Goal: Task Accomplishment & Management: Complete application form

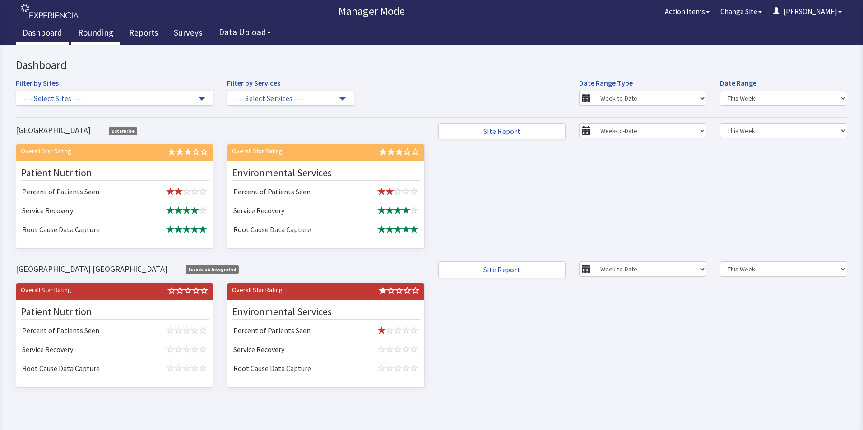
click at [88, 32] on link "Rounding" at bounding box center [95, 34] width 49 height 23
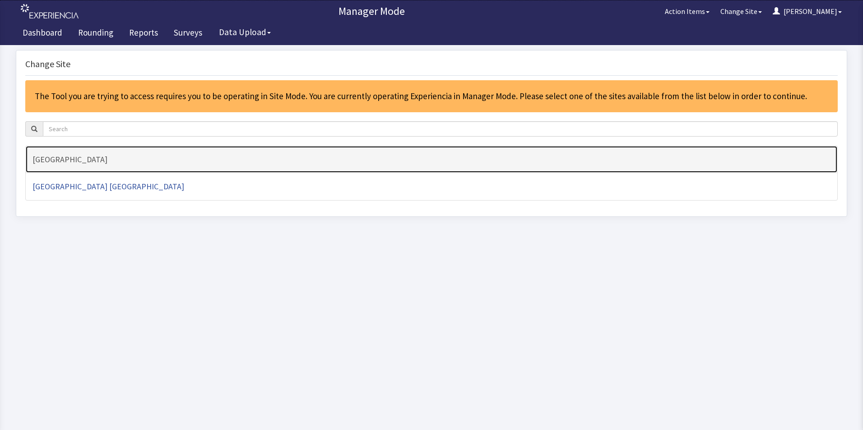
click at [88, 160] on h4 "[GEOGRAPHIC_DATA]" at bounding box center [431, 159] width 798 height 9
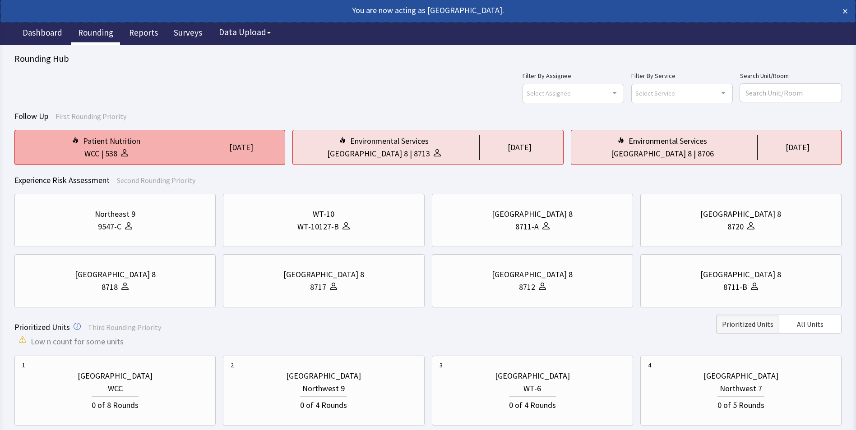
click at [229, 150] on div "[DATE]" at bounding box center [241, 147] width 24 height 13
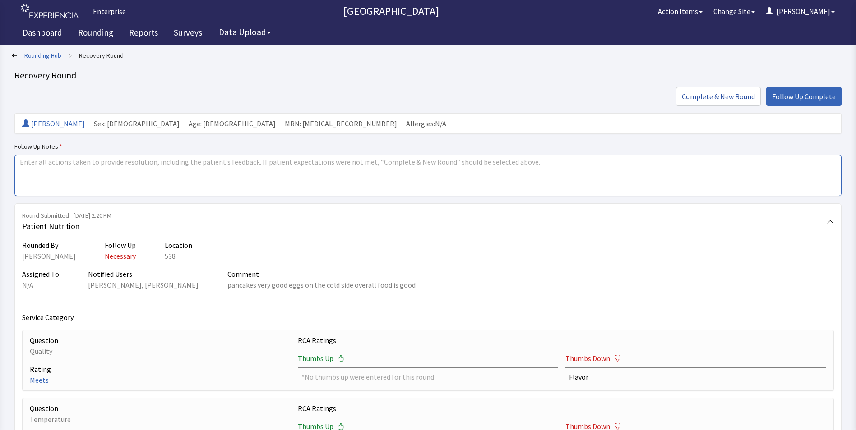
click at [38, 167] on textarea at bounding box center [427, 176] width 827 height 42
drag, startPoint x: 17, startPoint y: 162, endPoint x: 77, endPoint y: 162, distance: 60.5
click at [77, 162] on textarea "issue resolved" at bounding box center [427, 176] width 827 height 42
type textarea "issue resolved"
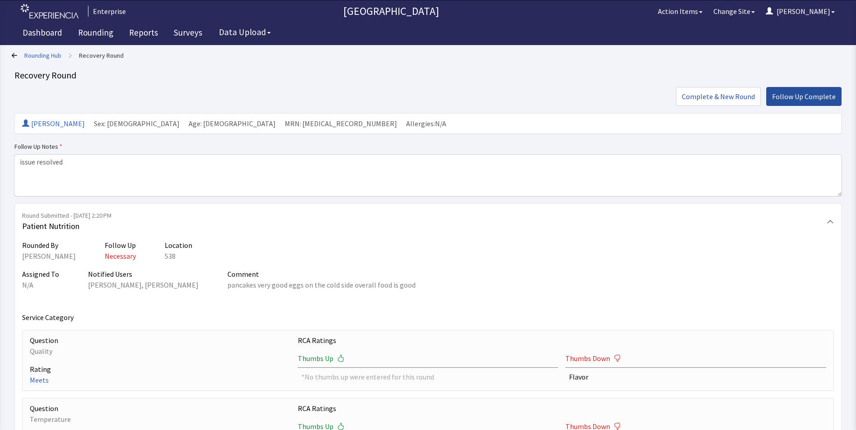
click at [794, 102] on button "Follow Up Complete" at bounding box center [803, 96] width 75 height 19
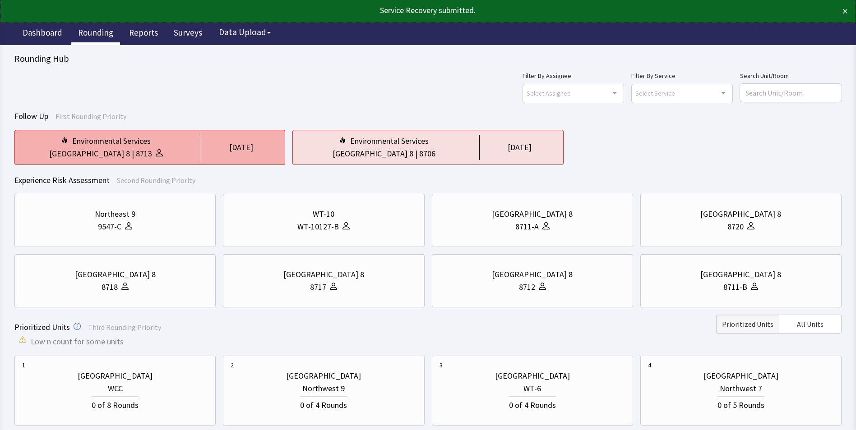
click at [136, 153] on div "8713" at bounding box center [144, 154] width 16 height 13
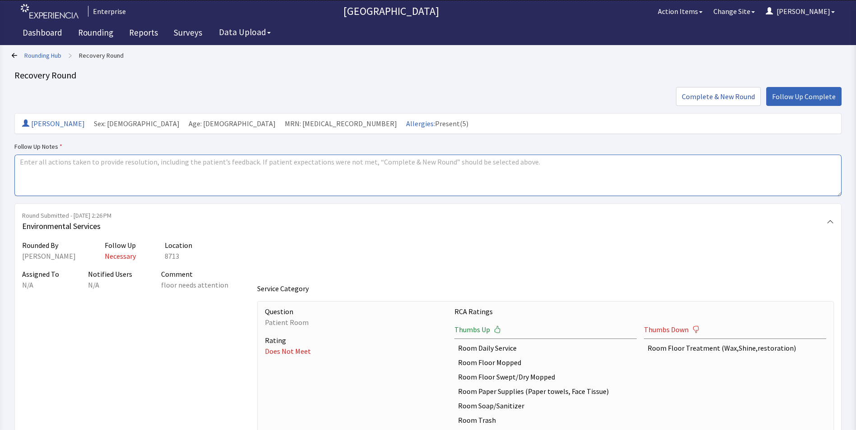
click at [23, 161] on textarea at bounding box center [427, 176] width 827 height 42
paste textarea "issue resolved"
type textarea "issue resolved"
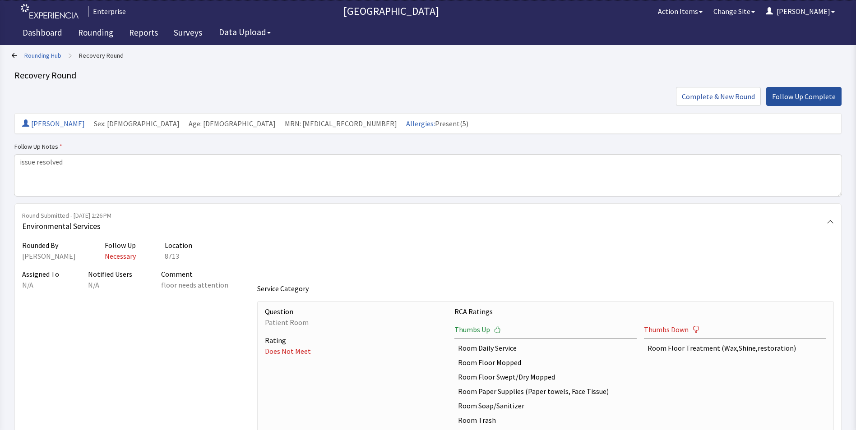
click at [798, 100] on span "Follow Up Complete" at bounding box center [804, 96] width 64 height 11
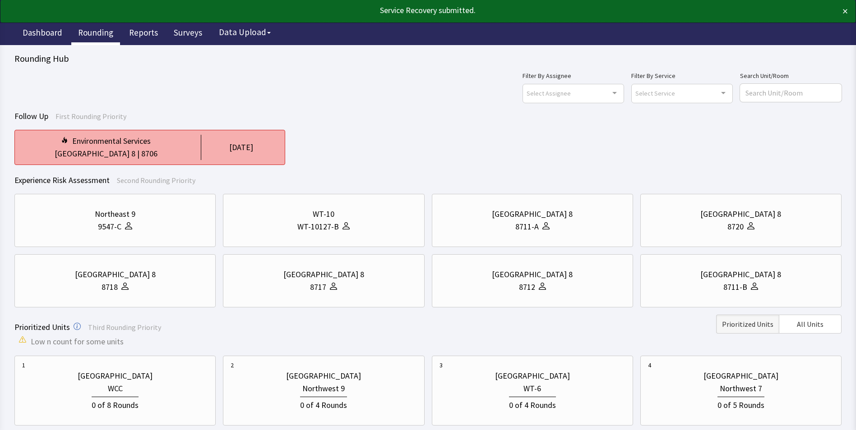
click at [148, 148] on div "[GEOGRAPHIC_DATA] 8 | 8706" at bounding box center [106, 154] width 168 height 13
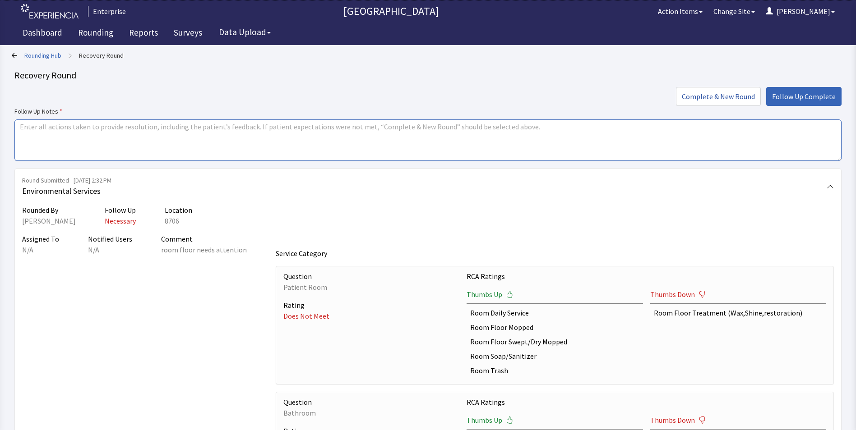
click at [21, 128] on textarea at bounding box center [427, 141] width 827 height 42
paste textarea "issue resolved"
type textarea "issue resolved"
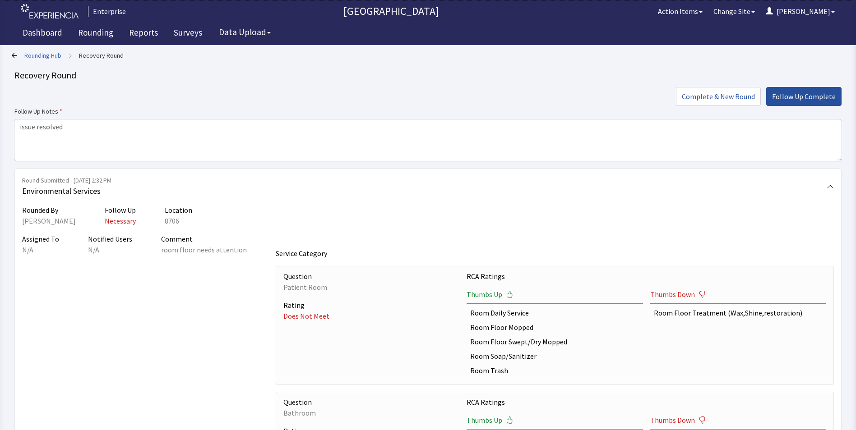
click at [806, 100] on span "Follow Up Complete" at bounding box center [804, 96] width 64 height 11
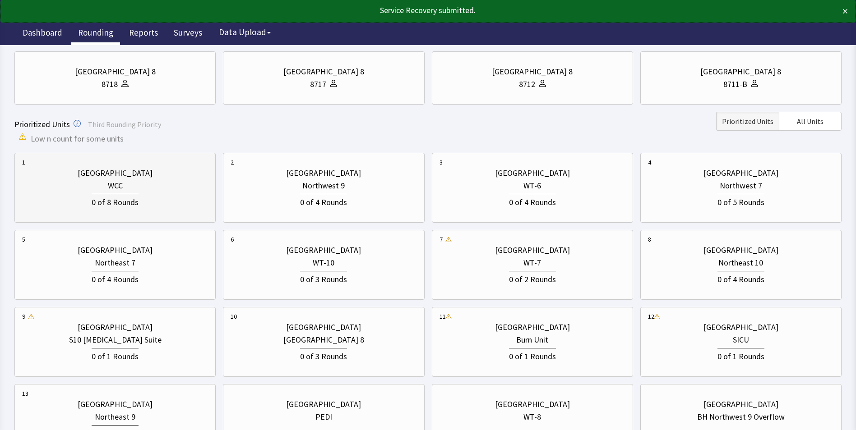
scroll to position [226, 0]
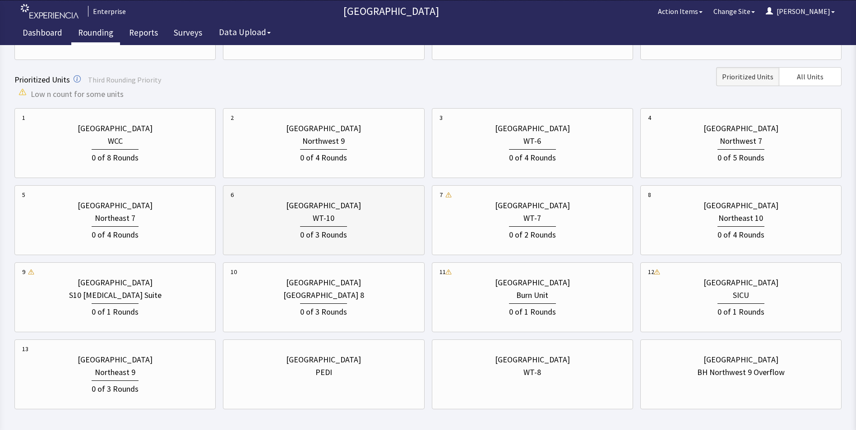
click at [313, 218] on div "WT-10" at bounding box center [324, 218] width 186 height 13
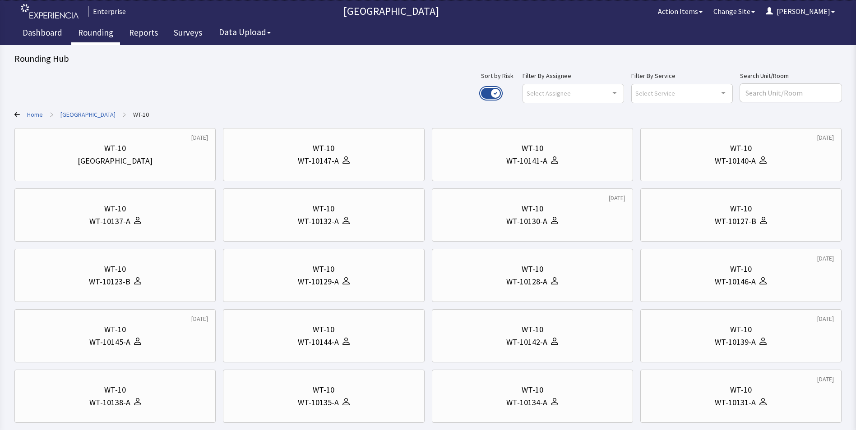
click at [501, 93] on button "Use setting" at bounding box center [491, 93] width 20 height 11
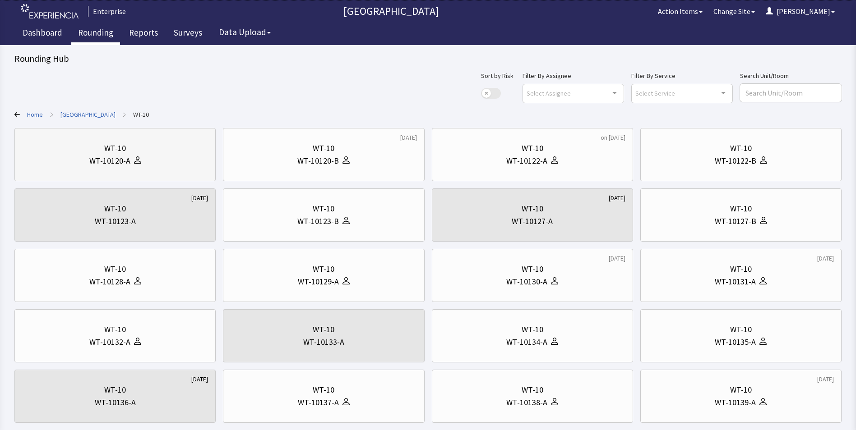
click at [170, 151] on div "WT-10" at bounding box center [115, 148] width 186 height 13
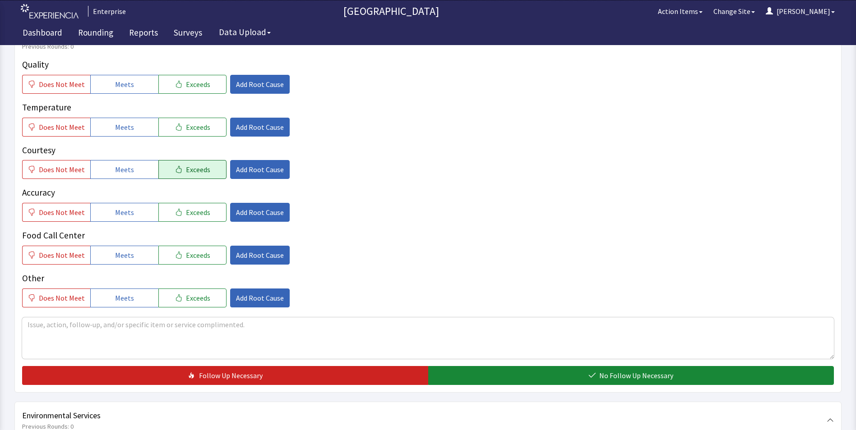
scroll to position [180, 0]
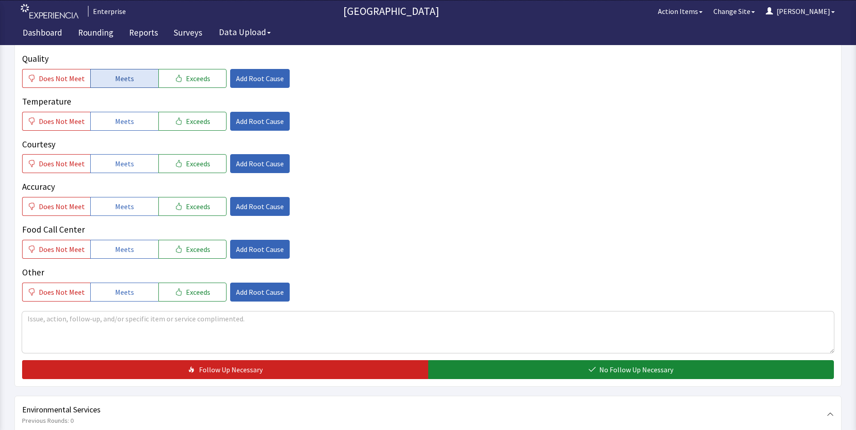
click at [136, 69] on button "Meets" at bounding box center [124, 78] width 68 height 19
click at [128, 116] on span "Meets" at bounding box center [124, 121] width 19 height 11
click at [120, 158] on span "Meets" at bounding box center [124, 163] width 19 height 11
drag, startPoint x: 123, startPoint y: 186, endPoint x: 125, endPoint y: 195, distance: 9.2
click at [123, 201] on span "Meets" at bounding box center [124, 206] width 19 height 11
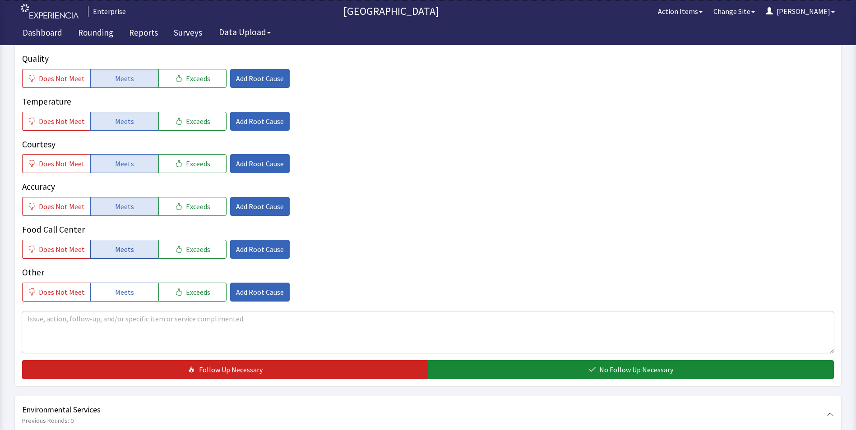
drag, startPoint x: 123, startPoint y: 226, endPoint x: 131, endPoint y: 224, distance: 8.3
click at [123, 240] on button "Meets" at bounding box center [124, 249] width 68 height 19
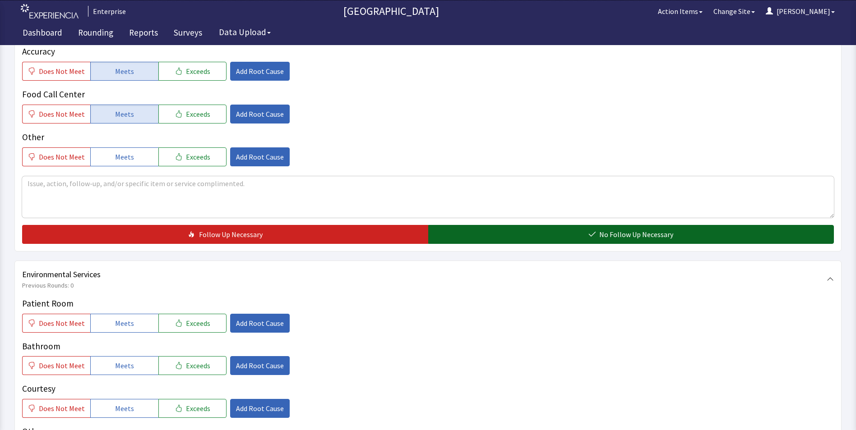
click at [501, 225] on button "No Follow Up Necessary" at bounding box center [631, 234] width 406 height 19
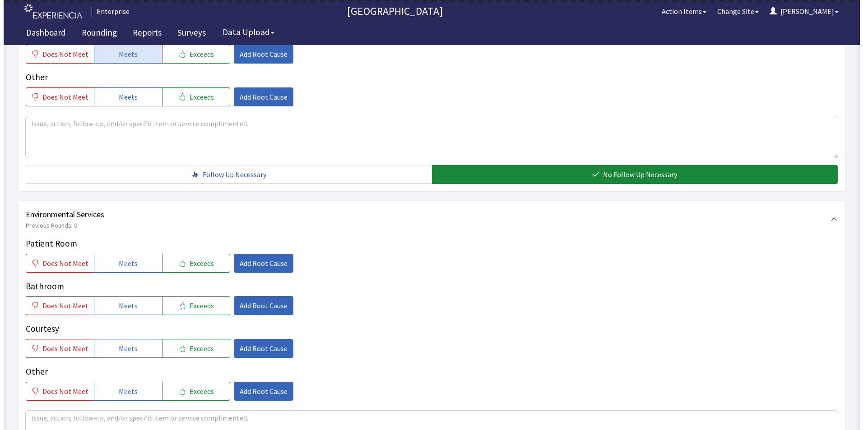
scroll to position [496, 0]
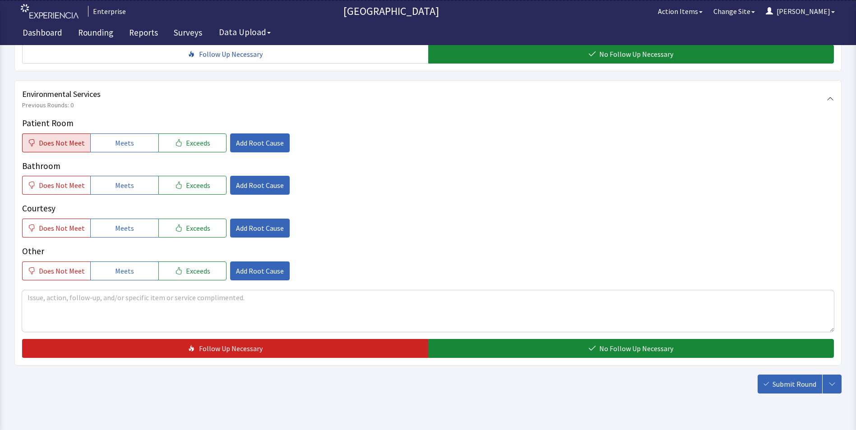
click at [69, 138] on span "Does Not Meet" at bounding box center [62, 143] width 46 height 11
drag, startPoint x: 124, startPoint y: 166, endPoint x: 124, endPoint y: 180, distance: 14.9
click at [125, 180] on span "Meets" at bounding box center [124, 185] width 19 height 11
click at [125, 223] on span "Meets" at bounding box center [124, 228] width 19 height 11
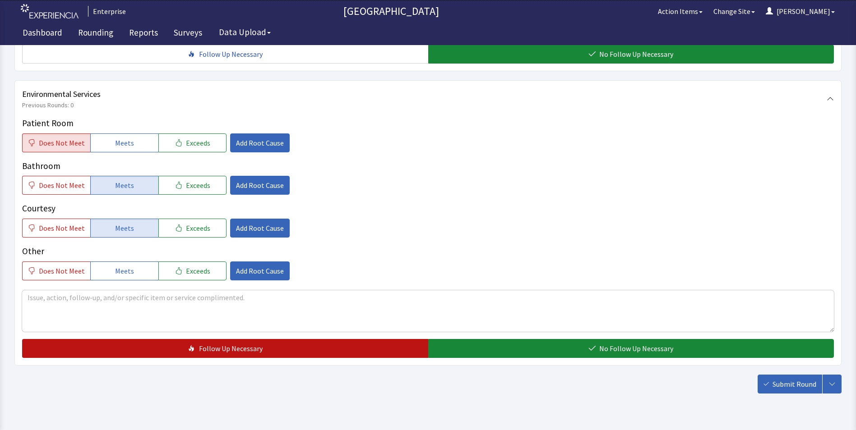
click at [351, 339] on button "Follow Up Necessary" at bounding box center [225, 348] width 406 height 19
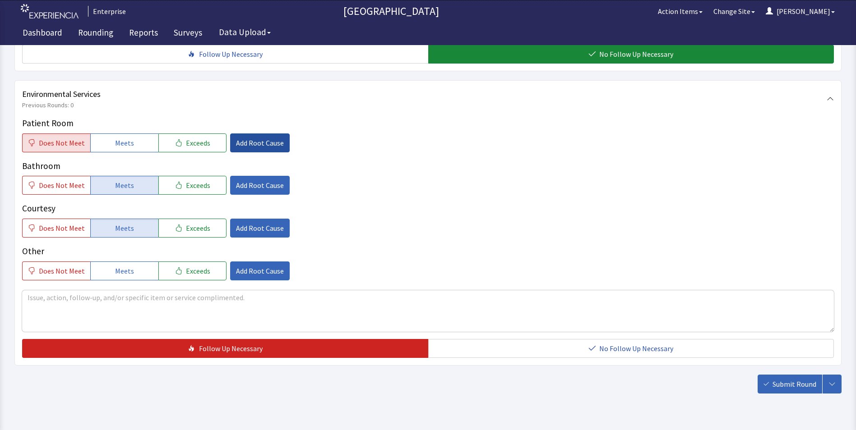
click at [242, 138] on span "Add Root Cause" at bounding box center [260, 143] width 48 height 11
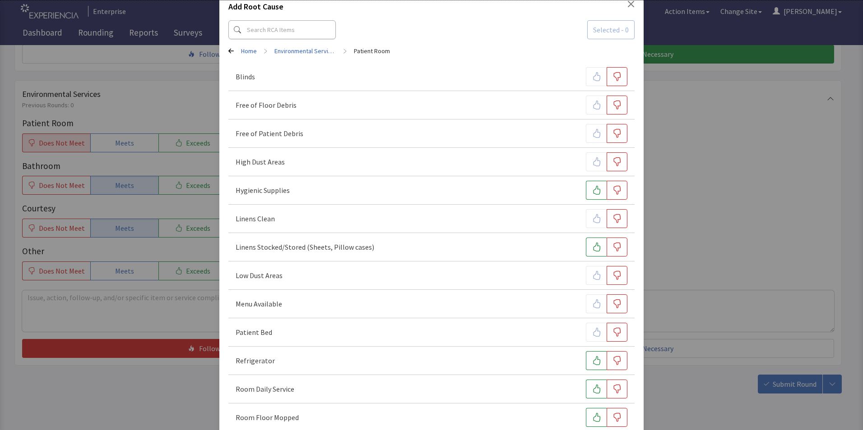
scroll to position [45, 0]
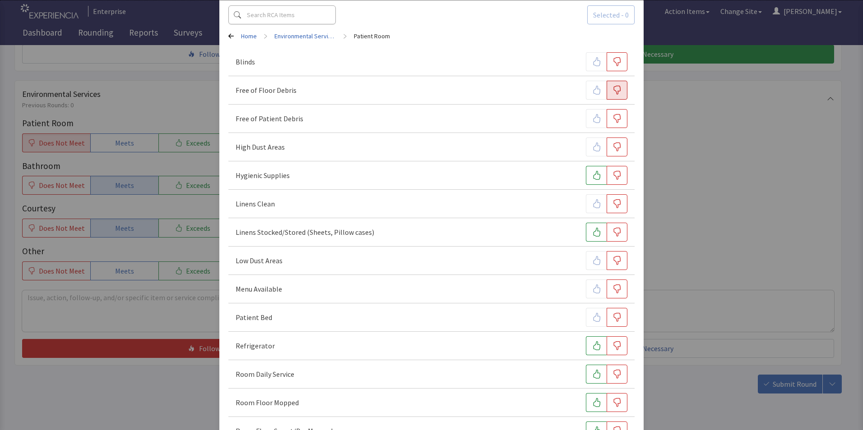
click at [615, 93] on icon "button" at bounding box center [616, 90] width 9 height 9
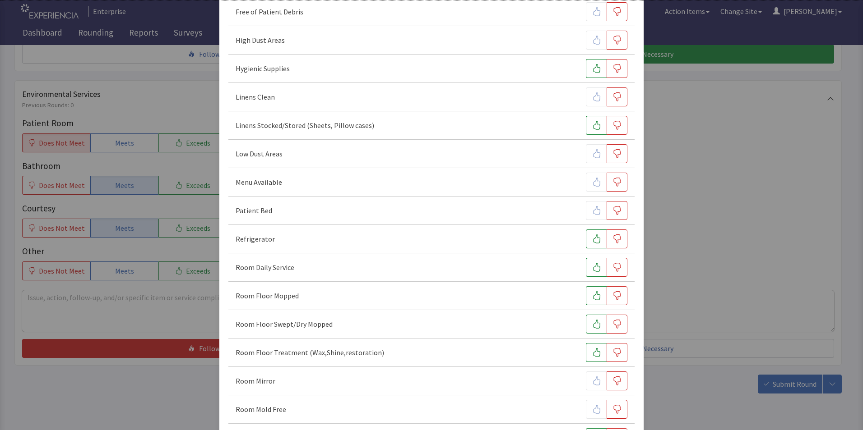
scroll to position [180, 0]
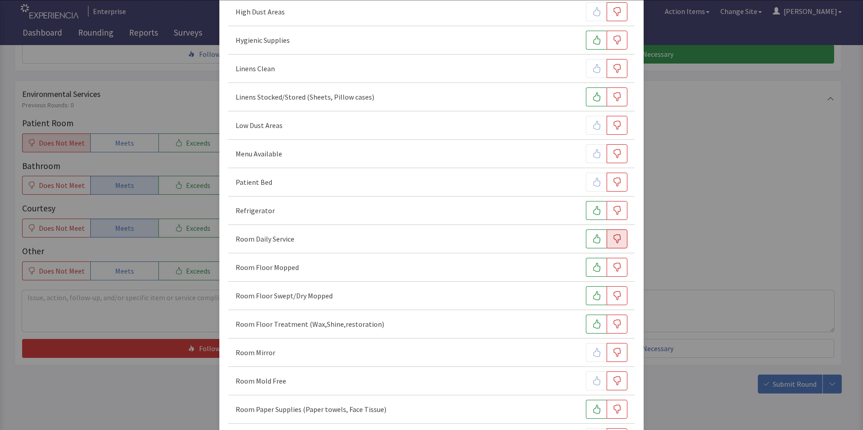
click at [612, 240] on icon "button" at bounding box center [616, 239] width 9 height 9
click at [612, 270] on icon "button" at bounding box center [616, 267] width 9 height 9
click at [610, 301] on button "button" at bounding box center [616, 296] width 21 height 19
click at [612, 326] on icon "button" at bounding box center [616, 324] width 9 height 9
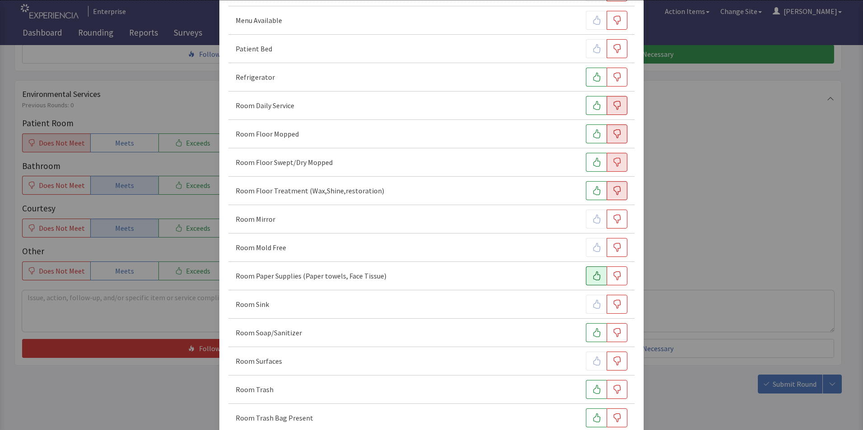
scroll to position [316, 0]
click at [592, 273] on icon "button" at bounding box center [596, 274] width 9 height 9
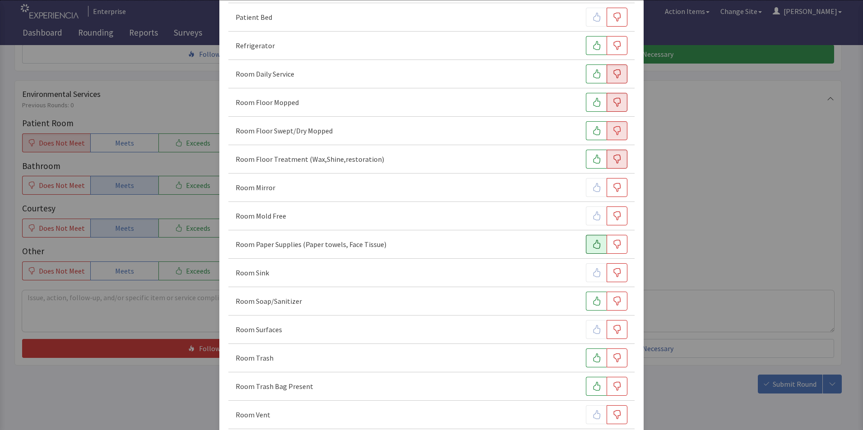
scroll to position [361, 0]
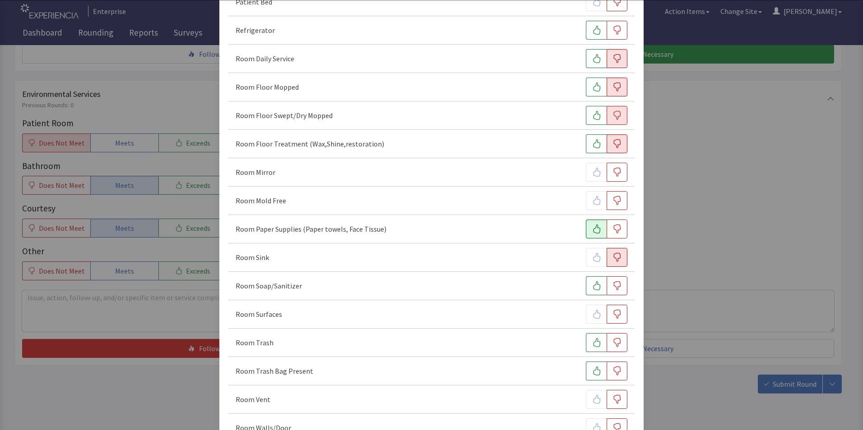
click at [612, 258] on icon "button" at bounding box center [616, 257] width 9 height 9
click at [592, 285] on icon "button" at bounding box center [596, 286] width 9 height 9
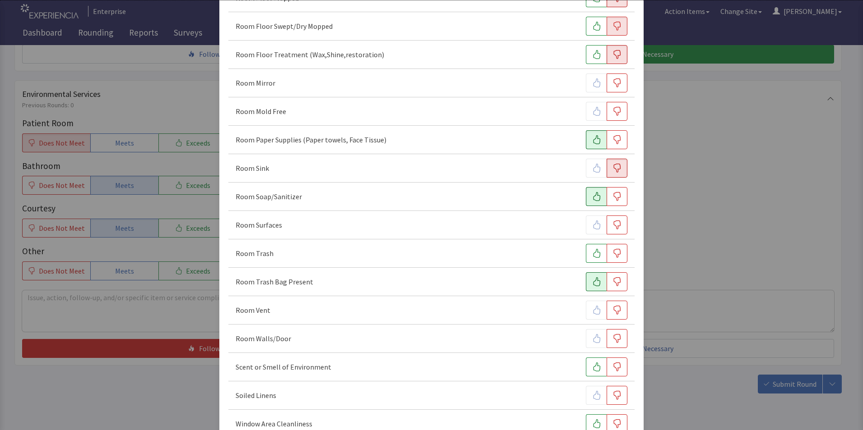
scroll to position [451, 0]
click at [612, 225] on icon "button" at bounding box center [616, 224] width 9 height 9
click at [592, 254] on icon "button" at bounding box center [596, 252] width 9 height 9
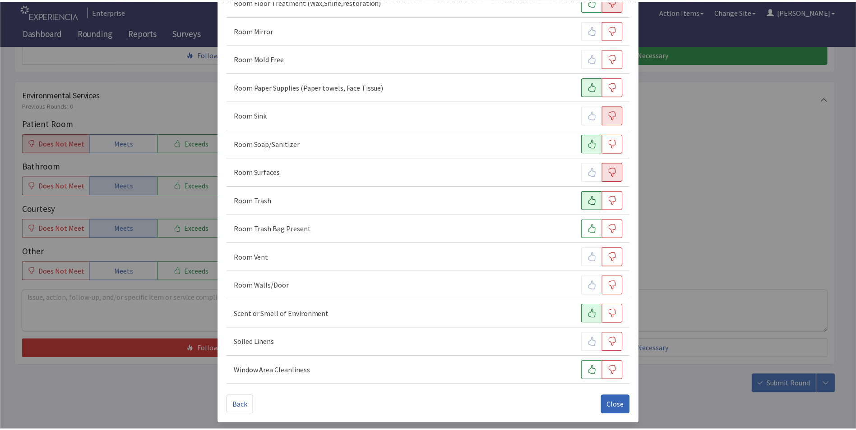
scroll to position [504, 0]
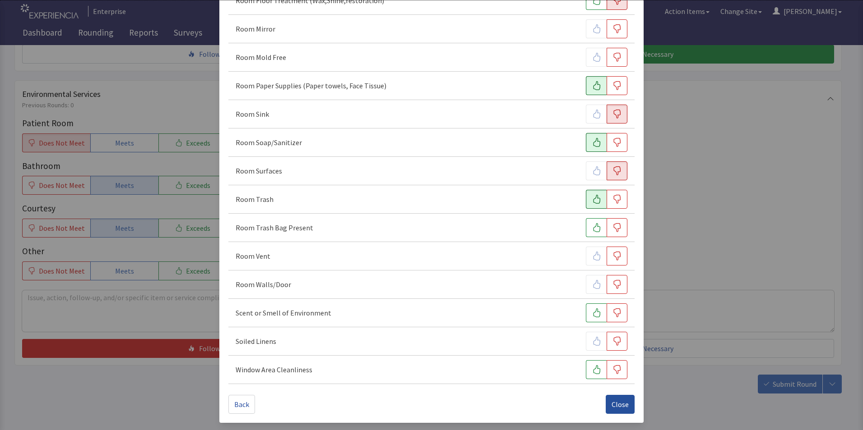
click at [614, 407] on span "Close" at bounding box center [619, 404] width 17 height 11
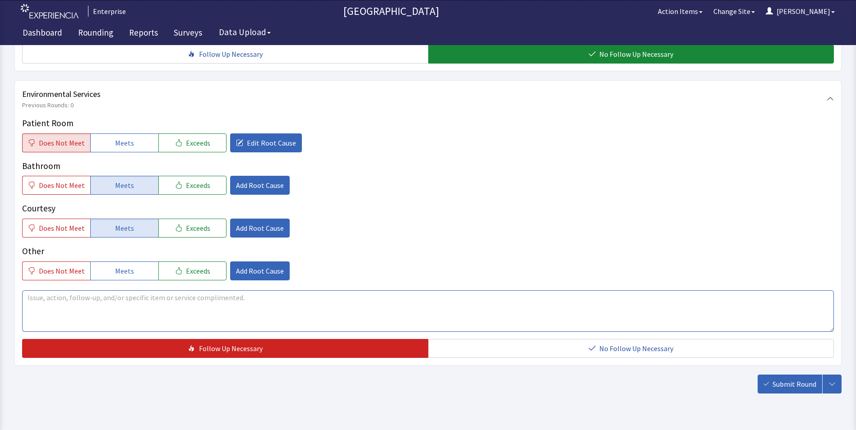
drag, startPoint x: 37, startPoint y: 283, endPoint x: 33, endPoint y: 287, distance: 5.4
click at [37, 291] on textarea at bounding box center [428, 312] width 812 height 42
drag, startPoint x: 27, startPoint y: 282, endPoint x: 437, endPoint y: 315, distance: 411.0
click at [437, 315] on textarea "patient mentioned stains been on the floor all night and this morning and still…" at bounding box center [428, 312] width 812 height 42
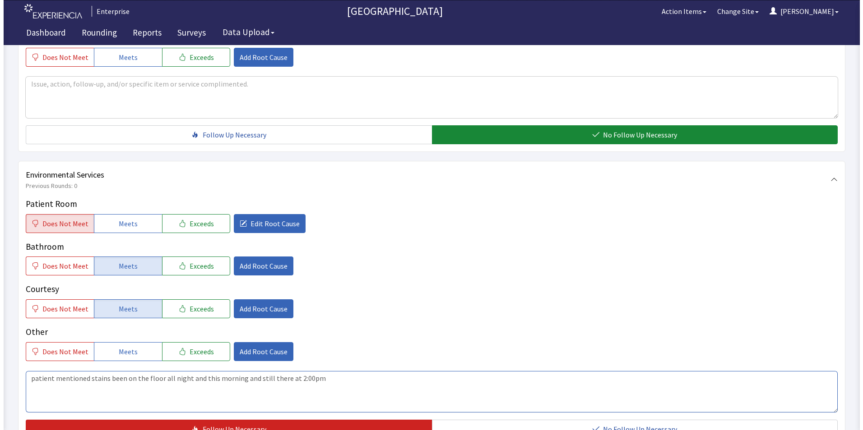
scroll to position [504, 0]
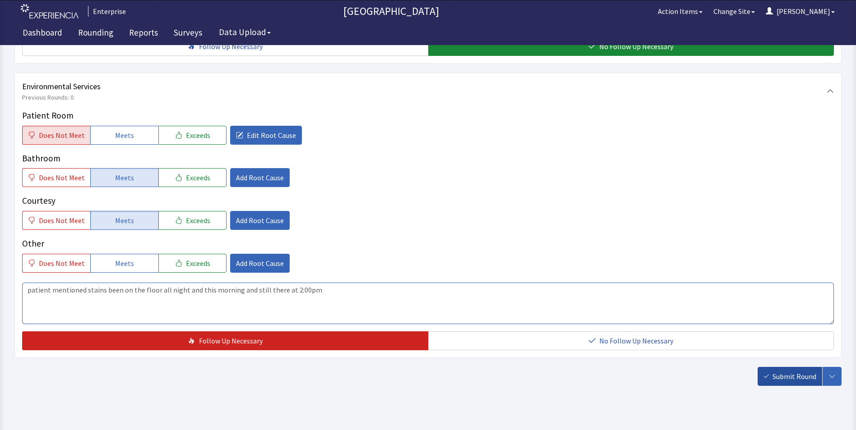
type textarea "patient mentioned stains been on the floor all night and this morning and still…"
click at [791, 371] on span "Submit Round" at bounding box center [795, 376] width 44 height 11
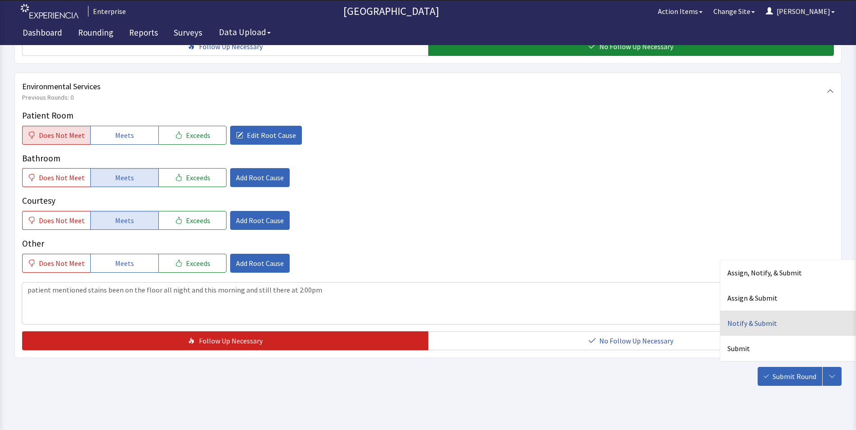
click at [741, 313] on div "Notify & Submit" at bounding box center [787, 323] width 135 height 25
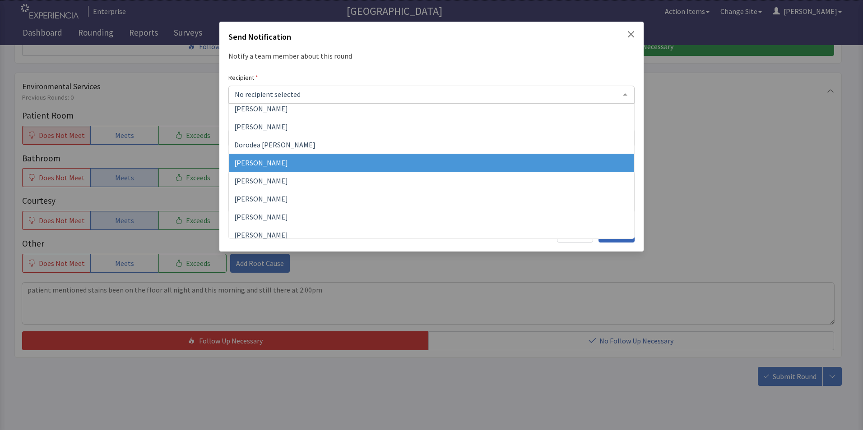
scroll to position [90, 0]
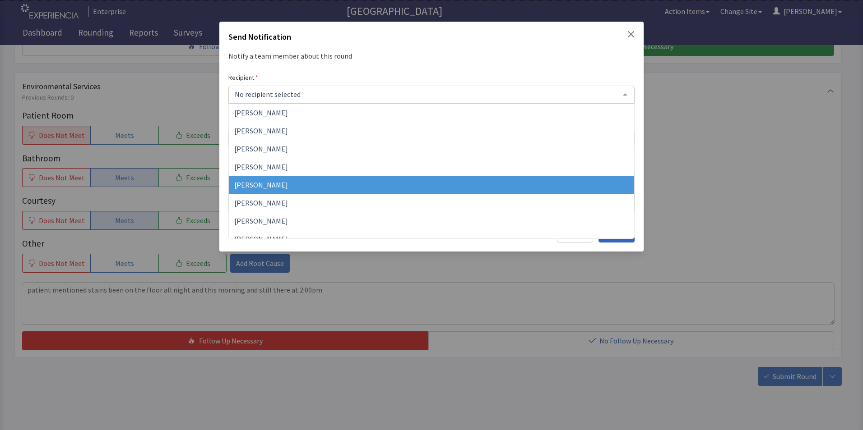
click at [267, 190] on span "James Hellandbrand" at bounding box center [431, 185] width 405 height 18
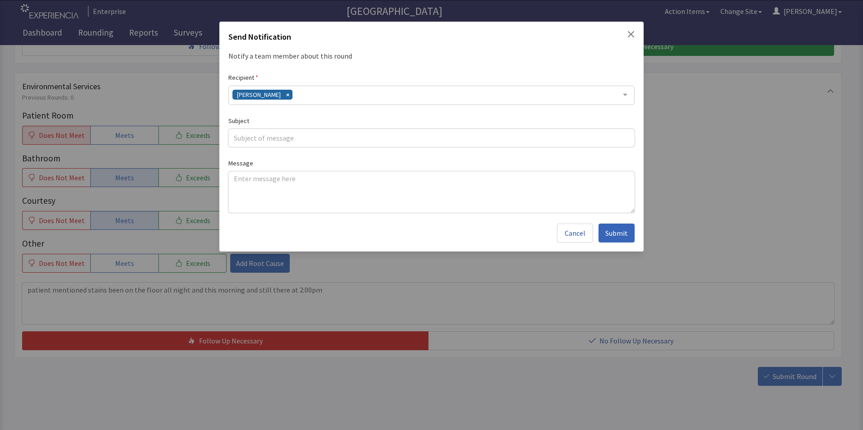
click at [316, 96] on div "James Hellandbrand" at bounding box center [431, 95] width 406 height 19
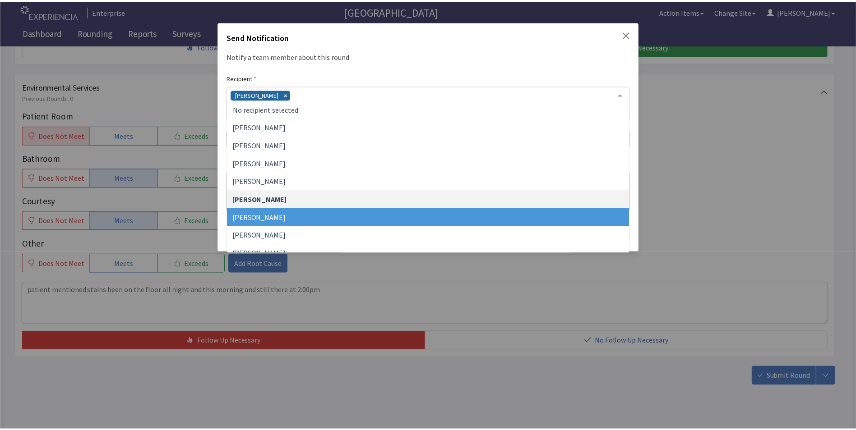
scroll to position [135, 0]
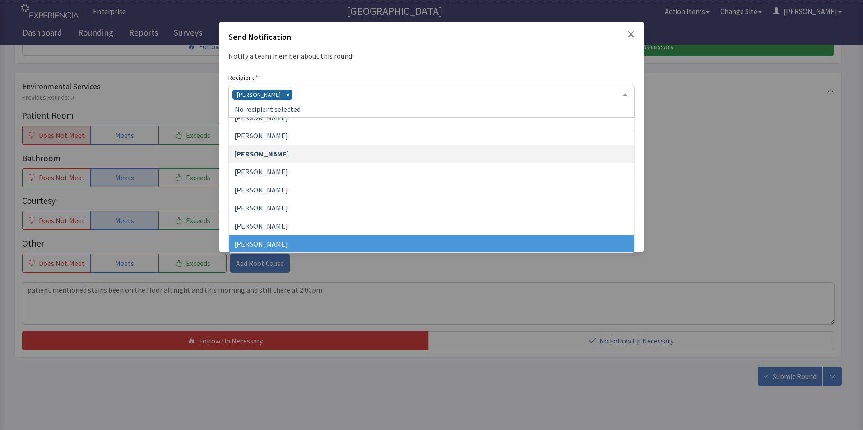
click at [283, 241] on span "Vesel Haxhillary" at bounding box center [431, 244] width 405 height 18
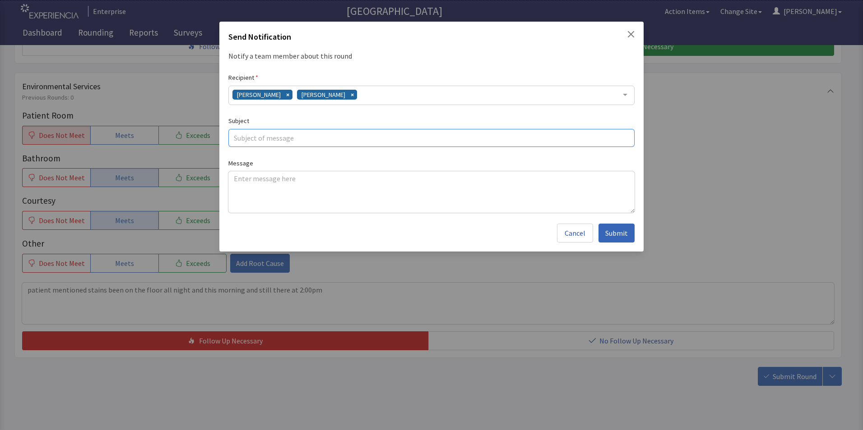
click at [256, 137] on input "text" at bounding box center [431, 138] width 406 height 18
type input "no mopping"
click at [239, 181] on textarea at bounding box center [431, 192] width 406 height 42
paste textarea "patient mentioned stains been on the floor all night and this morning and still…"
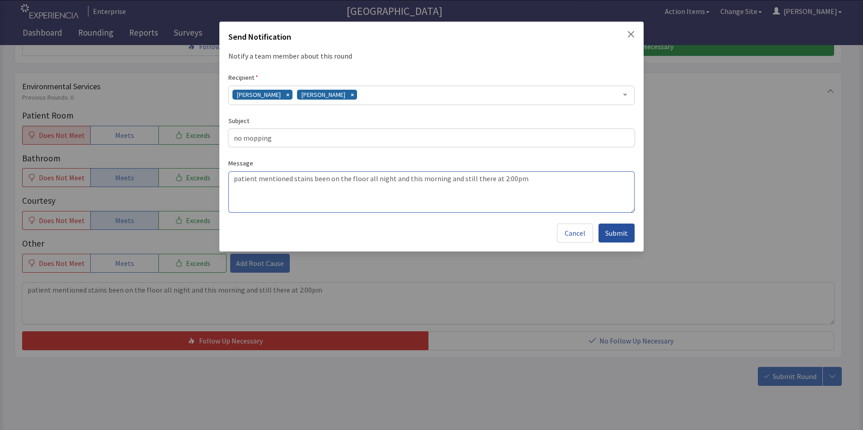
type textarea "patient mentioned stains been on the floor all night and this morning and still…"
click at [617, 233] on span "Submit" at bounding box center [616, 233] width 23 height 11
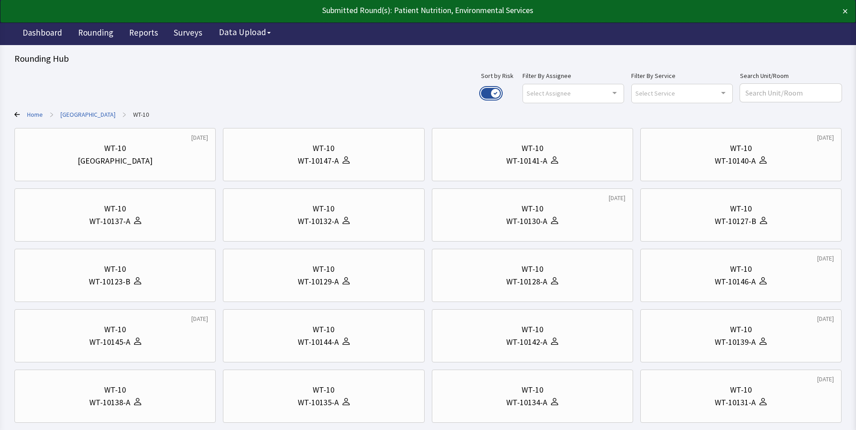
click at [501, 93] on button "Use setting" at bounding box center [491, 93] width 20 height 11
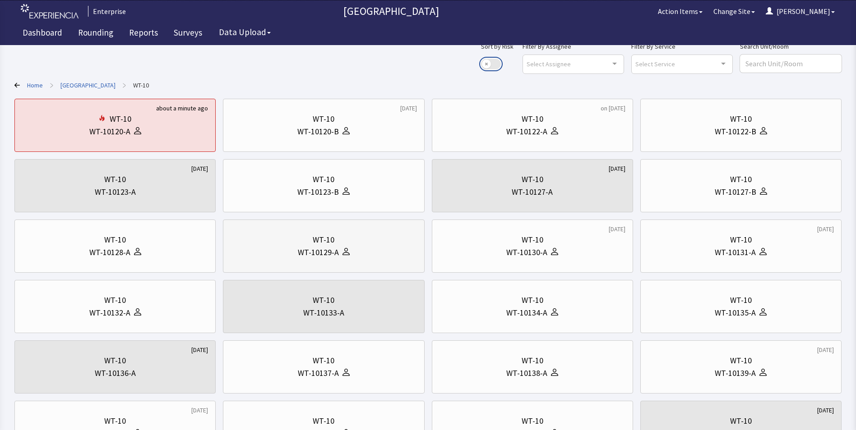
scroll to position [45, 0]
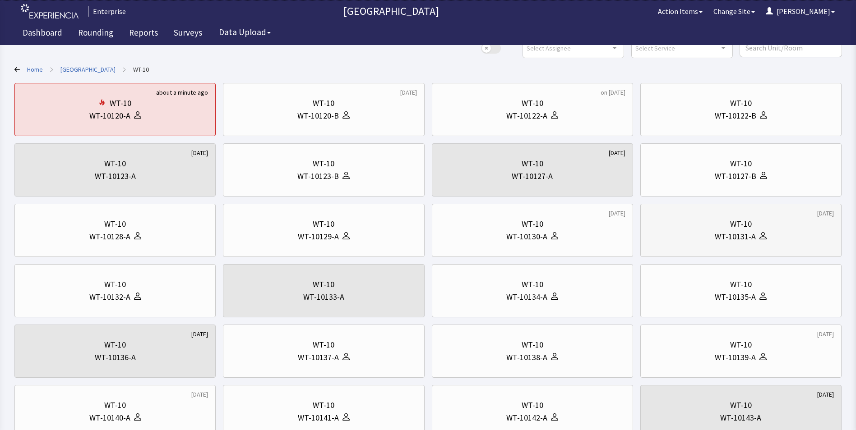
click at [778, 237] on div "WT-10131-A" at bounding box center [741, 237] width 186 height 13
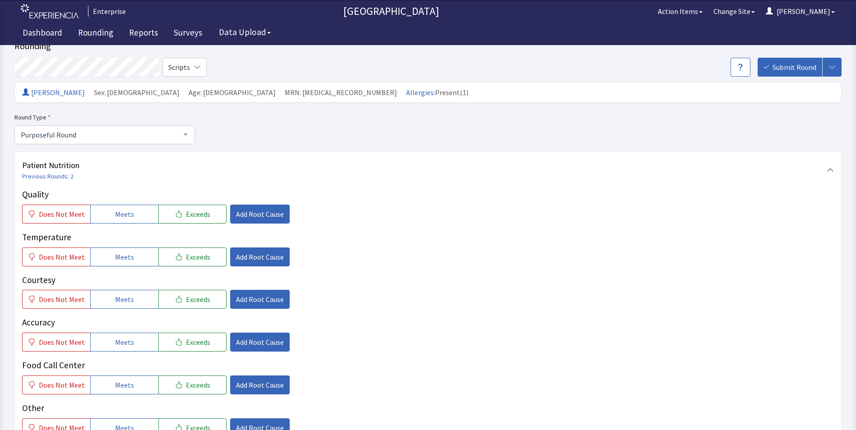
scroll to position [45, 0]
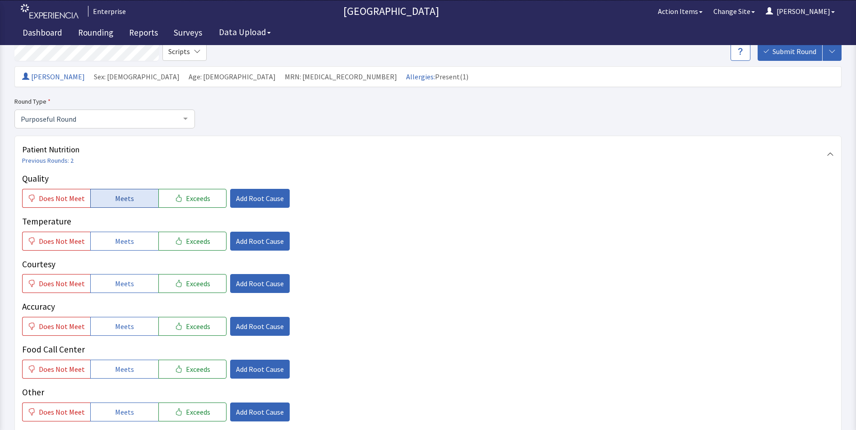
click at [123, 196] on span "Meets" at bounding box center [124, 198] width 19 height 11
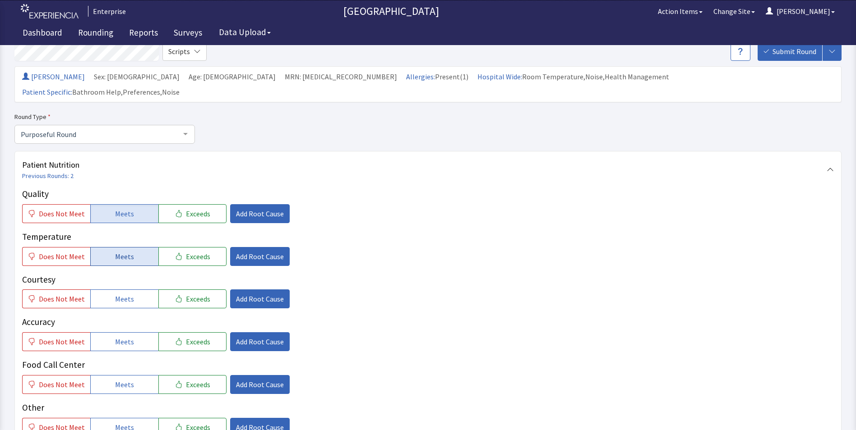
click at [124, 251] on span "Meets" at bounding box center [124, 256] width 19 height 11
click at [123, 294] on span "Meets" at bounding box center [124, 299] width 19 height 11
click at [134, 334] on button "Meets" at bounding box center [124, 342] width 68 height 19
click at [120, 379] on span "Meets" at bounding box center [124, 384] width 19 height 11
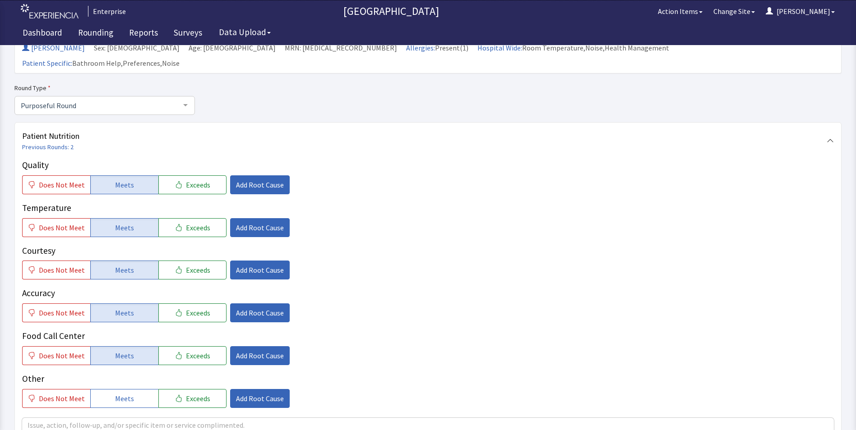
scroll to position [180, 0]
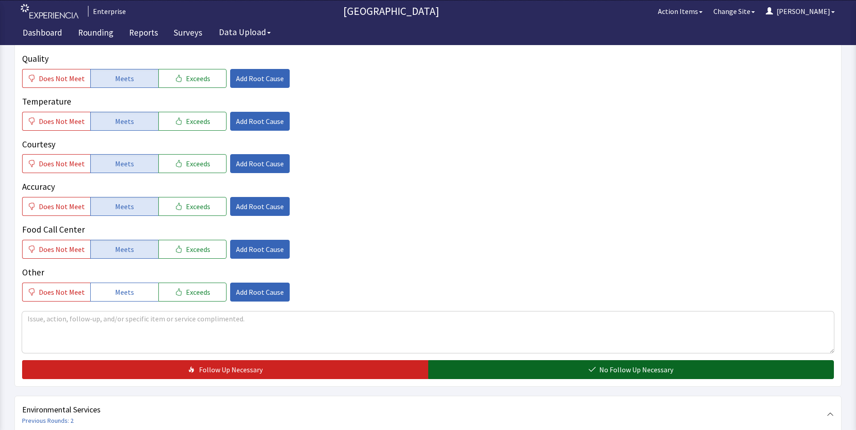
click at [491, 361] on button "No Follow Up Necessary" at bounding box center [631, 370] width 406 height 19
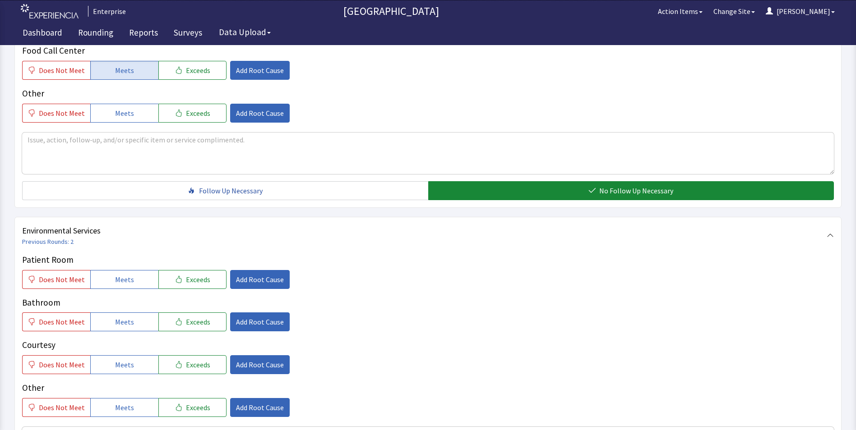
scroll to position [361, 0]
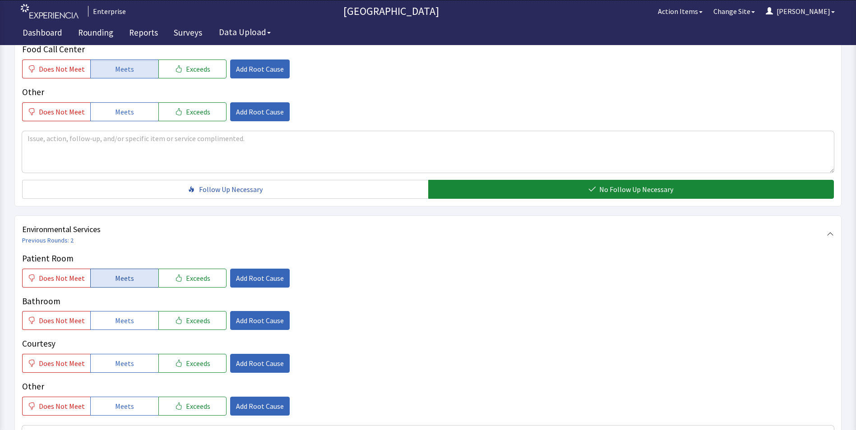
click at [123, 273] on span "Meets" at bounding box center [124, 278] width 19 height 11
click at [118, 315] on span "Meets" at bounding box center [124, 320] width 19 height 11
drag, startPoint x: 120, startPoint y: 347, endPoint x: 124, endPoint y: 343, distance: 5.7
click at [120, 358] on span "Meets" at bounding box center [124, 363] width 19 height 11
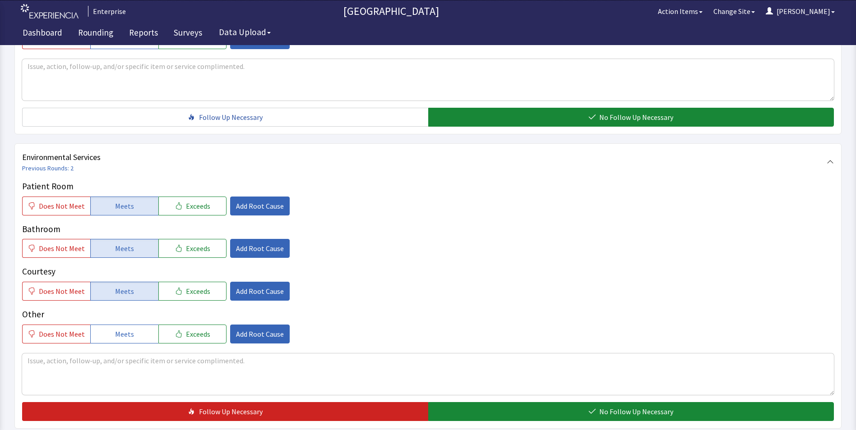
scroll to position [496, 0]
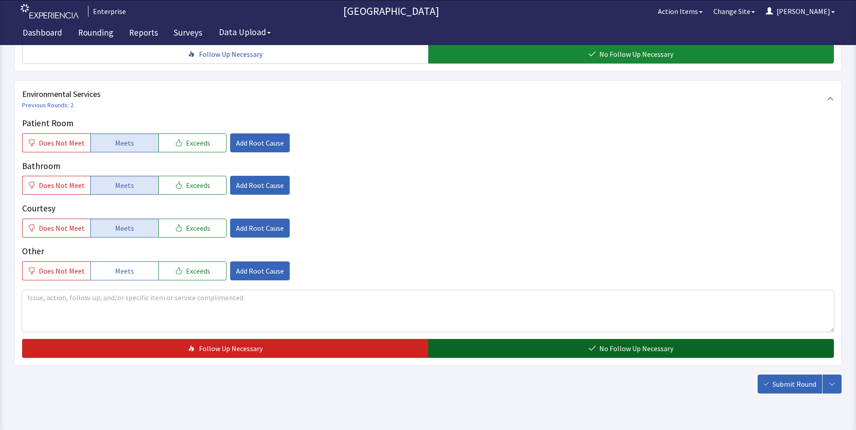
click at [460, 340] on button "No Follow Up Necessary" at bounding box center [631, 348] width 406 height 19
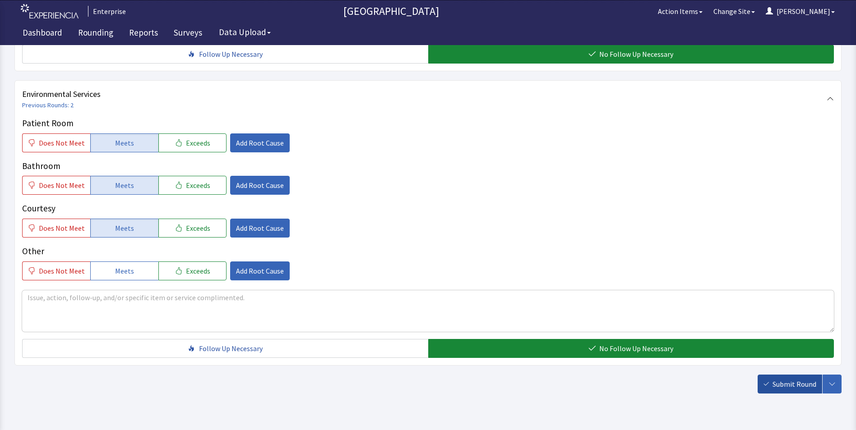
click at [796, 379] on span "Submit Round" at bounding box center [795, 384] width 44 height 11
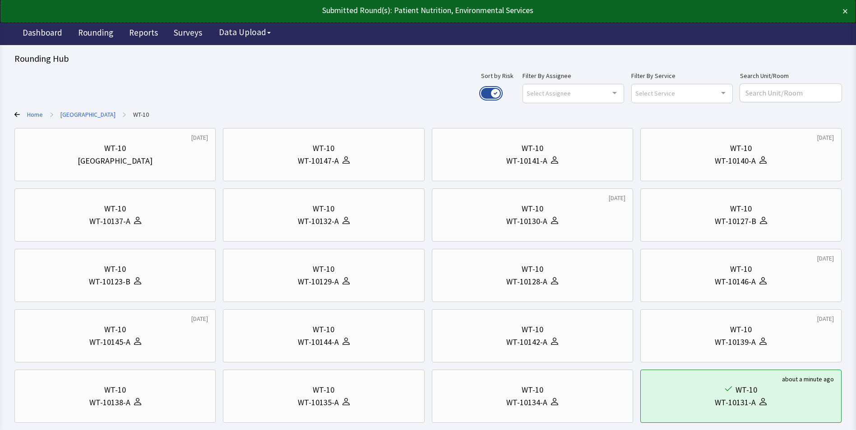
click at [501, 91] on button "Use setting" at bounding box center [491, 93] width 20 height 11
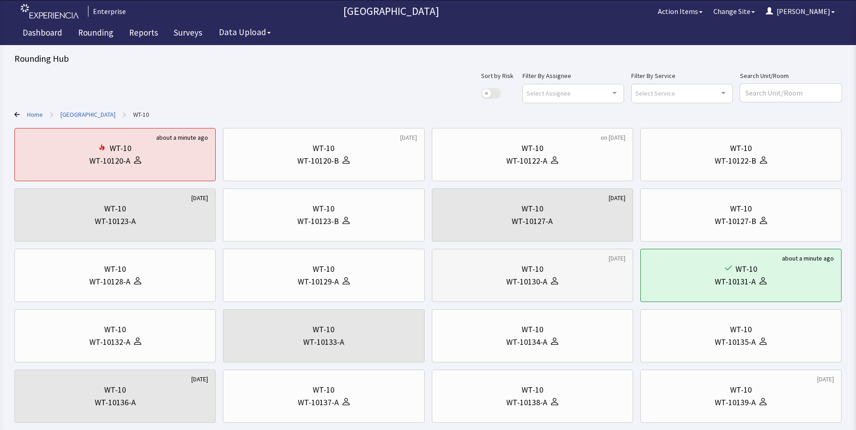
click at [485, 280] on div "WT-10130-A" at bounding box center [533, 282] width 186 height 13
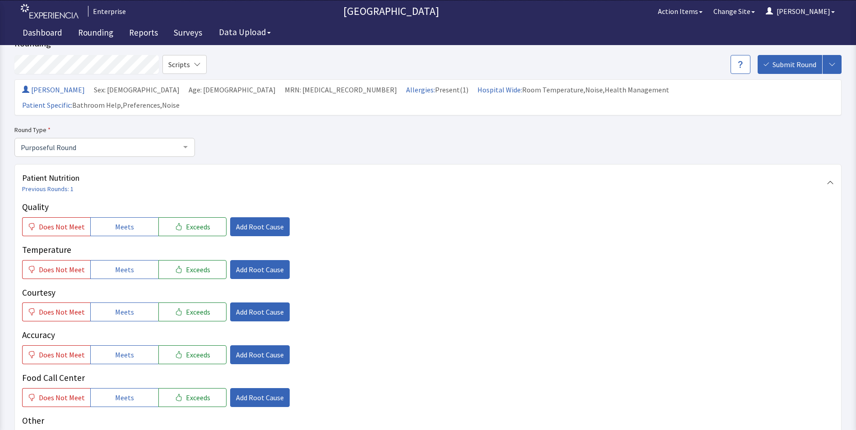
scroll to position [45, 0]
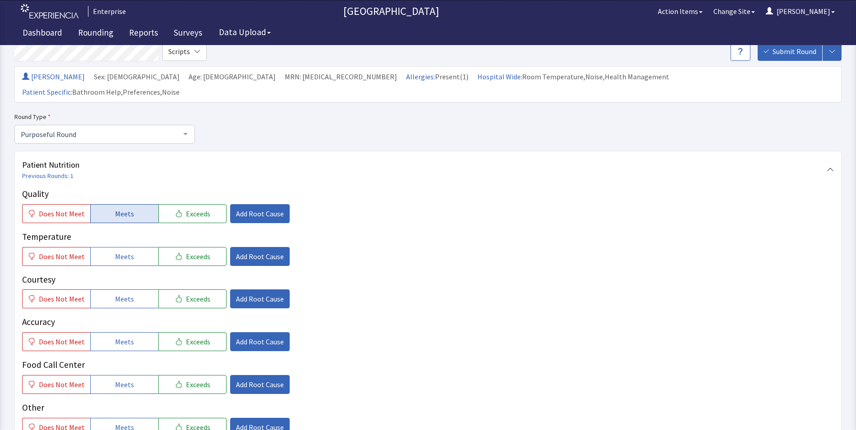
click at [125, 208] on span "Meets" at bounding box center [124, 213] width 19 height 11
drag, startPoint x: 124, startPoint y: 245, endPoint x: 123, endPoint y: 267, distance: 22.2
click at [124, 247] on button "Meets" at bounding box center [124, 256] width 68 height 19
drag, startPoint x: 116, startPoint y: 283, endPoint x: 116, endPoint y: 292, distance: 8.1
click at [116, 294] on span "Meets" at bounding box center [124, 299] width 19 height 11
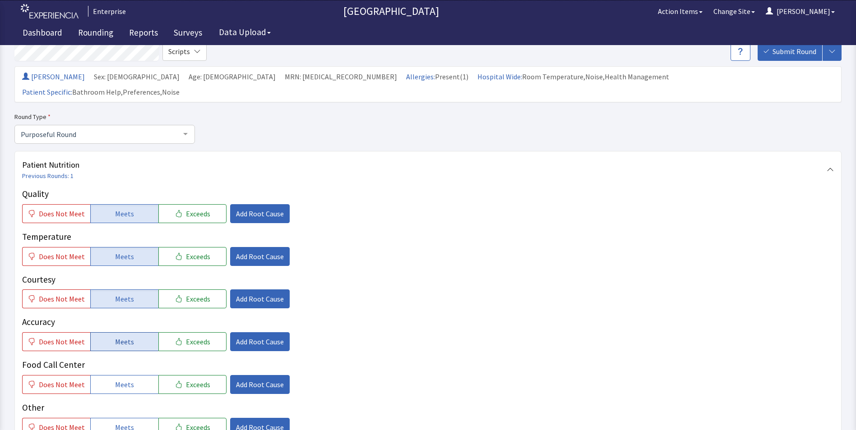
drag, startPoint x: 112, startPoint y: 323, endPoint x: 111, endPoint y: 335, distance: 12.2
click at [115, 337] on span "Meets" at bounding box center [124, 342] width 19 height 11
click at [106, 375] on button "Meets" at bounding box center [124, 384] width 68 height 19
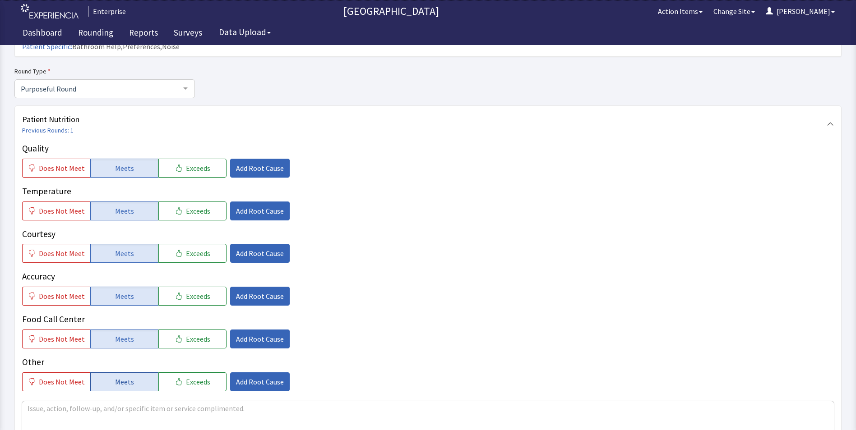
scroll to position [226, 0]
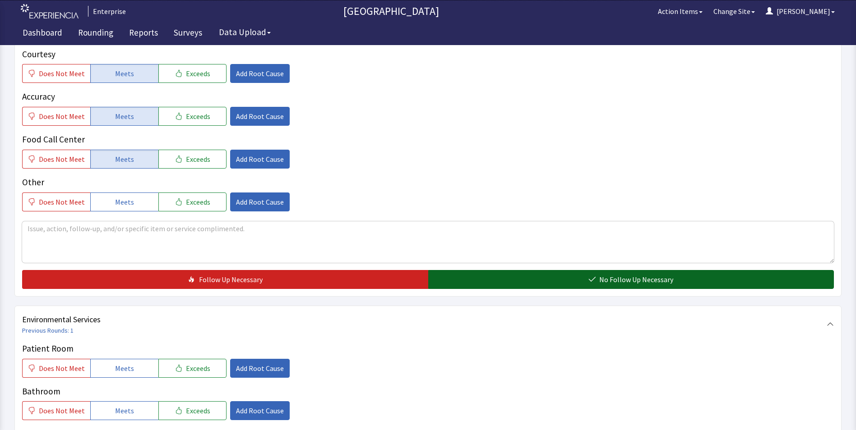
drag, startPoint x: 486, startPoint y: 260, endPoint x: 478, endPoint y: 260, distance: 7.2
click at [486, 270] on button "No Follow Up Necessary" at bounding box center [631, 279] width 406 height 19
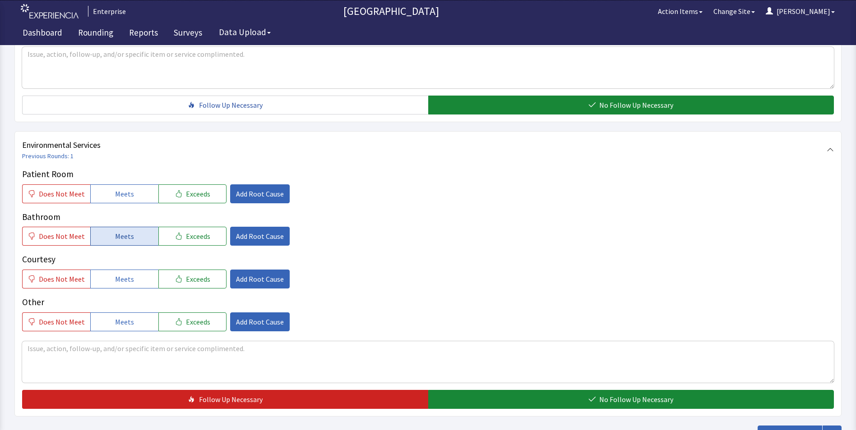
scroll to position [451, 0]
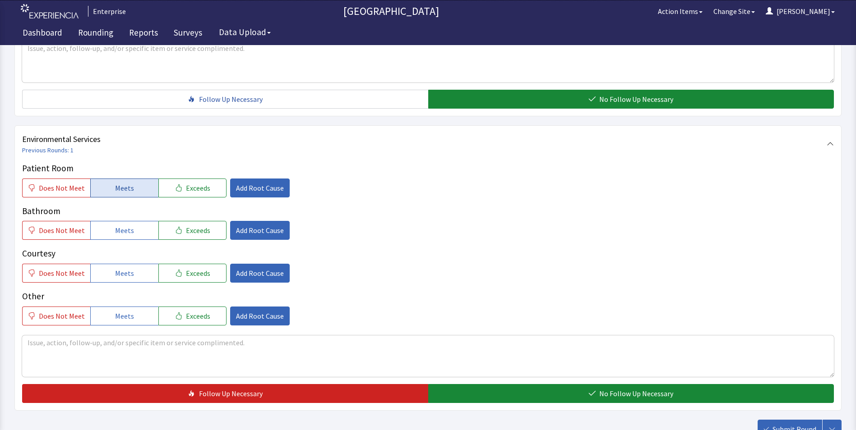
click at [121, 179] on button "Meets" at bounding box center [124, 188] width 68 height 19
drag, startPoint x: 111, startPoint y: 225, endPoint x: 114, endPoint y: 237, distance: 12.8
click at [111, 225] on div "Patient Room Does Not Meet Meets Exceeds Add Root Cause Bathroom Does Not Meet …" at bounding box center [428, 244] width 812 height 164
click at [115, 268] on span "Meets" at bounding box center [124, 273] width 19 height 11
click at [131, 221] on button "Meets" at bounding box center [124, 230] width 68 height 19
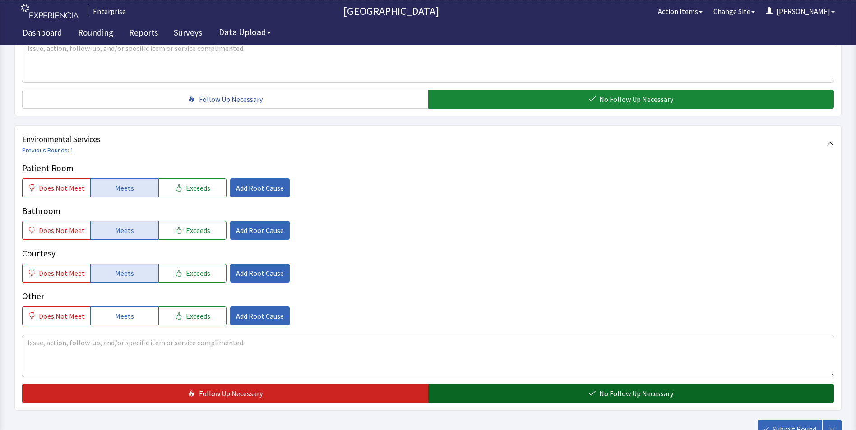
click at [481, 384] on button "No Follow Up Necessary" at bounding box center [631, 393] width 406 height 19
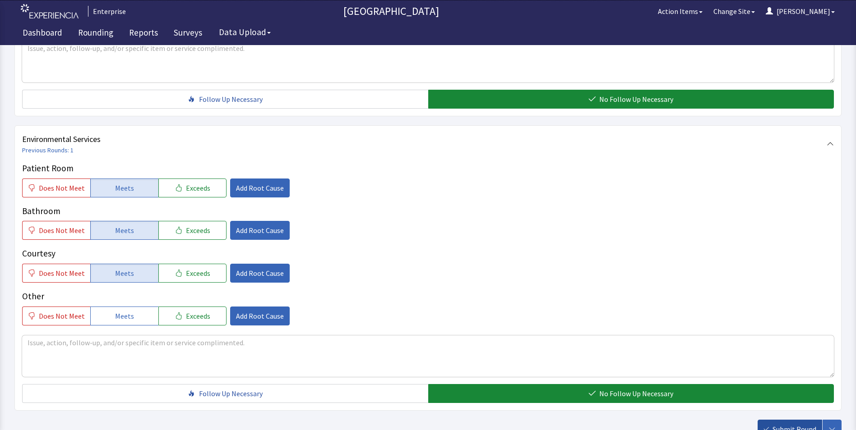
click at [784, 424] on span "Submit Round" at bounding box center [795, 429] width 44 height 11
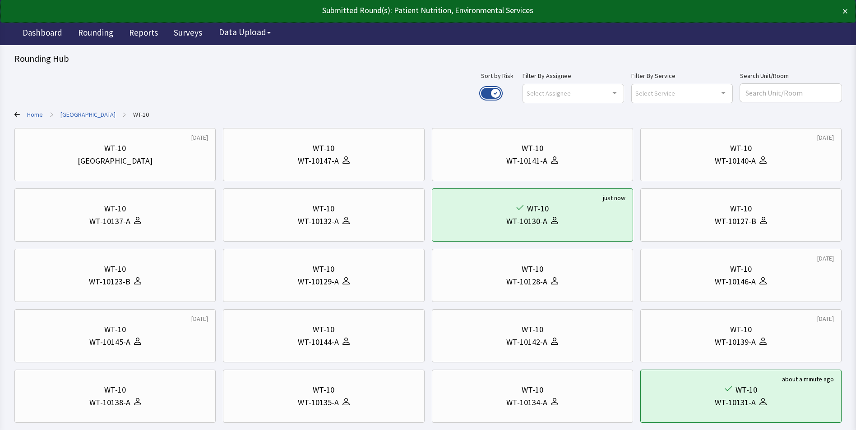
click at [501, 93] on button "Use setting" at bounding box center [491, 93] width 20 height 11
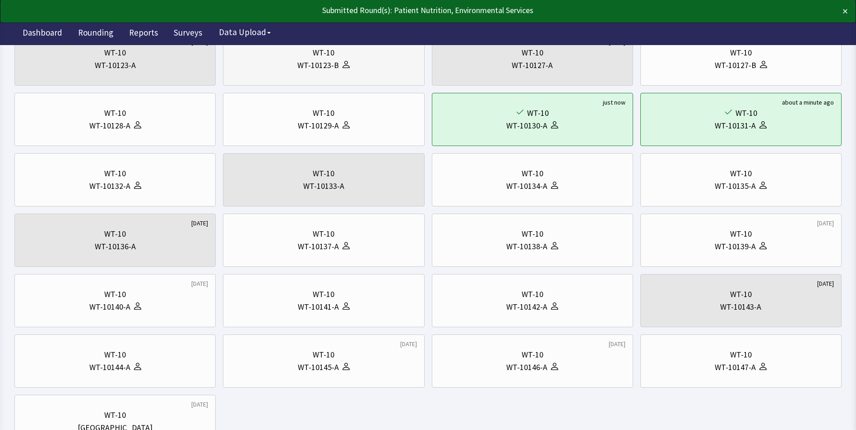
scroll to position [180, 0]
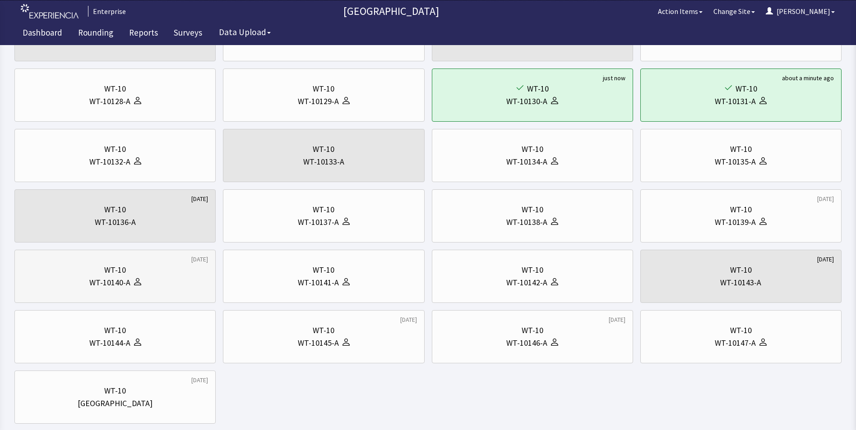
click at [117, 276] on div "WT-10" at bounding box center [115, 270] width 22 height 13
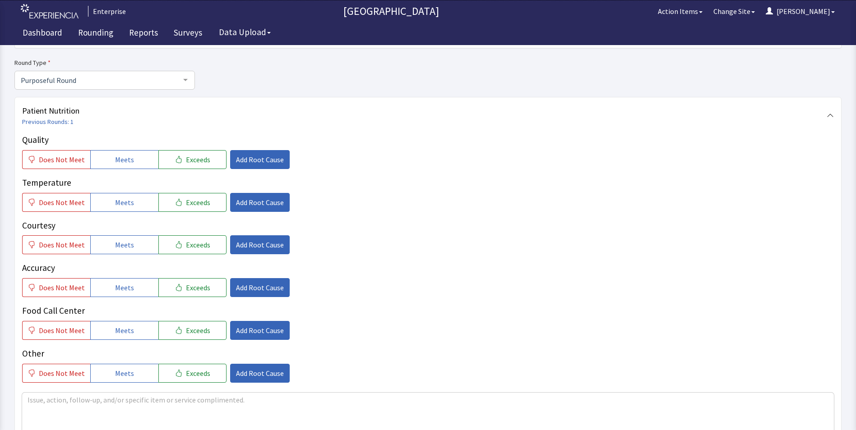
scroll to position [90, 0]
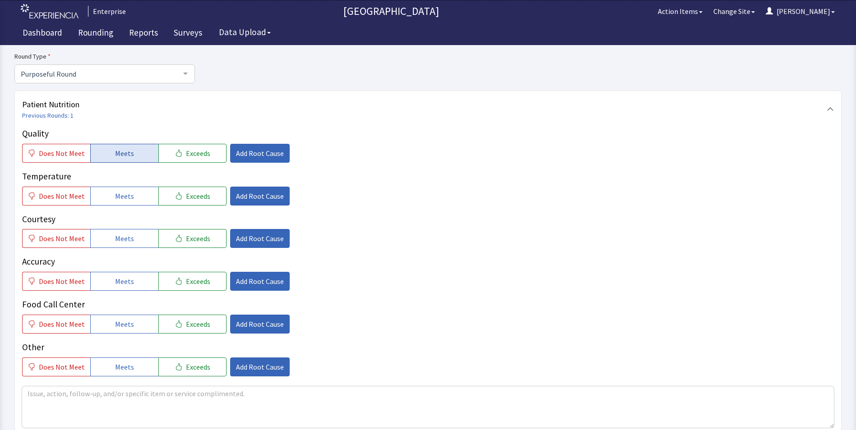
click at [120, 152] on span "Meets" at bounding box center [124, 153] width 19 height 11
click at [128, 199] on span "Meets" at bounding box center [124, 196] width 19 height 11
drag, startPoint x: 121, startPoint y: 241, endPoint x: 120, endPoint y: 264, distance: 22.6
click at [121, 243] on span "Meets" at bounding box center [124, 238] width 19 height 11
drag, startPoint x: 120, startPoint y: 278, endPoint x: 120, endPoint y: 297, distance: 19.0
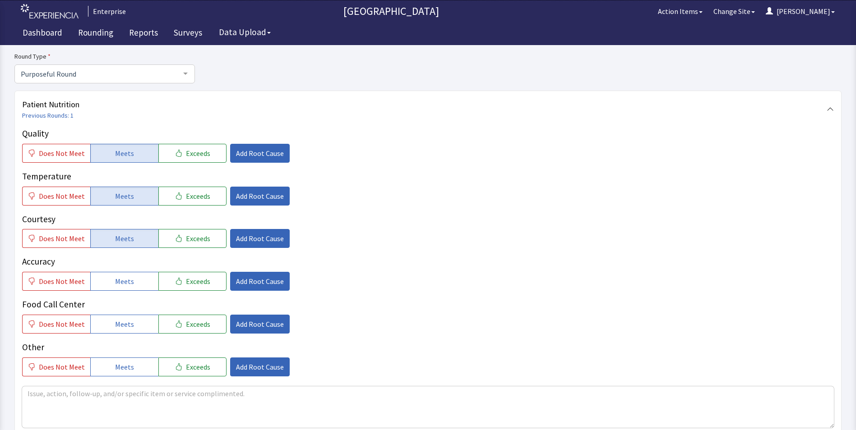
click at [120, 282] on span "Meets" at bounding box center [124, 281] width 19 height 11
click at [117, 318] on button "Meets" at bounding box center [124, 324] width 68 height 19
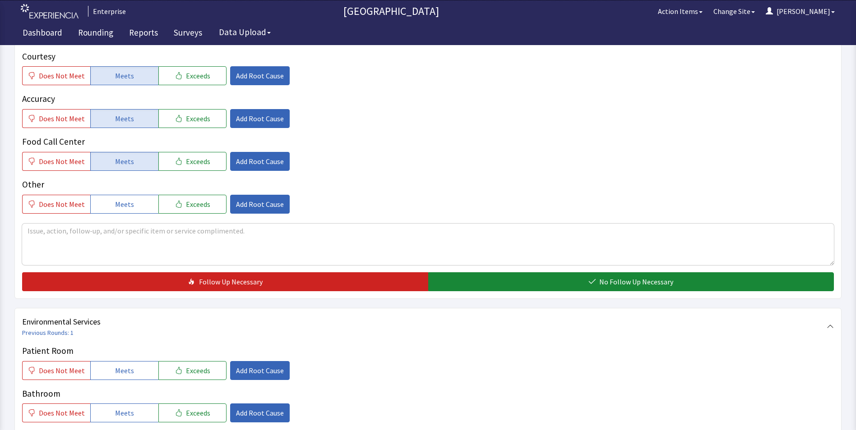
scroll to position [271, 0]
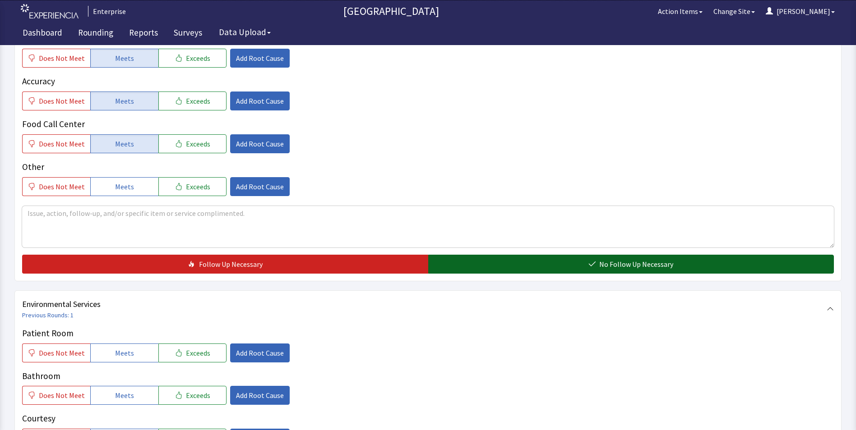
drag, startPoint x: 461, startPoint y: 265, endPoint x: 451, endPoint y: 264, distance: 10.4
click at [461, 264] on button "No Follow Up Necessary" at bounding box center [631, 264] width 406 height 19
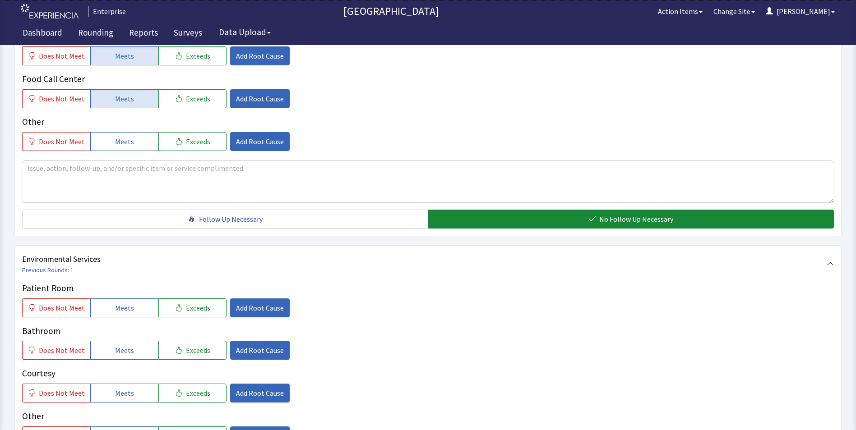
scroll to position [361, 0]
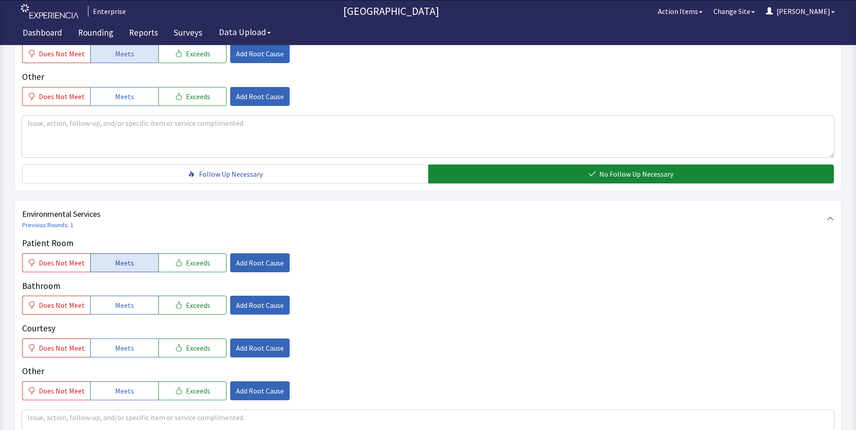
click at [116, 262] on span "Meets" at bounding box center [124, 263] width 19 height 11
drag, startPoint x: 120, startPoint y: 305, endPoint x: 122, endPoint y: 315, distance: 9.3
click at [120, 306] on span "Meets" at bounding box center [124, 305] width 19 height 11
click at [122, 344] on span "Meets" at bounding box center [124, 348] width 19 height 11
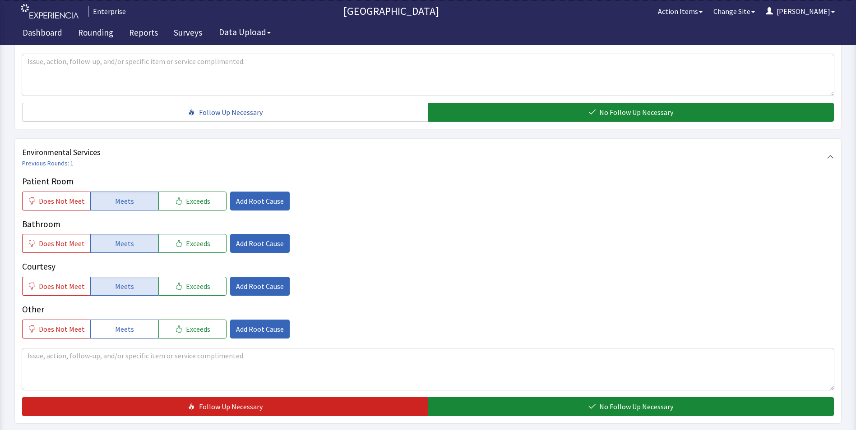
scroll to position [504, 0]
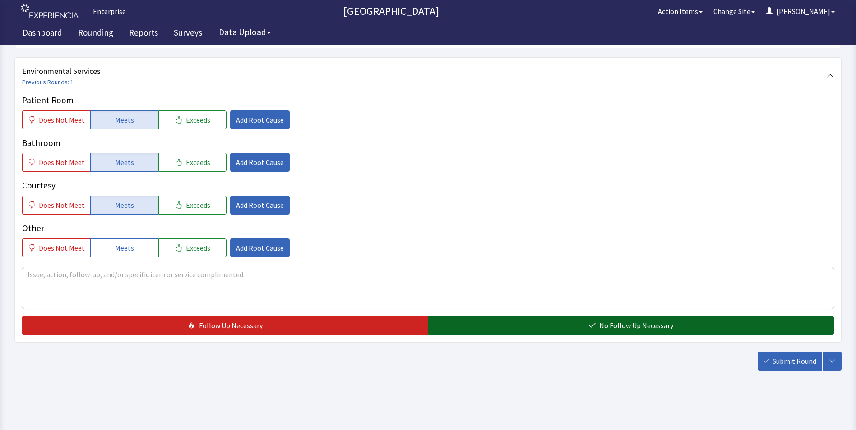
click at [461, 328] on button "No Follow Up Necessary" at bounding box center [631, 325] width 406 height 19
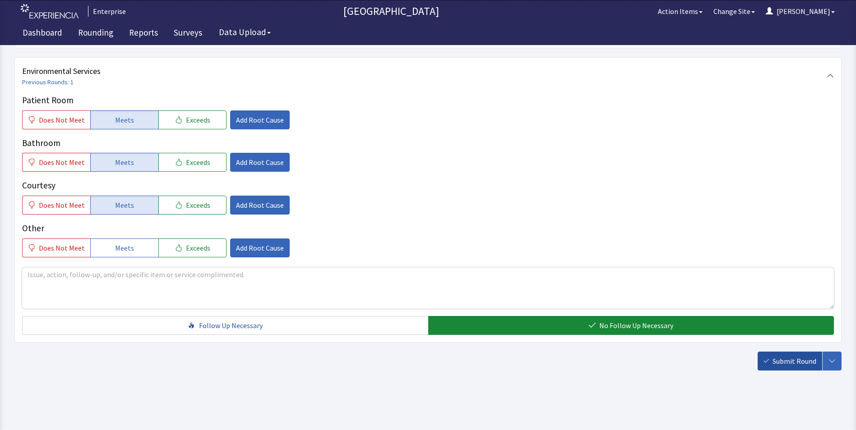
click at [777, 364] on span "Submit Round" at bounding box center [795, 361] width 44 height 11
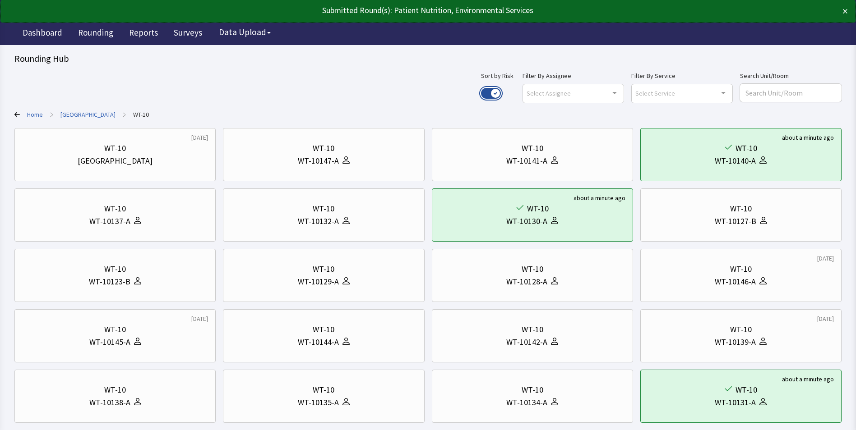
click at [501, 93] on button "Use setting" at bounding box center [491, 93] width 20 height 11
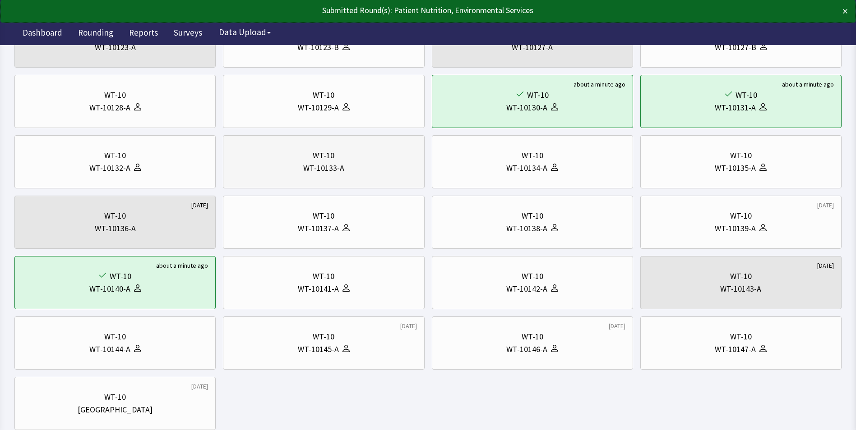
scroll to position [180, 0]
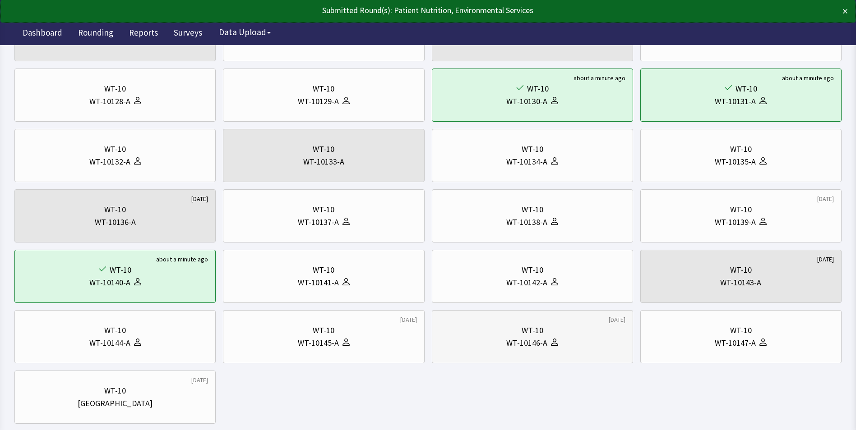
click at [518, 335] on div "WT-10" at bounding box center [533, 330] width 186 height 13
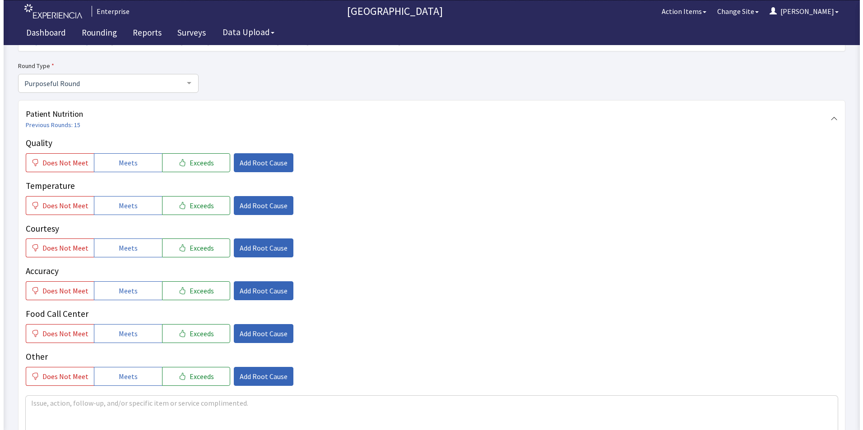
scroll to position [135, 0]
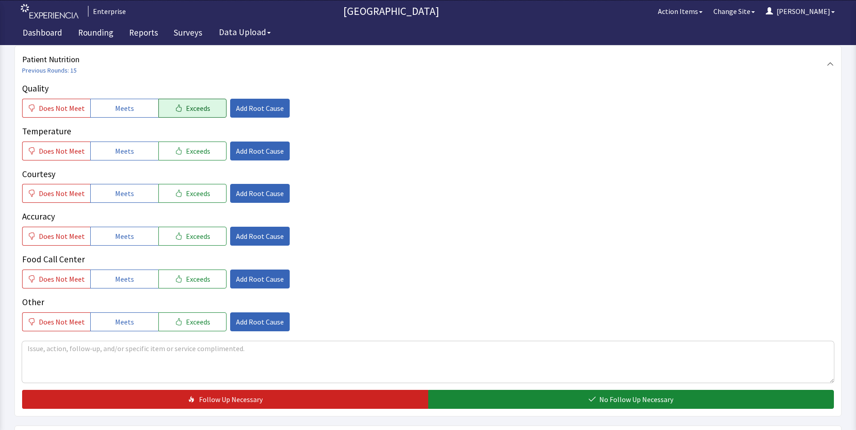
click at [175, 107] on icon "button" at bounding box center [178, 108] width 7 height 7
click at [176, 148] on icon "button" at bounding box center [178, 151] width 7 height 7
drag, startPoint x: 182, startPoint y: 194, endPoint x: 183, endPoint y: 222, distance: 28.5
click at [183, 203] on button "Exceeds" at bounding box center [192, 193] width 68 height 19
click at [186, 240] on span "Exceeds" at bounding box center [198, 236] width 24 height 11
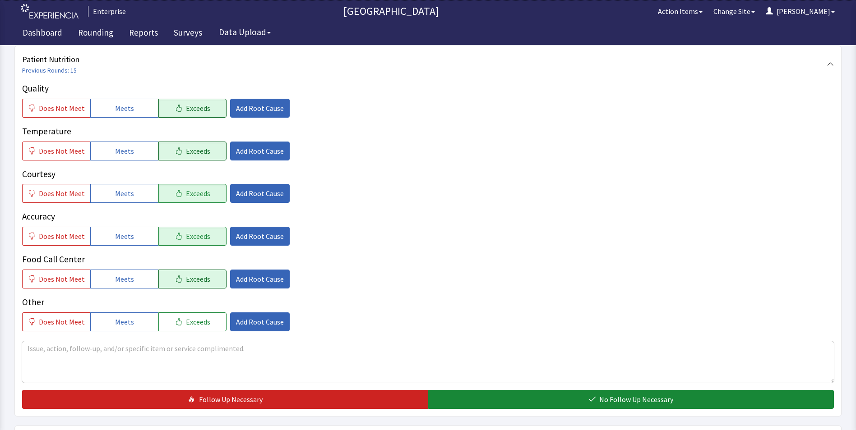
click at [186, 277] on span "Exceeds" at bounding box center [198, 279] width 24 height 11
click at [262, 106] on span "Add Root Cause" at bounding box center [260, 108] width 48 height 11
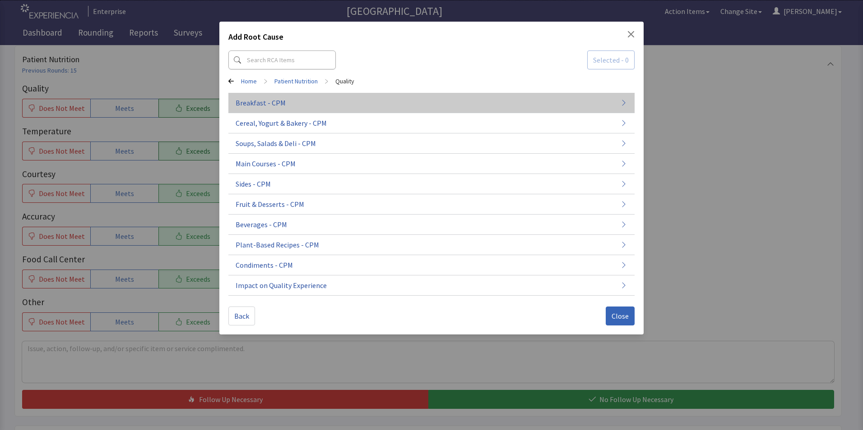
click at [265, 106] on span "Breakfast - CPM" at bounding box center [261, 102] width 50 height 11
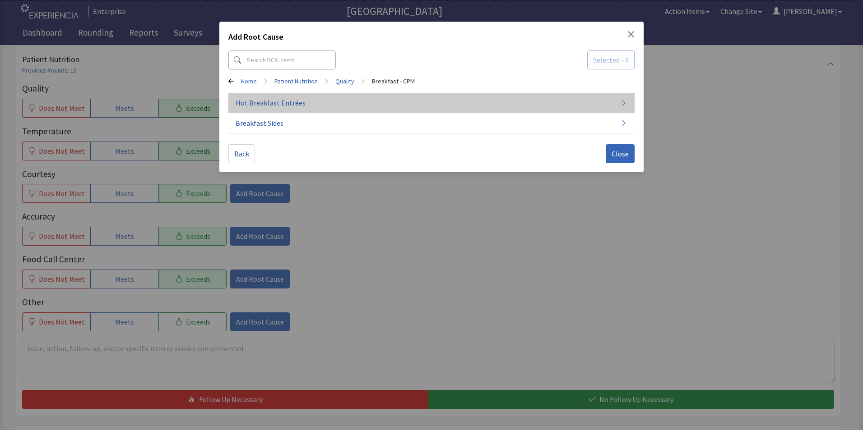
click at [269, 105] on span "Hot Breakfast Entrées" at bounding box center [271, 102] width 70 height 11
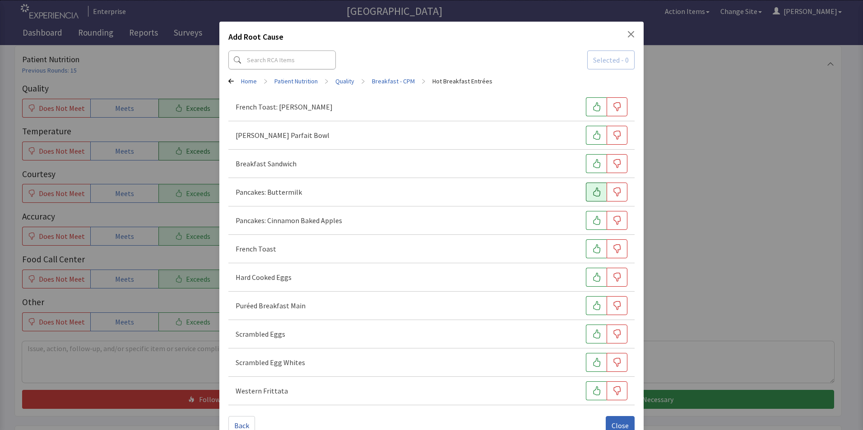
click at [592, 194] on icon "button" at bounding box center [596, 192] width 9 height 9
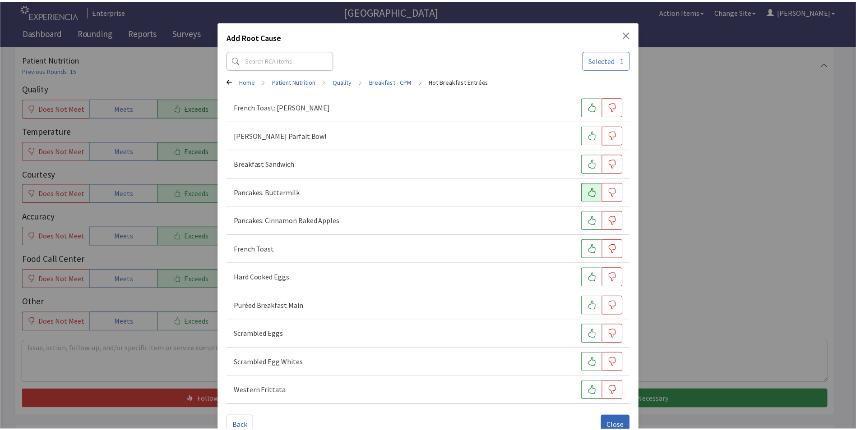
scroll to position [21, 0]
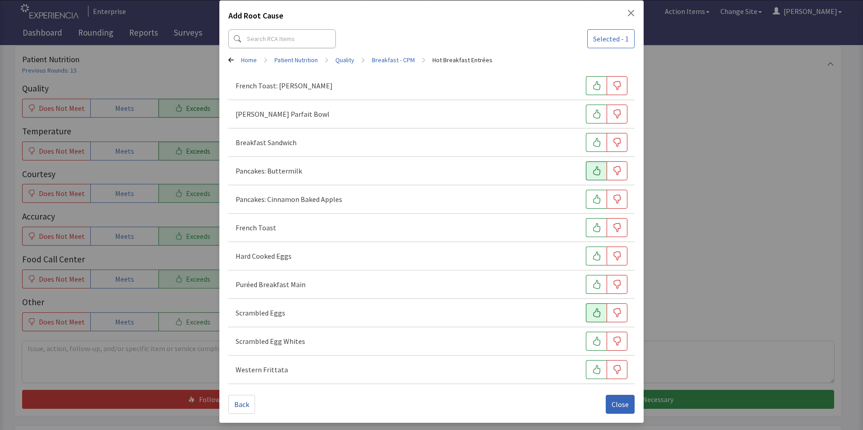
click at [593, 315] on icon "button" at bounding box center [596, 313] width 9 height 9
click at [611, 407] on span "Close" at bounding box center [619, 404] width 17 height 11
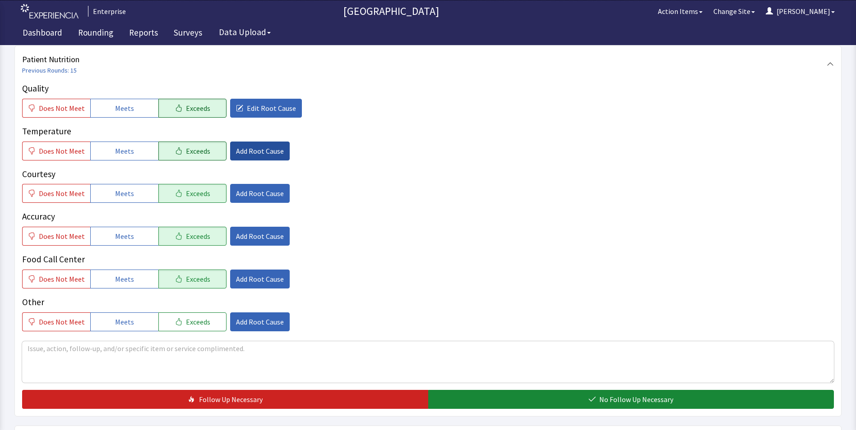
click at [241, 150] on span "Add Root Cause" at bounding box center [260, 151] width 48 height 11
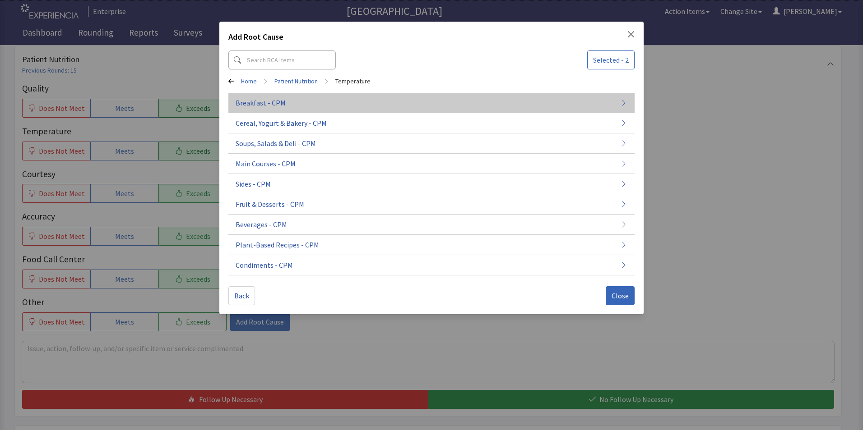
click at [252, 99] on span "Breakfast - CPM" at bounding box center [261, 102] width 50 height 11
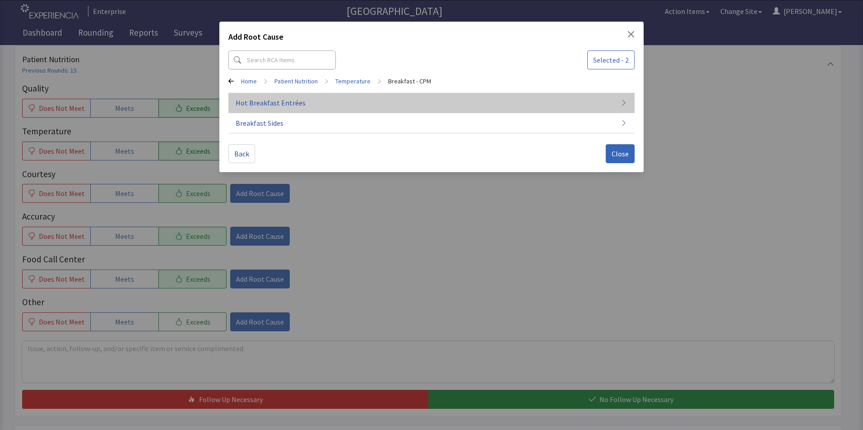
click at [353, 106] on button "Hot Breakfast Entrées" at bounding box center [431, 103] width 406 height 20
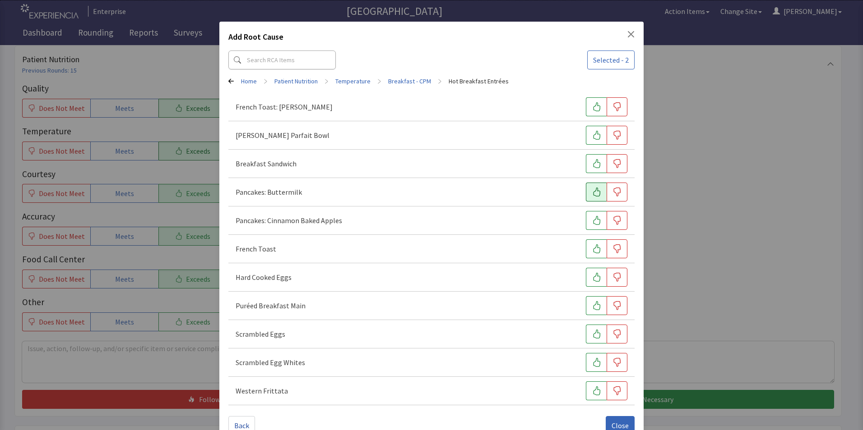
click at [593, 194] on icon "button" at bounding box center [596, 192] width 7 height 9
click at [593, 334] on icon "button" at bounding box center [596, 334] width 7 height 9
click at [616, 423] on span "Close" at bounding box center [619, 426] width 17 height 11
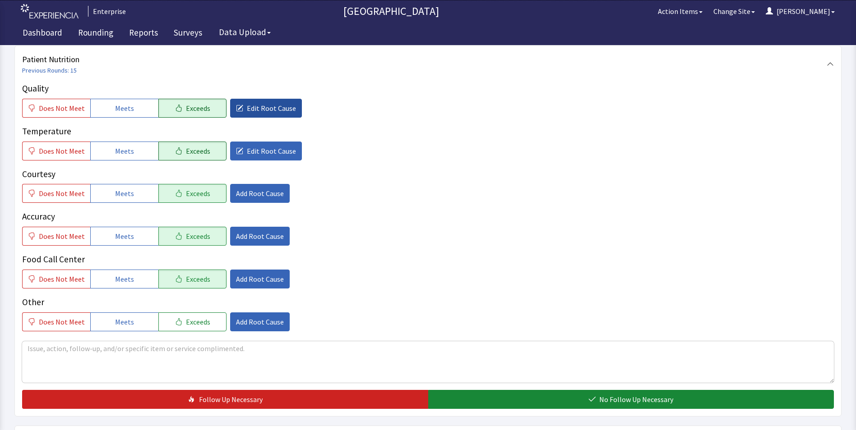
click at [259, 102] on button "Edit Root Cause" at bounding box center [266, 108] width 72 height 19
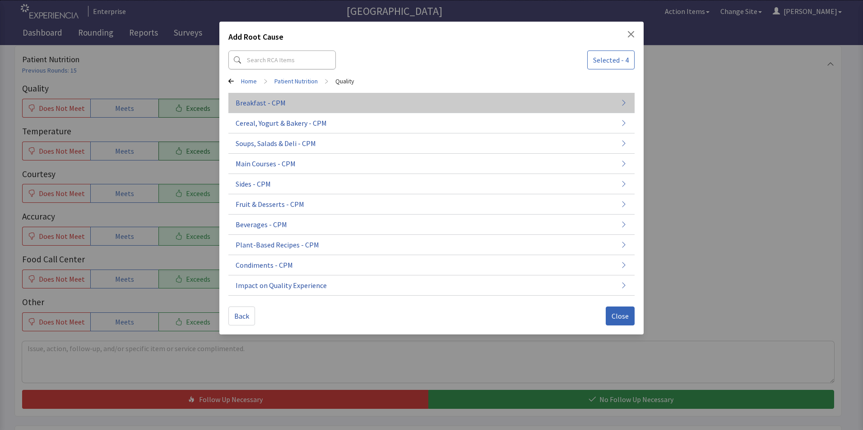
click at [262, 109] on button "Breakfast - CPM" at bounding box center [431, 103] width 406 height 20
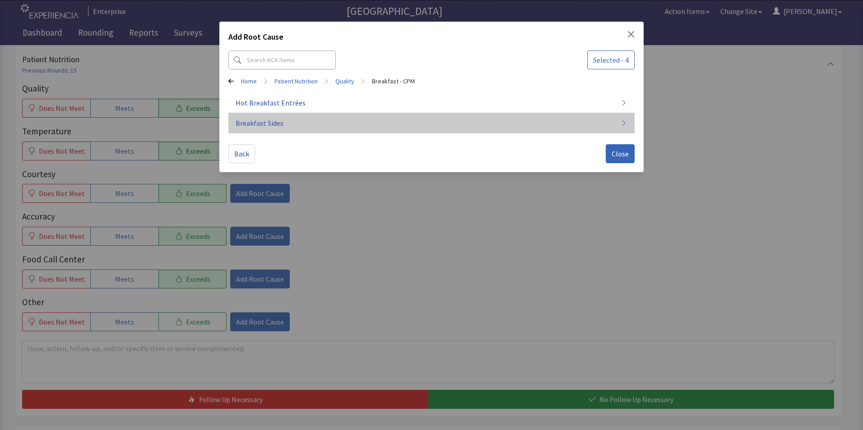
click at [262, 125] on span "Breakfast Sides" at bounding box center [260, 123] width 48 height 11
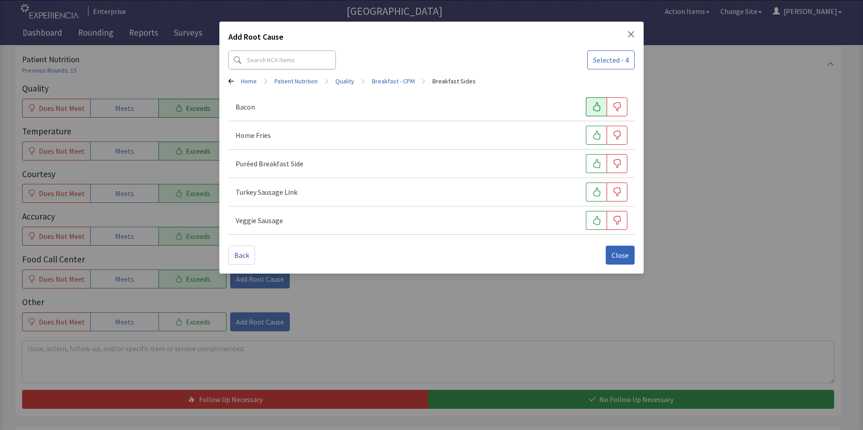
click at [595, 105] on icon "button" at bounding box center [596, 106] width 9 height 9
drag, startPoint x: 596, startPoint y: 138, endPoint x: 609, endPoint y: 174, distance: 38.4
click at [596, 139] on icon "button" at bounding box center [596, 135] width 9 height 9
click at [622, 259] on span "Close" at bounding box center [619, 255] width 17 height 11
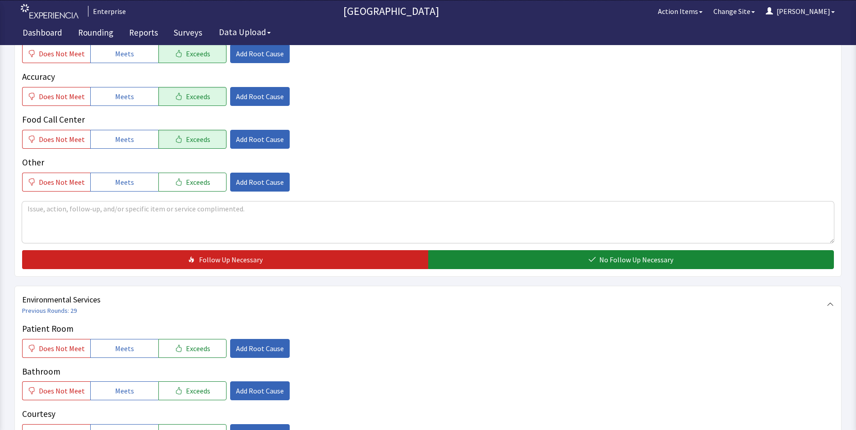
scroll to position [316, 0]
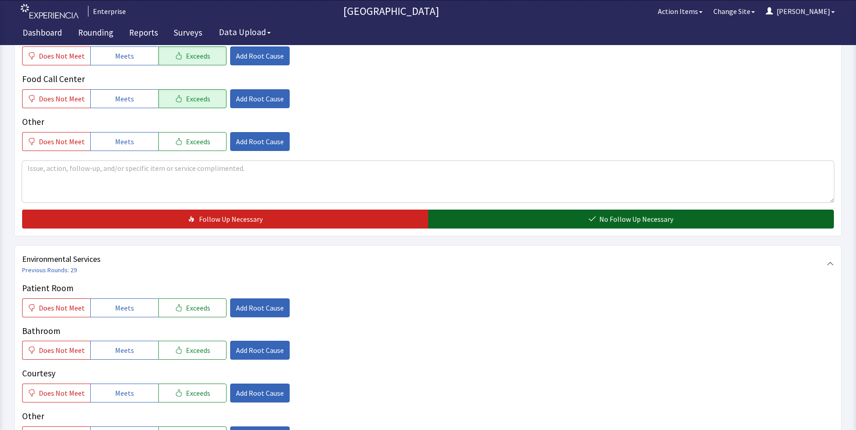
drag, startPoint x: 475, startPoint y: 210, endPoint x: 469, endPoint y: 216, distance: 8.0
click at [475, 213] on button "No Follow Up Necessary" at bounding box center [631, 219] width 406 height 19
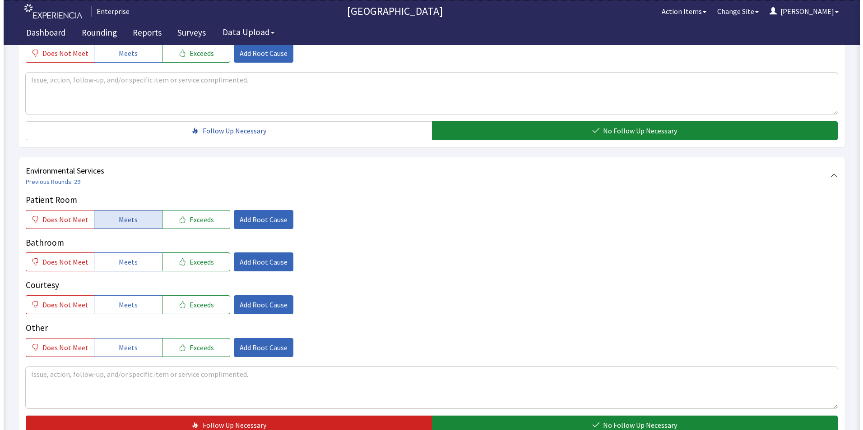
scroll to position [406, 0]
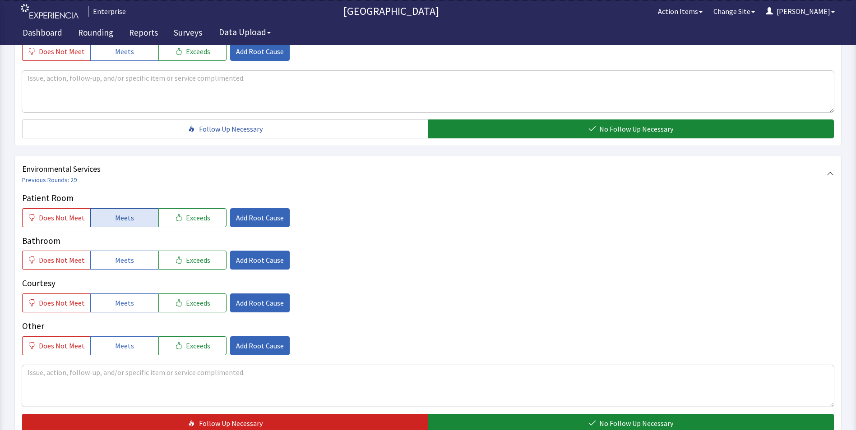
click at [127, 222] on span "Meets" at bounding box center [124, 218] width 19 height 11
drag, startPoint x: 123, startPoint y: 264, endPoint x: 125, endPoint y: 288, distance: 24.0
click at [123, 271] on div "Patient Room Does Not Meet Meets Exceeds Add Root Cause Bathroom Does Not Meet …" at bounding box center [428, 274] width 812 height 164
click at [122, 302] on span "Meets" at bounding box center [124, 303] width 19 height 11
click at [127, 266] on button "Meets" at bounding box center [124, 260] width 68 height 19
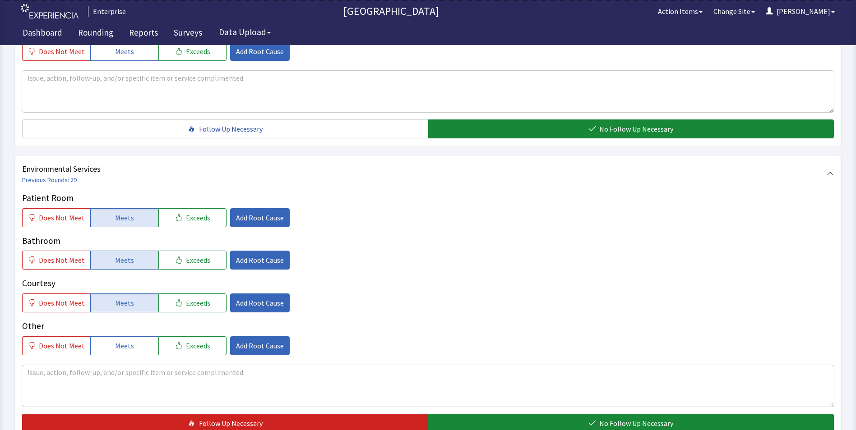
click at [282, 215] on div "Does Not Meet Meets Exceeds Add Root Cause" at bounding box center [428, 217] width 812 height 19
click at [262, 218] on span "Add Root Cause" at bounding box center [260, 218] width 48 height 11
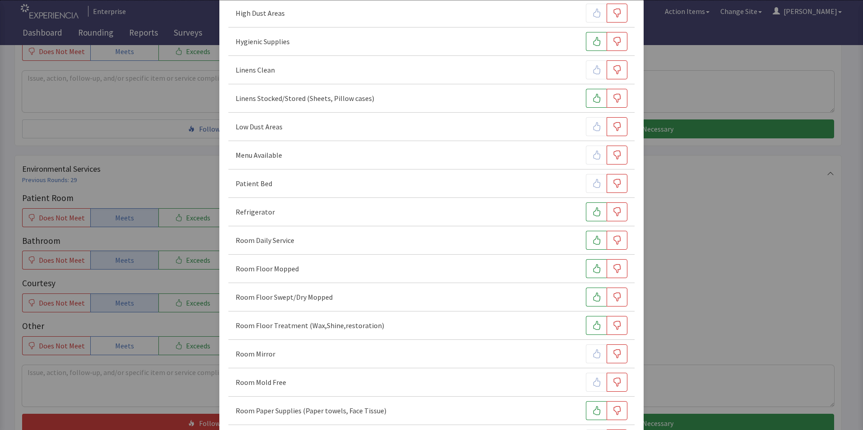
scroll to position [271, 0]
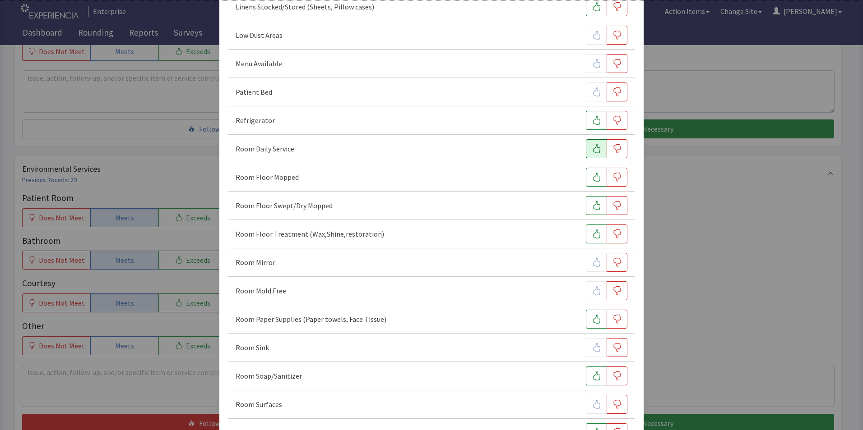
click at [593, 149] on icon "button" at bounding box center [596, 148] width 7 height 9
click at [593, 181] on icon "button" at bounding box center [596, 177] width 7 height 9
click at [594, 203] on icon "button" at bounding box center [596, 205] width 9 height 9
click at [612, 236] on icon "button" at bounding box center [616, 234] width 9 height 9
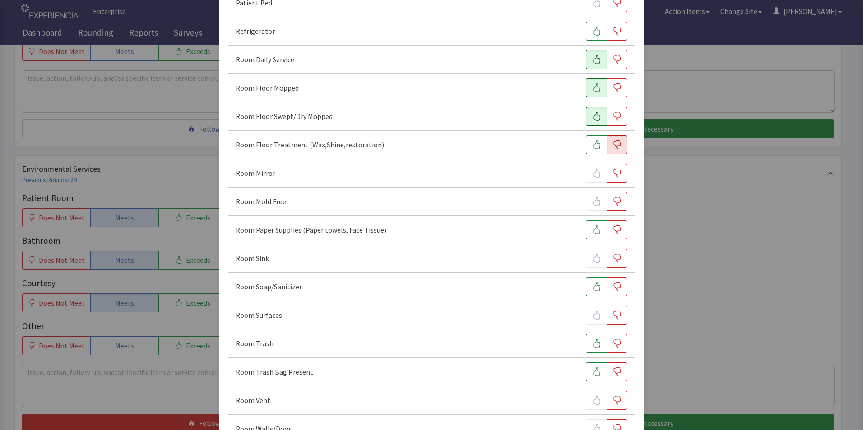
scroll to position [361, 0]
click at [592, 230] on icon "button" at bounding box center [596, 229] width 9 height 9
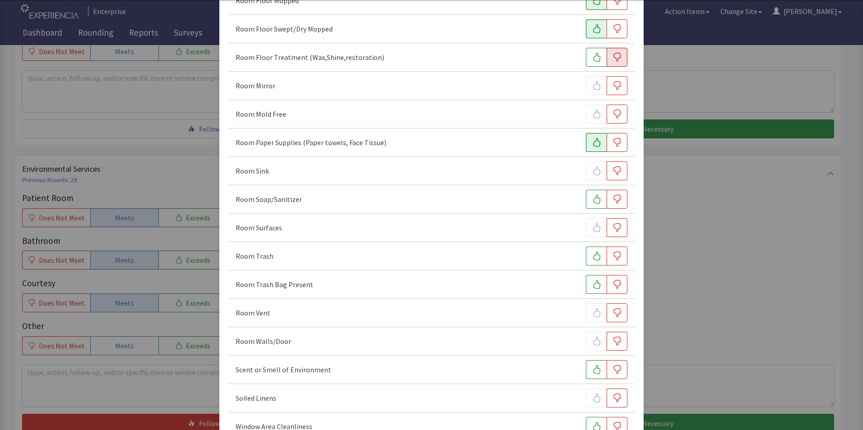
scroll to position [451, 0]
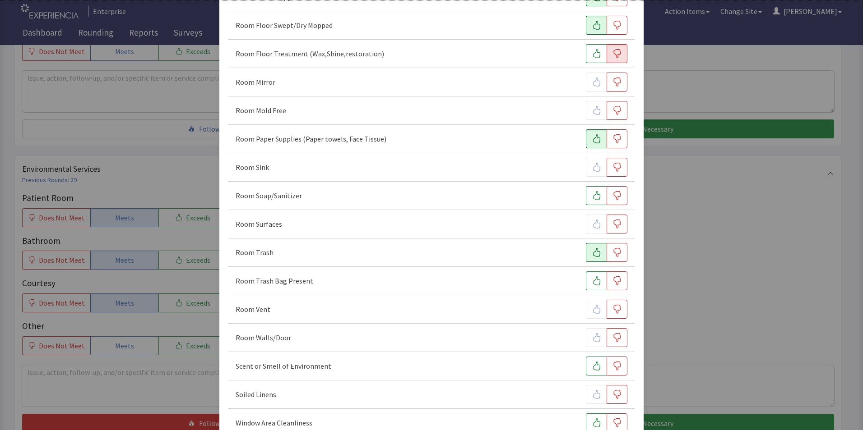
click at [592, 253] on icon "button" at bounding box center [596, 252] width 9 height 9
click at [592, 199] on icon "button" at bounding box center [596, 195] width 9 height 9
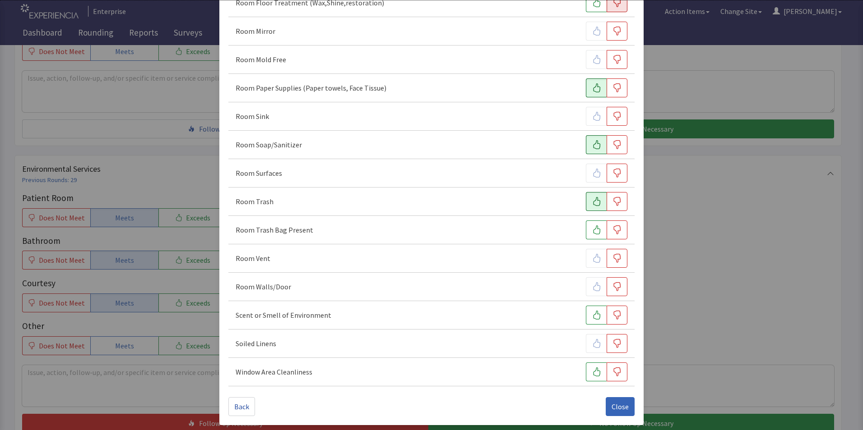
scroll to position [504, 0]
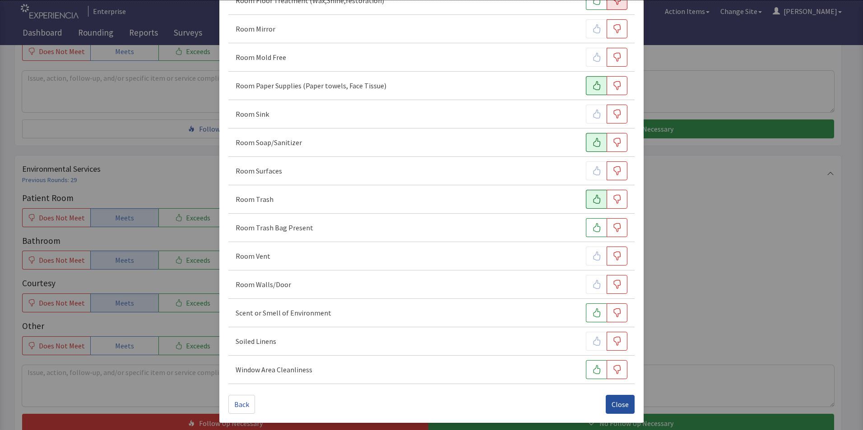
click at [614, 407] on span "Close" at bounding box center [619, 404] width 17 height 11
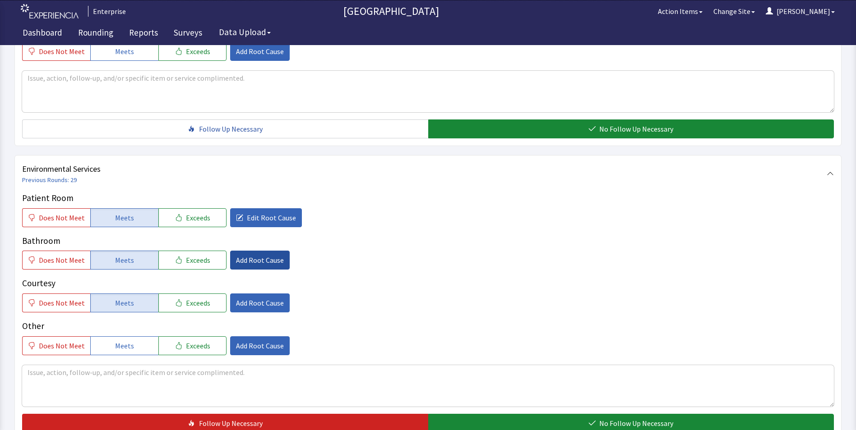
click at [262, 261] on span "Add Root Cause" at bounding box center [260, 260] width 48 height 11
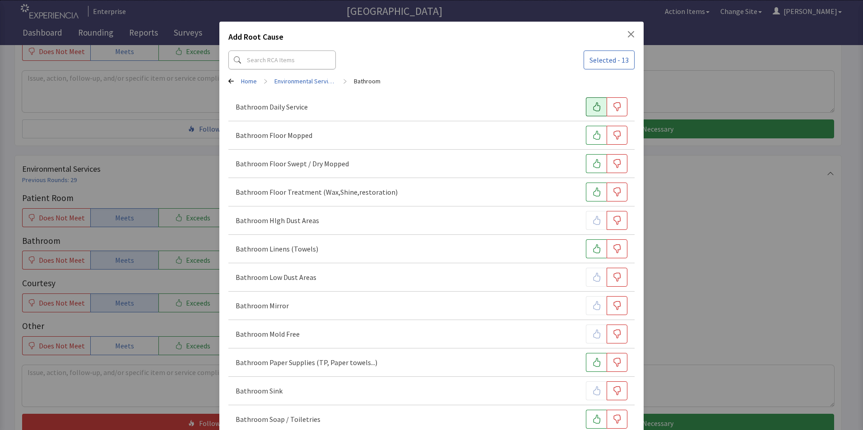
click at [593, 105] on icon "button" at bounding box center [596, 106] width 7 height 9
click at [586, 124] on div "Bathroom Floor Mopped" at bounding box center [431, 135] width 406 height 28
click at [592, 164] on icon "button" at bounding box center [596, 163] width 9 height 9
drag, startPoint x: 593, startPoint y: 139, endPoint x: 593, endPoint y: 167, distance: 28.4
click at [593, 140] on button "button" at bounding box center [596, 135] width 21 height 19
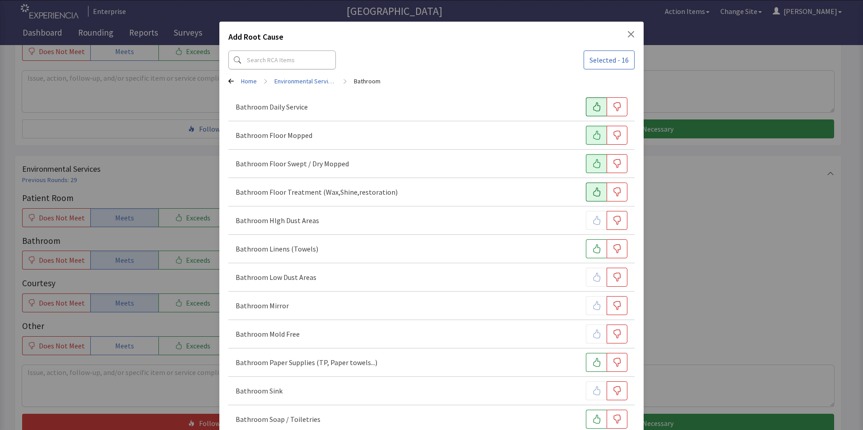
click at [592, 195] on icon "button" at bounding box center [596, 192] width 9 height 9
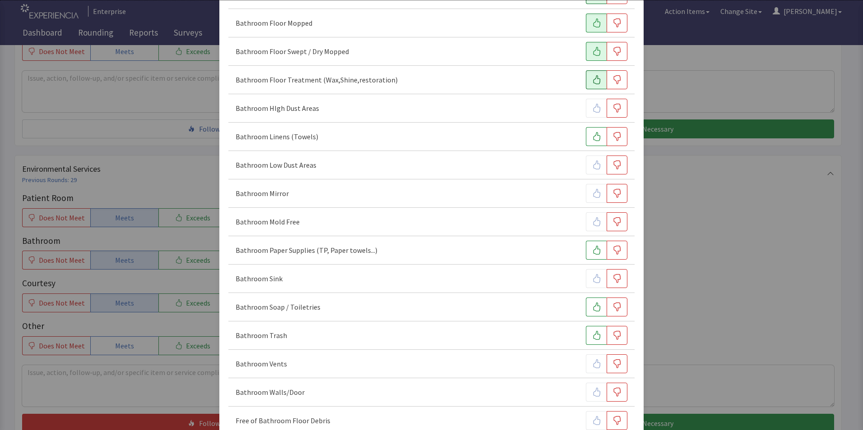
scroll to position [135, 0]
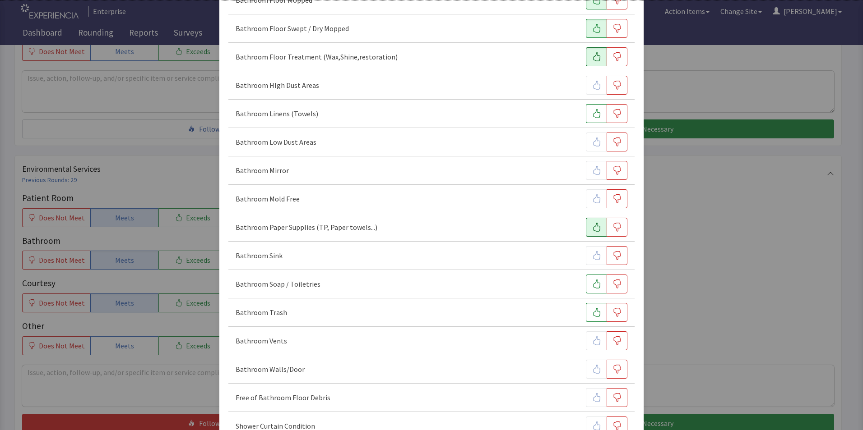
click at [593, 228] on icon "button" at bounding box center [596, 227] width 7 height 9
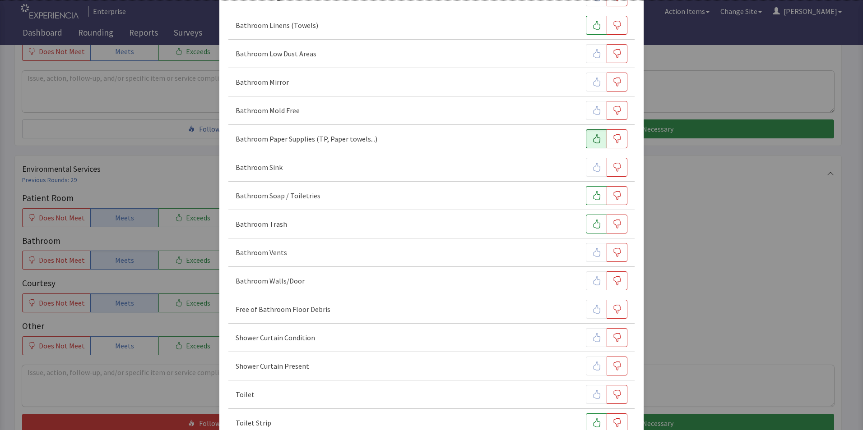
scroll to position [226, 0]
click at [592, 226] on icon "button" at bounding box center [596, 222] width 9 height 9
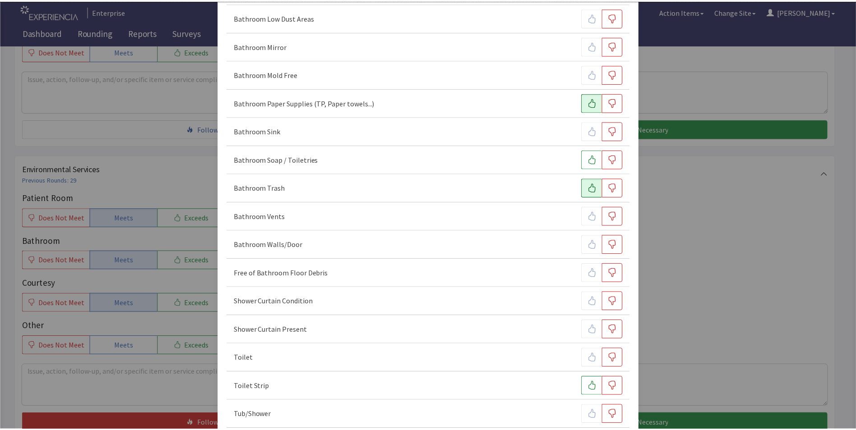
scroll to position [305, 0]
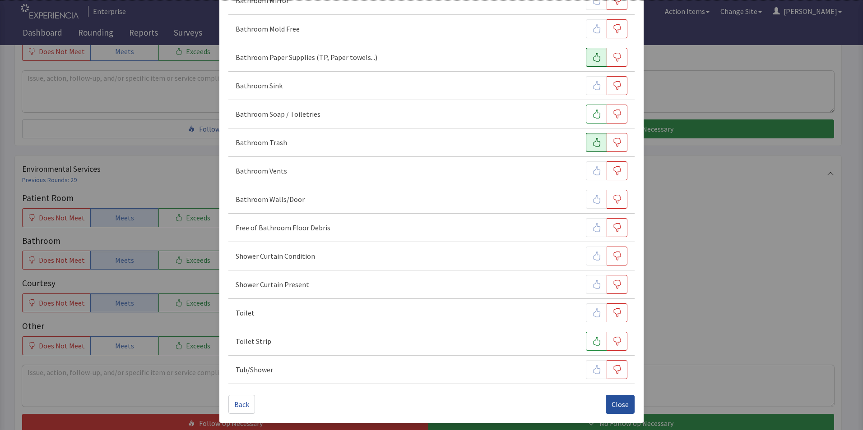
click at [613, 406] on span "Close" at bounding box center [619, 404] width 17 height 11
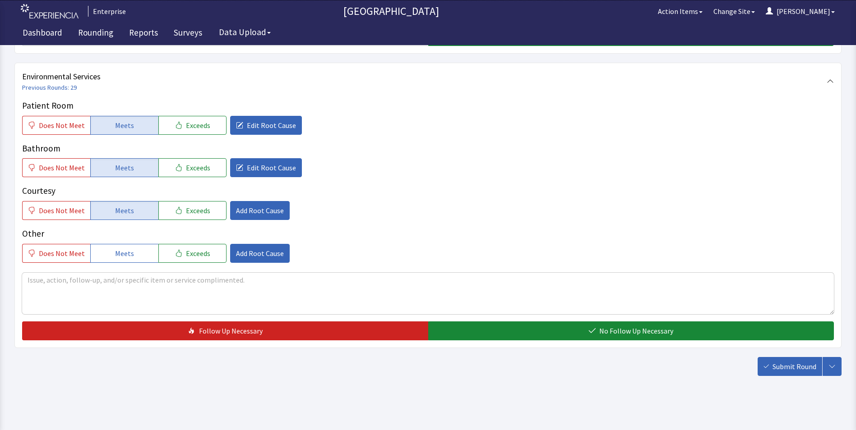
scroll to position [504, 0]
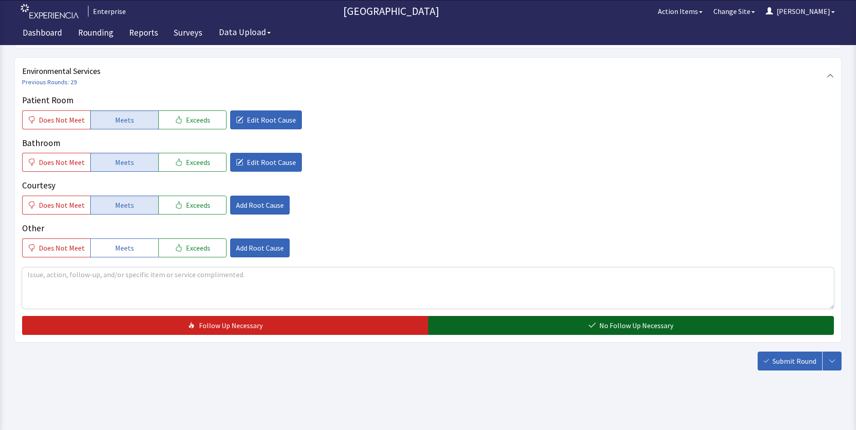
click at [477, 328] on button "No Follow Up Necessary" at bounding box center [631, 325] width 406 height 19
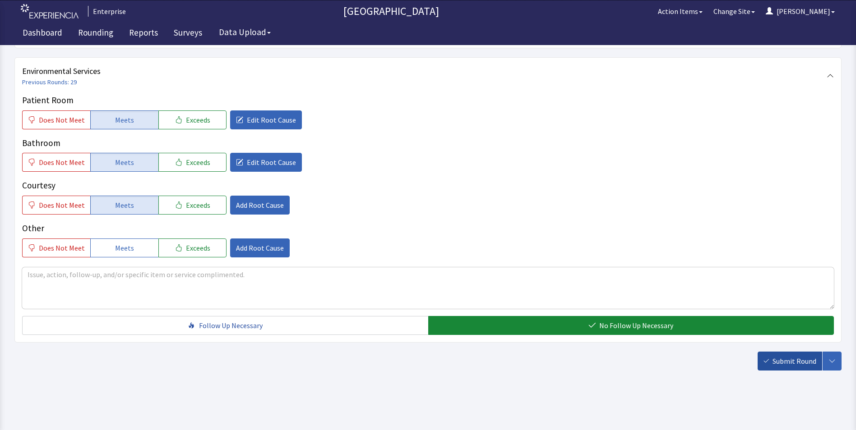
click at [786, 359] on span "Submit Round" at bounding box center [795, 361] width 44 height 11
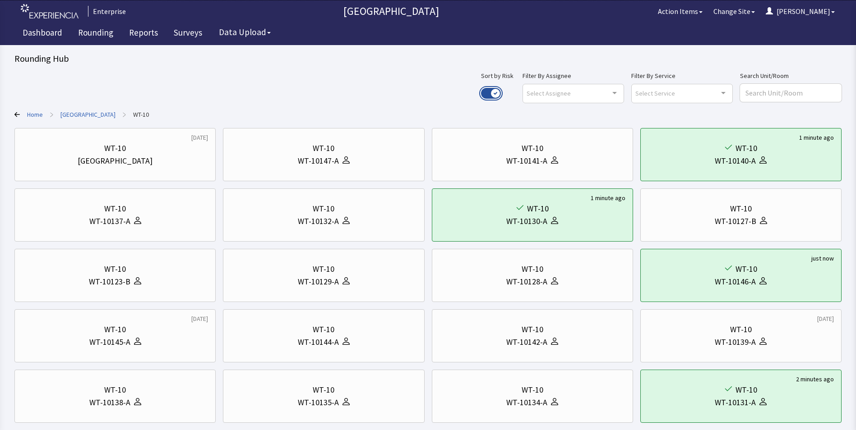
click at [501, 94] on button "Use setting" at bounding box center [491, 93] width 20 height 11
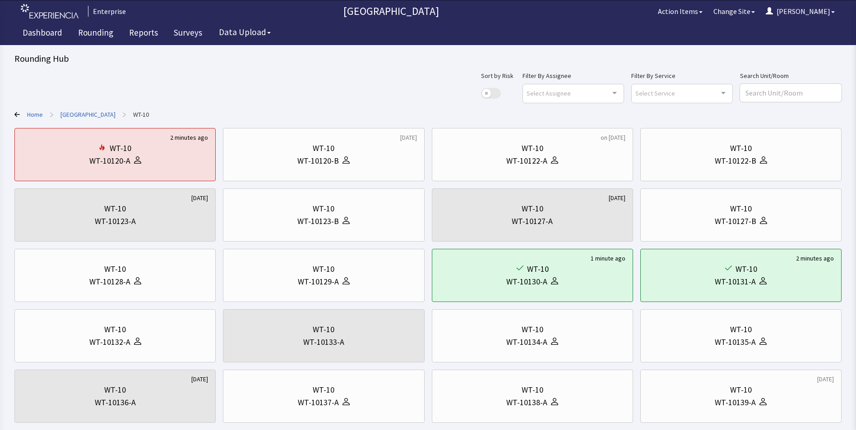
click at [88, 115] on link "[GEOGRAPHIC_DATA]" at bounding box center [87, 114] width 55 height 9
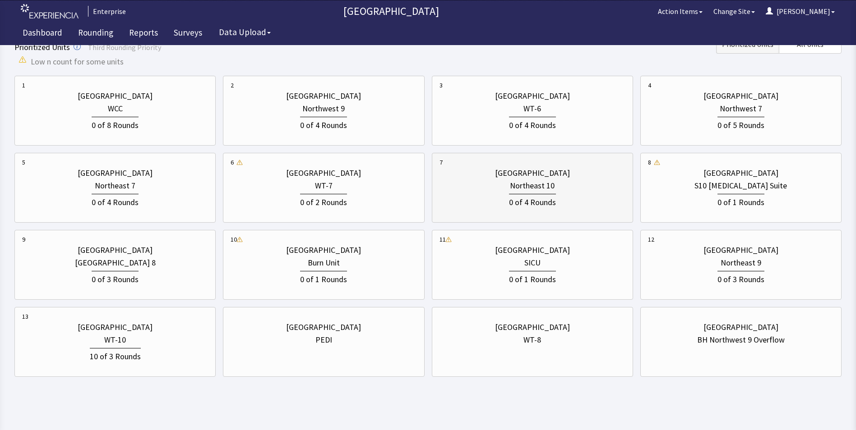
scroll to position [287, 0]
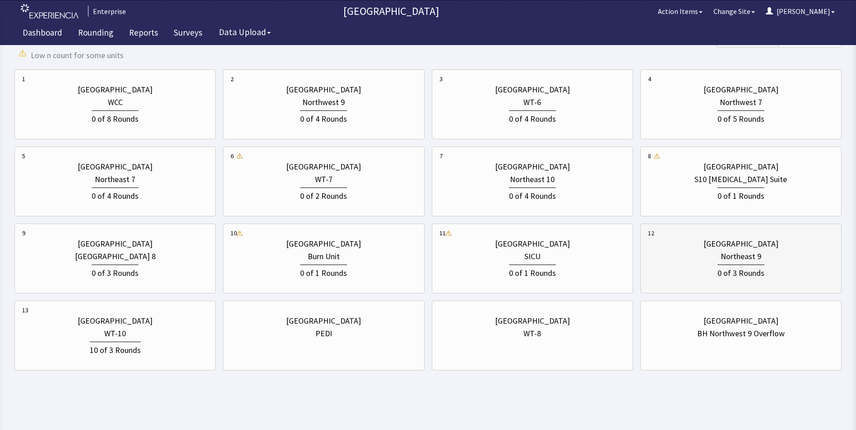
click at [743, 267] on div "0 of 3 Rounds" at bounding box center [740, 272] width 47 height 15
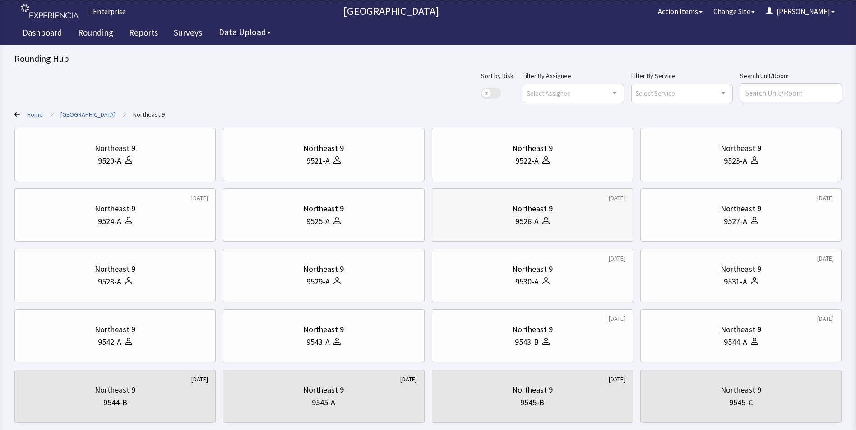
click at [580, 217] on div "9526-A" at bounding box center [533, 221] width 186 height 13
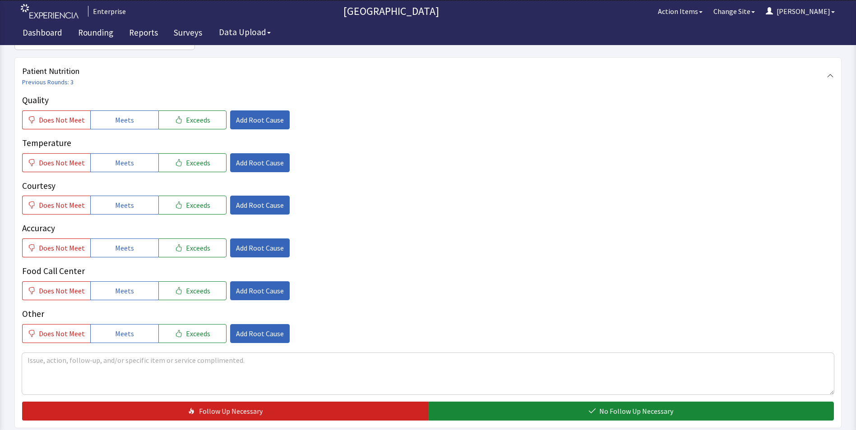
scroll to position [135, 0]
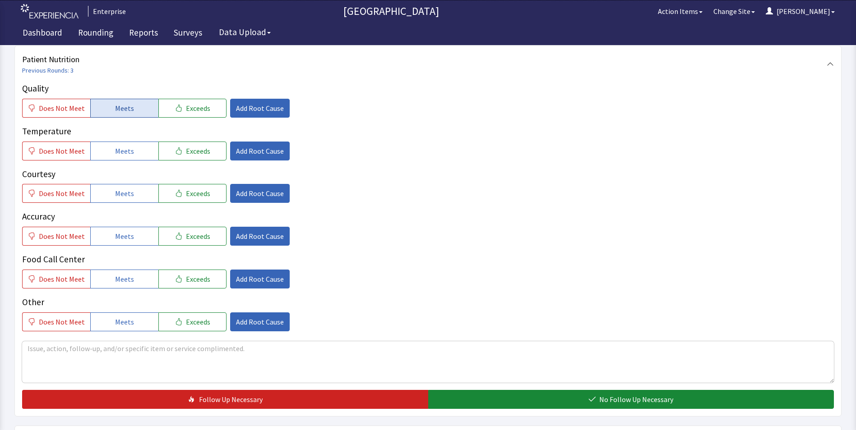
click at [110, 104] on button "Meets" at bounding box center [124, 108] width 68 height 19
drag, startPoint x: 114, startPoint y: 153, endPoint x: 115, endPoint y: 171, distance: 18.6
click at [114, 157] on button "Meets" at bounding box center [124, 151] width 68 height 19
drag, startPoint x: 116, startPoint y: 201, endPoint x: 117, endPoint y: 216, distance: 15.4
click at [117, 203] on button "Meets" at bounding box center [124, 193] width 68 height 19
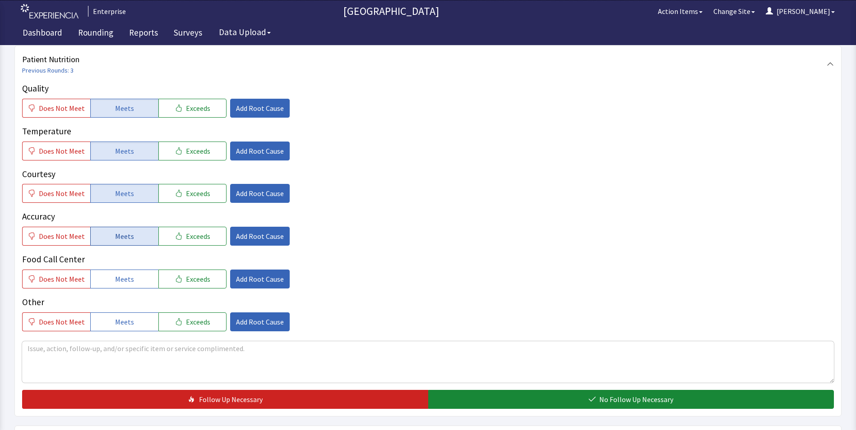
drag, startPoint x: 113, startPoint y: 238, endPoint x: 113, endPoint y: 243, distance: 5.4
click at [113, 243] on button "Meets" at bounding box center [124, 236] width 68 height 19
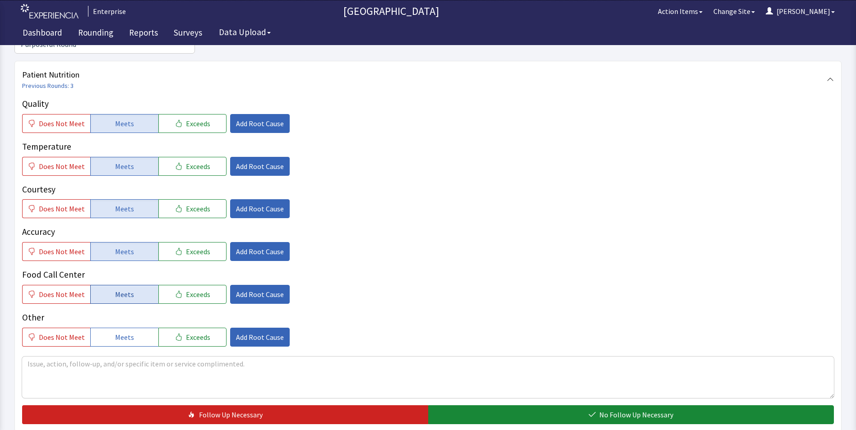
click at [110, 285] on button "Meets" at bounding box center [124, 294] width 68 height 19
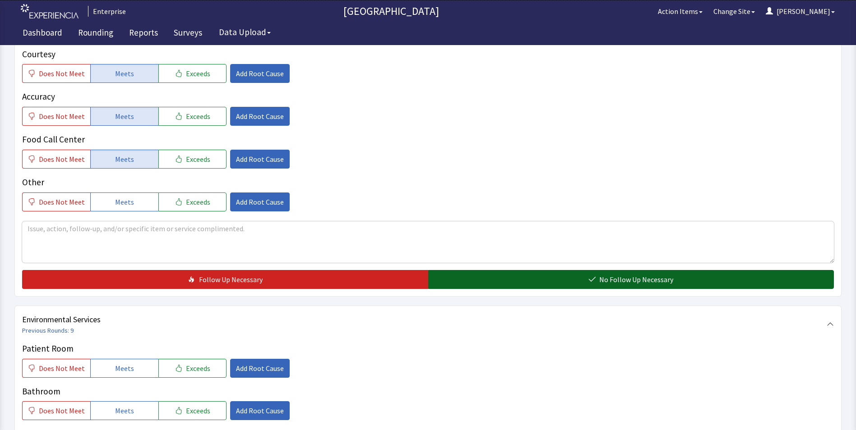
click at [483, 270] on button "No Follow Up Necessary" at bounding box center [631, 279] width 406 height 19
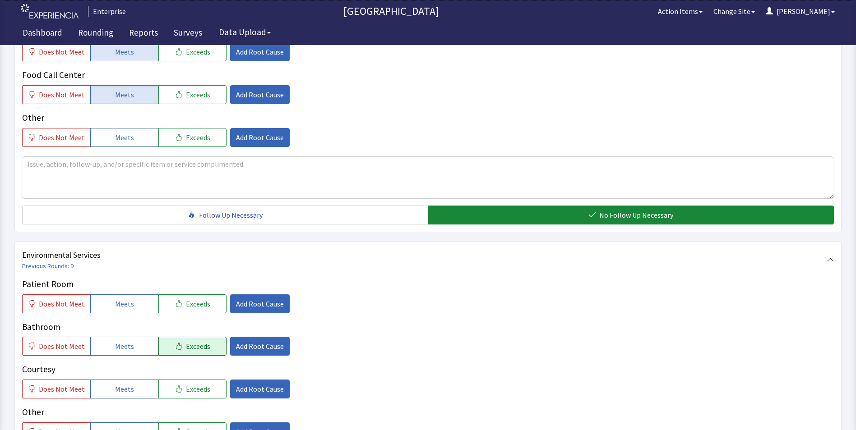
scroll to position [406, 0]
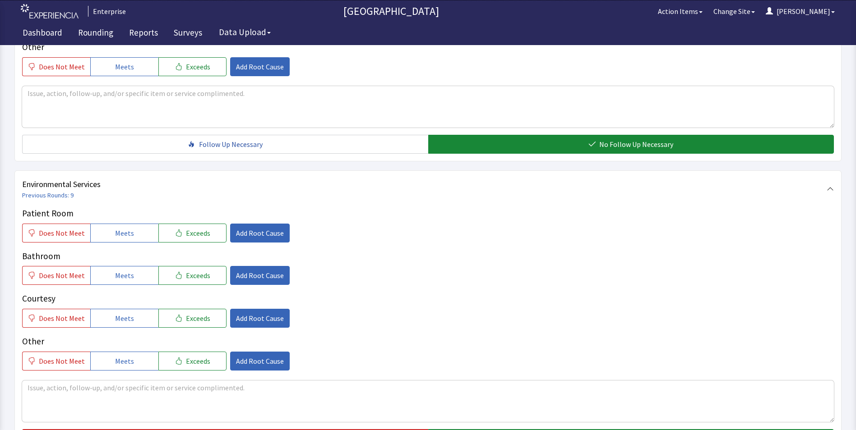
drag, startPoint x: 106, startPoint y: 210, endPoint x: 106, endPoint y: 230, distance: 19.4
click at [106, 224] on button "Meets" at bounding box center [124, 233] width 68 height 19
drag, startPoint x: 106, startPoint y: 256, endPoint x: 106, endPoint y: 263, distance: 6.3
click at [106, 266] on button "Meets" at bounding box center [124, 275] width 68 height 19
drag, startPoint x: 108, startPoint y: 296, endPoint x: 122, endPoint y: 287, distance: 16.6
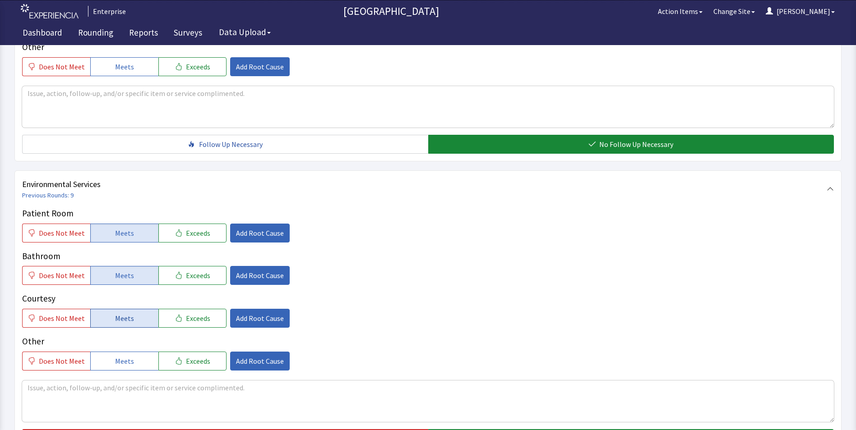
click at [108, 309] on button "Meets" at bounding box center [124, 318] width 68 height 19
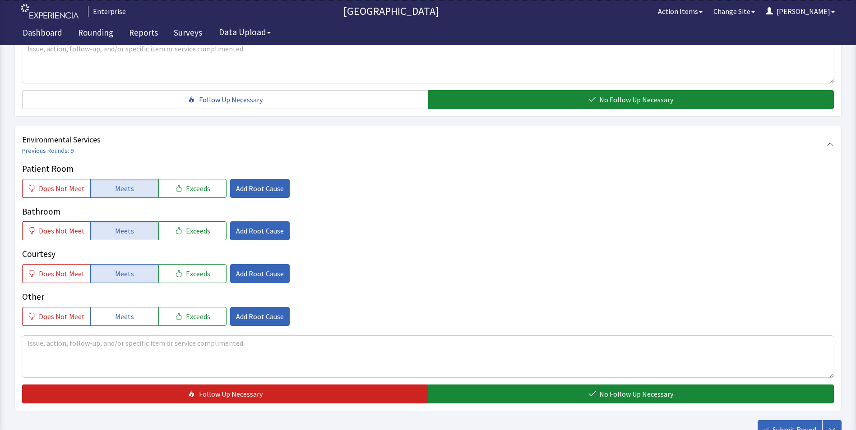
scroll to position [504, 0]
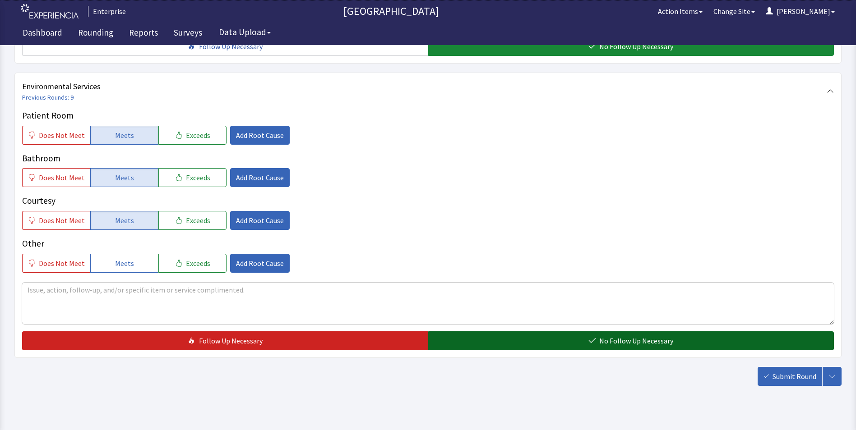
drag, startPoint x: 475, startPoint y: 319, endPoint x: 541, endPoint y: 332, distance: 66.6
click at [476, 332] on button "No Follow Up Necessary" at bounding box center [631, 341] width 406 height 19
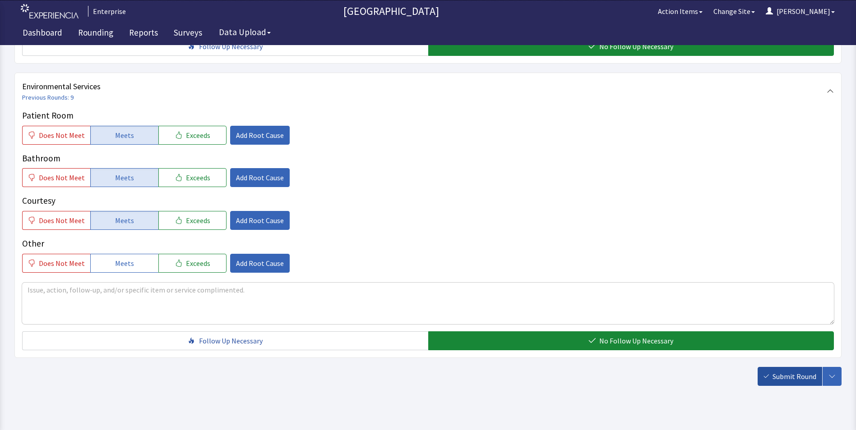
click at [789, 369] on button "Submit Round" at bounding box center [790, 376] width 65 height 19
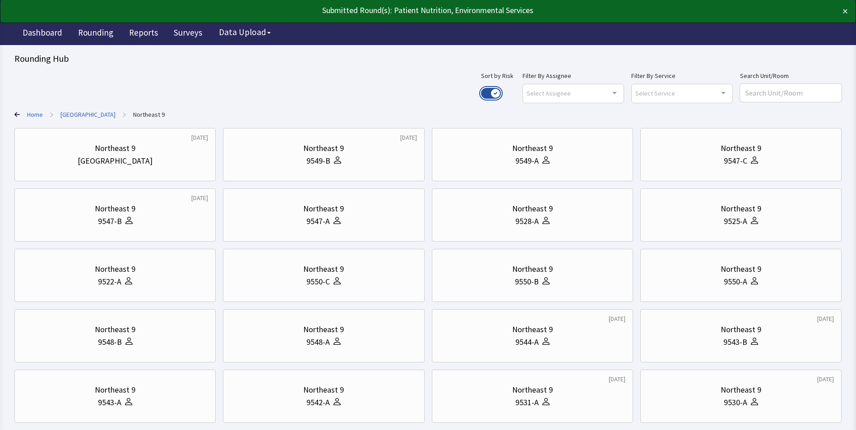
click at [501, 93] on button "Use setting" at bounding box center [491, 93] width 20 height 11
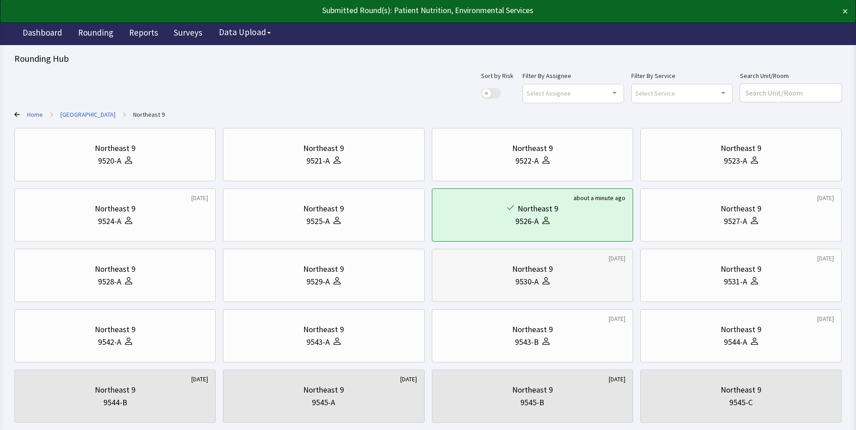
click at [573, 278] on div "9530-A" at bounding box center [533, 282] width 186 height 13
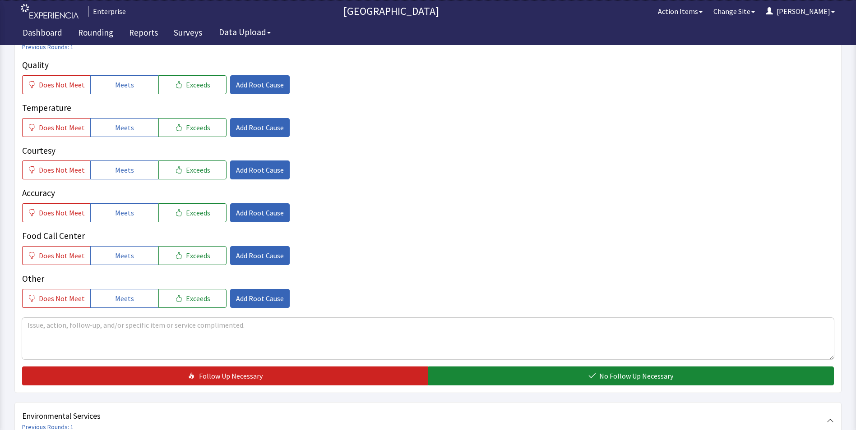
scroll to position [180, 0]
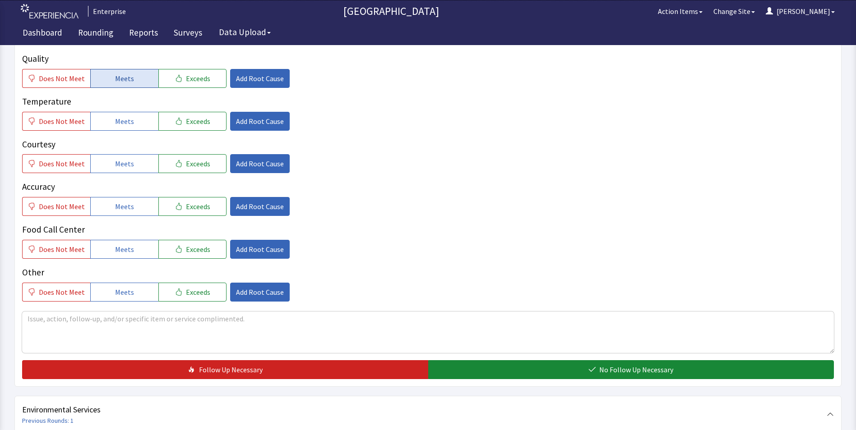
click at [122, 73] on span "Meets" at bounding box center [124, 78] width 19 height 11
drag, startPoint x: 117, startPoint y: 110, endPoint x: 116, endPoint y: 137, distance: 27.1
click at [117, 113] on button "Meets" at bounding box center [124, 121] width 68 height 19
click at [116, 158] on span "Meets" at bounding box center [124, 163] width 19 height 11
drag, startPoint x: 116, startPoint y: 187, endPoint x: 116, endPoint y: 217, distance: 29.3
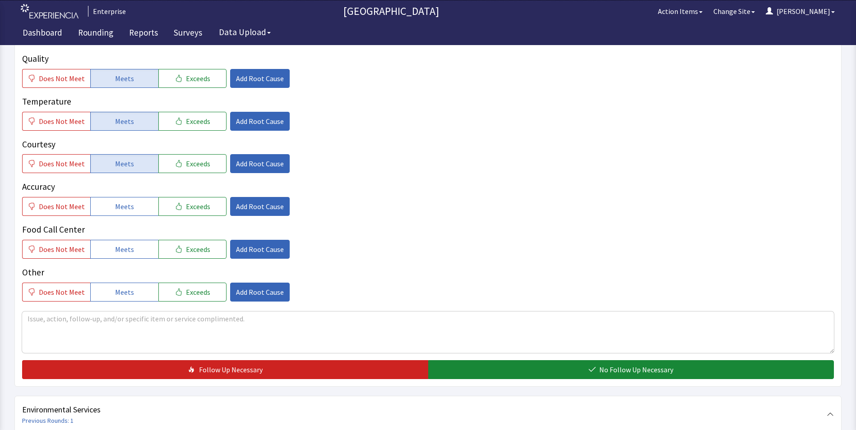
click at [116, 201] on span "Meets" at bounding box center [124, 206] width 19 height 11
click at [116, 240] on button "Meets" at bounding box center [124, 249] width 68 height 19
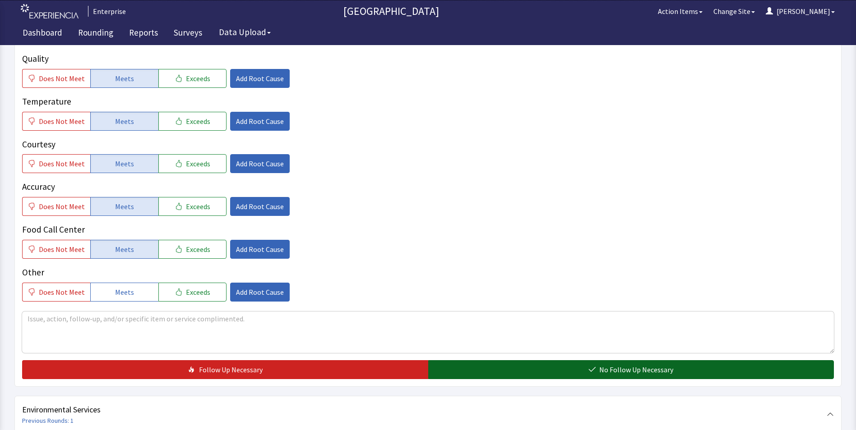
click at [472, 361] on button "No Follow Up Necessary" at bounding box center [631, 370] width 406 height 19
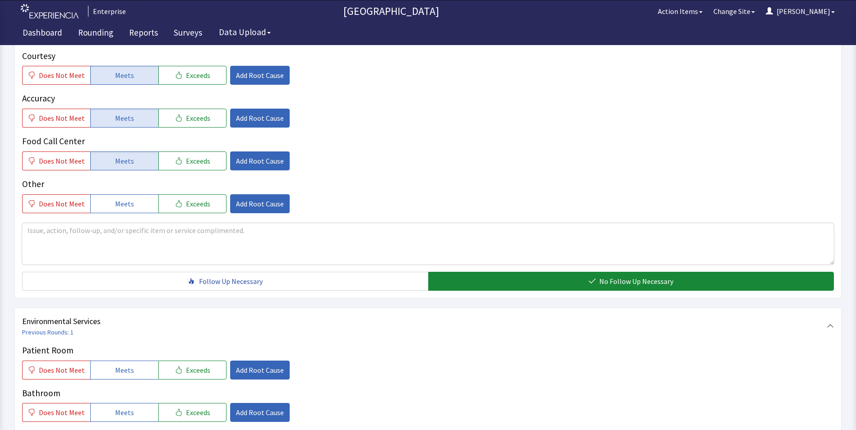
scroll to position [316, 0]
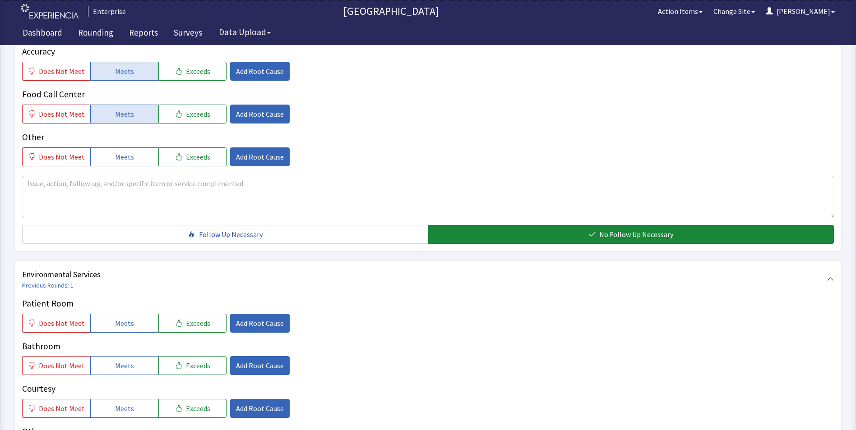
drag, startPoint x: 114, startPoint y: 310, endPoint x: 120, endPoint y: 338, distance: 28.2
click at [117, 319] on div "Patient Room Does Not Meet Meets Exceeds Add Root Cause Bathroom Does Not Meet …" at bounding box center [428, 379] width 812 height 164
drag, startPoint x: 116, startPoint y: 347, endPoint x: 122, endPoint y: 345, distance: 6.1
click at [117, 361] on span "Meets" at bounding box center [124, 366] width 19 height 11
click at [141, 314] on button "Meets" at bounding box center [124, 323] width 68 height 19
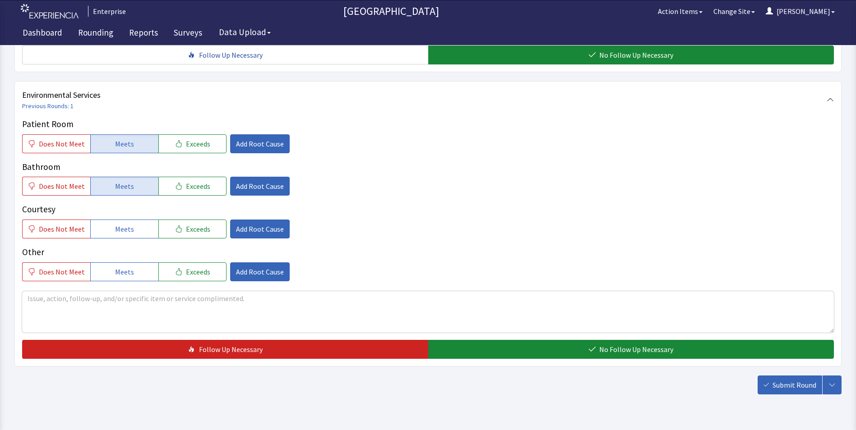
scroll to position [496, 0]
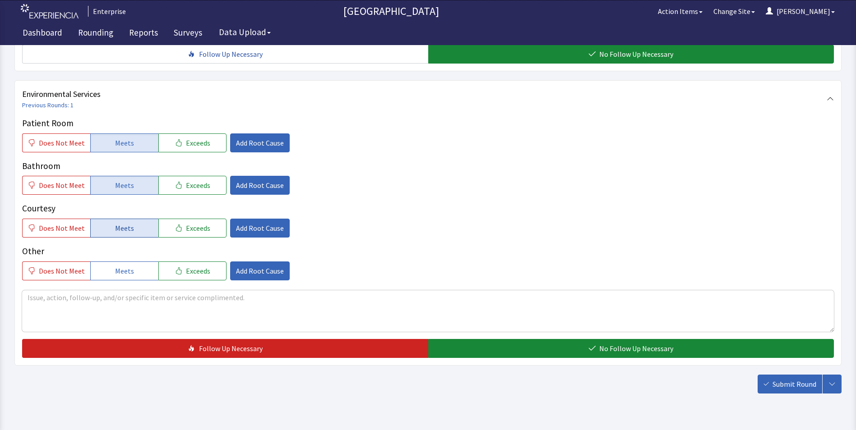
click at [128, 223] on span "Meets" at bounding box center [124, 228] width 19 height 11
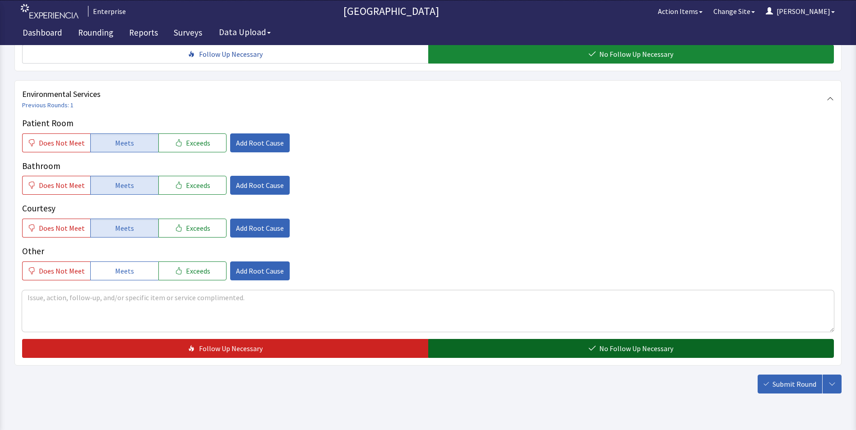
click at [461, 339] on button "No Follow Up Necessary" at bounding box center [631, 348] width 406 height 19
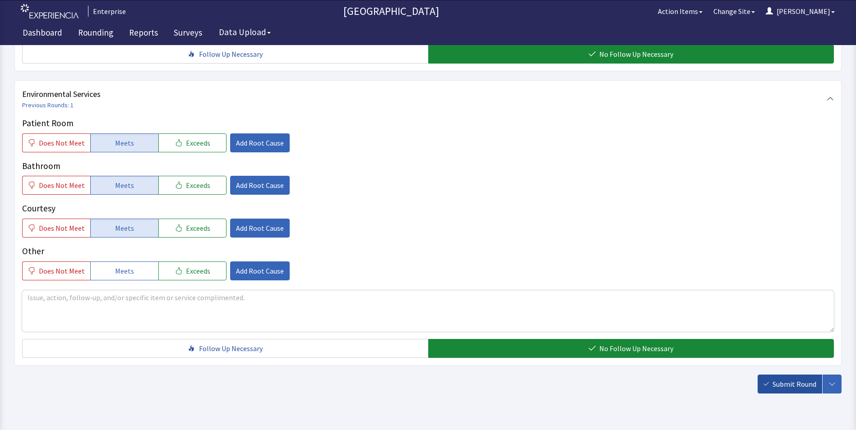
click at [810, 379] on span "Submit Round" at bounding box center [795, 384] width 44 height 11
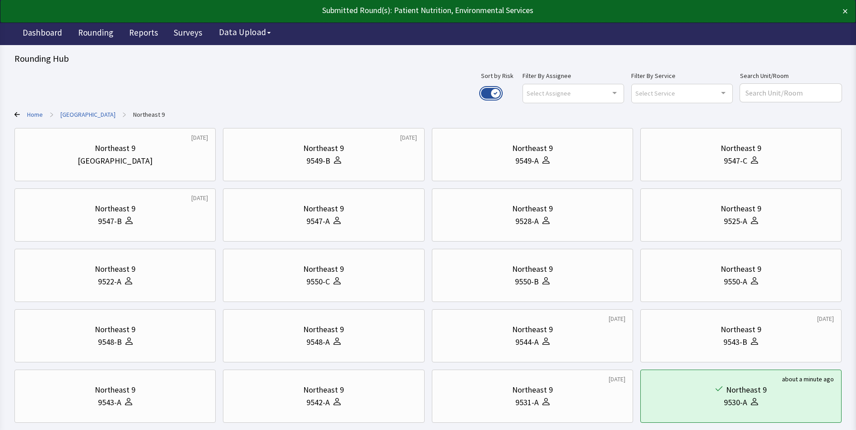
click at [501, 92] on button "Use setting" at bounding box center [491, 93] width 20 height 11
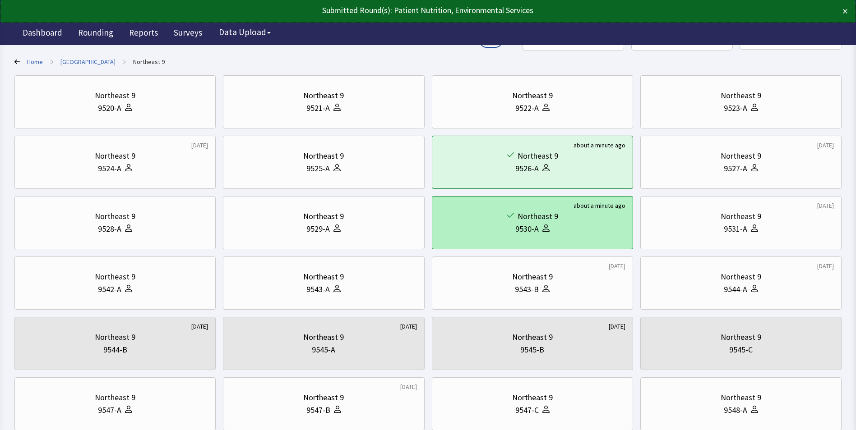
scroll to position [135, 0]
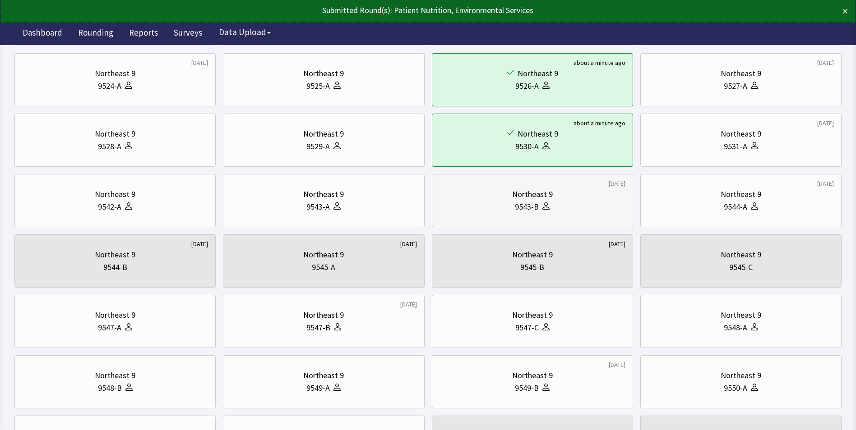
click at [525, 208] on div "9543-B" at bounding box center [527, 207] width 24 height 13
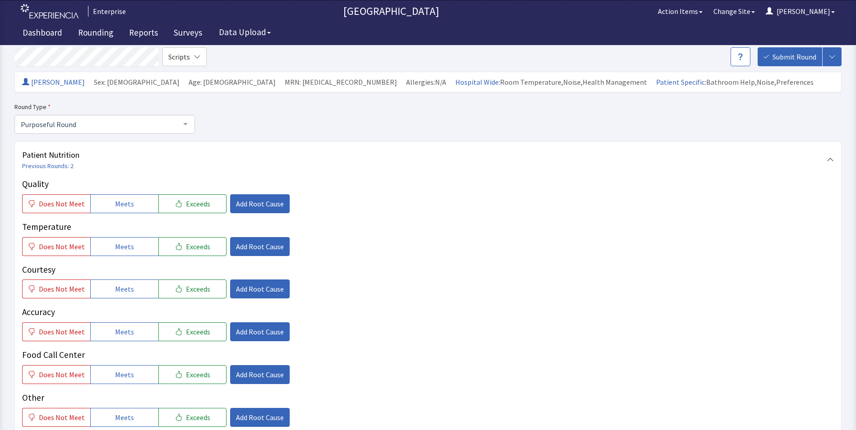
scroll to position [90, 0]
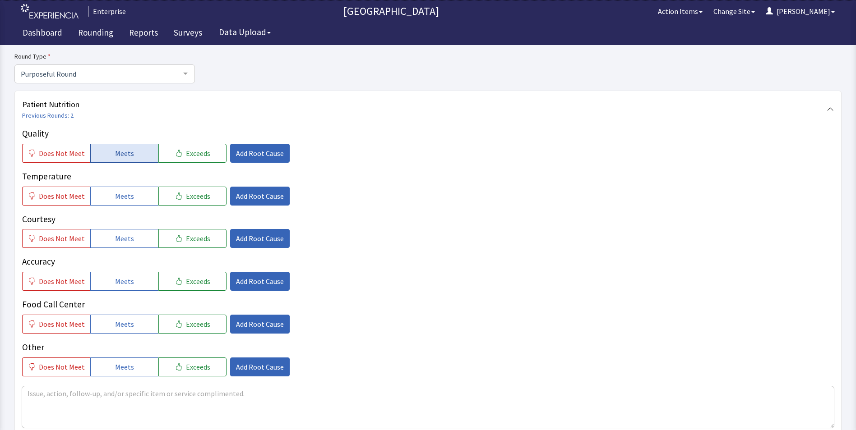
drag, startPoint x: 138, startPoint y: 148, endPoint x: 128, endPoint y: 195, distance: 48.9
click at [137, 148] on button "Meets" at bounding box center [124, 153] width 68 height 19
click at [125, 204] on button "Meets" at bounding box center [124, 196] width 68 height 19
drag, startPoint x: 121, startPoint y: 241, endPoint x: 121, endPoint y: 257, distance: 15.8
click at [121, 246] on button "Meets" at bounding box center [124, 238] width 68 height 19
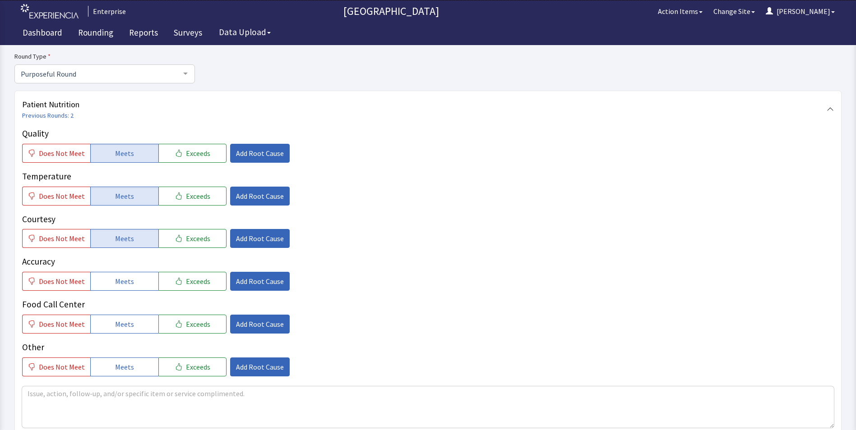
drag, startPoint x: 121, startPoint y: 280, endPoint x: 122, endPoint y: 296, distance: 16.3
click at [122, 285] on span "Meets" at bounding box center [124, 281] width 19 height 11
click at [122, 321] on span "Meets" at bounding box center [124, 324] width 19 height 11
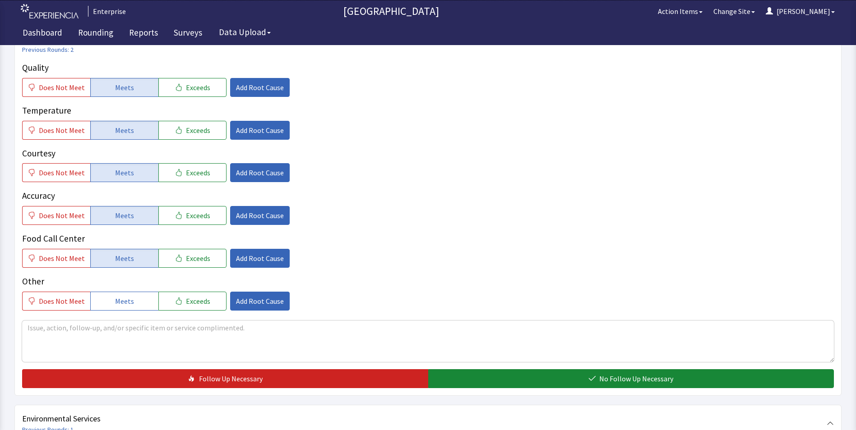
scroll to position [226, 0]
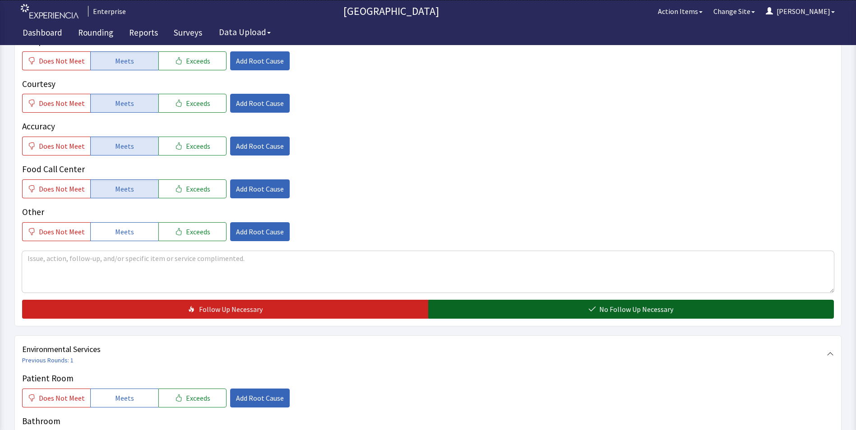
click at [490, 310] on button "No Follow Up Necessary" at bounding box center [631, 309] width 406 height 19
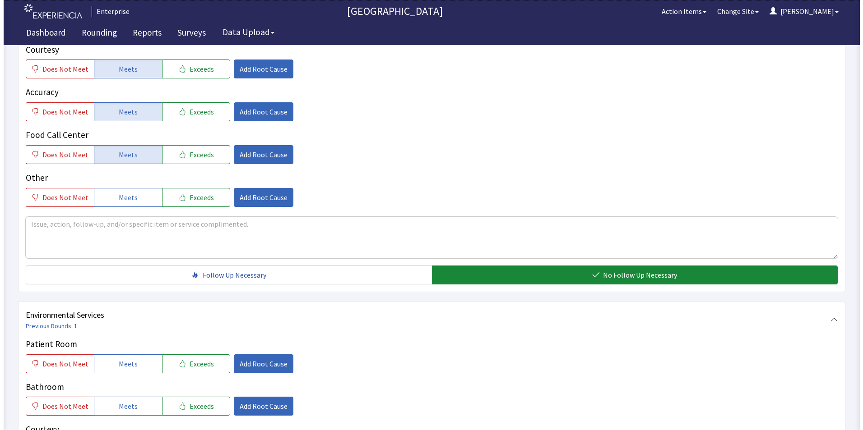
scroll to position [406, 0]
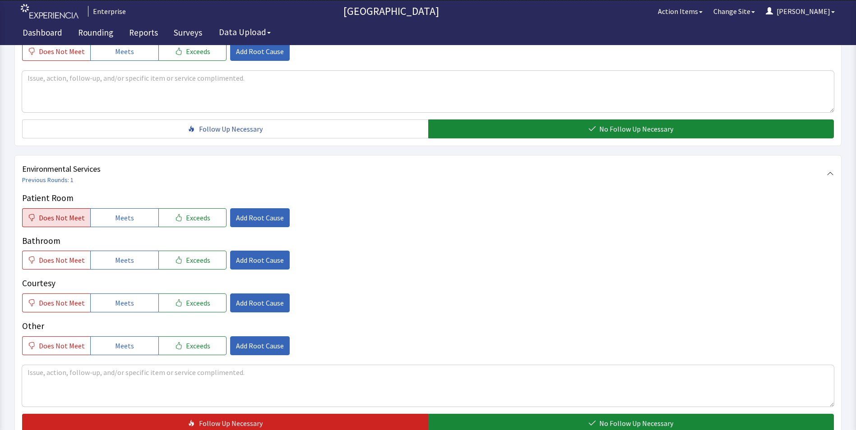
click at [49, 213] on span "Does Not Meet" at bounding box center [62, 218] width 46 height 11
click at [59, 259] on span "Does Not Meet" at bounding box center [62, 260] width 46 height 11
click at [241, 221] on span "Add Root Cause" at bounding box center [260, 218] width 48 height 11
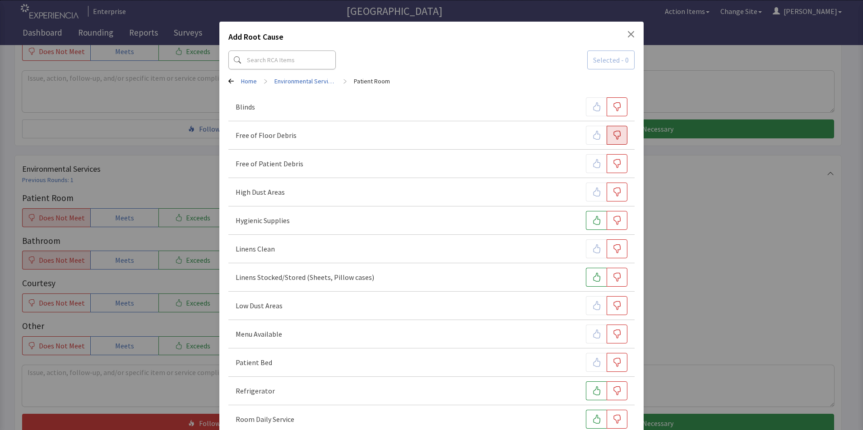
click at [612, 135] on icon "button" at bounding box center [616, 135] width 9 height 9
click at [612, 165] on icon "button" at bounding box center [616, 163] width 9 height 9
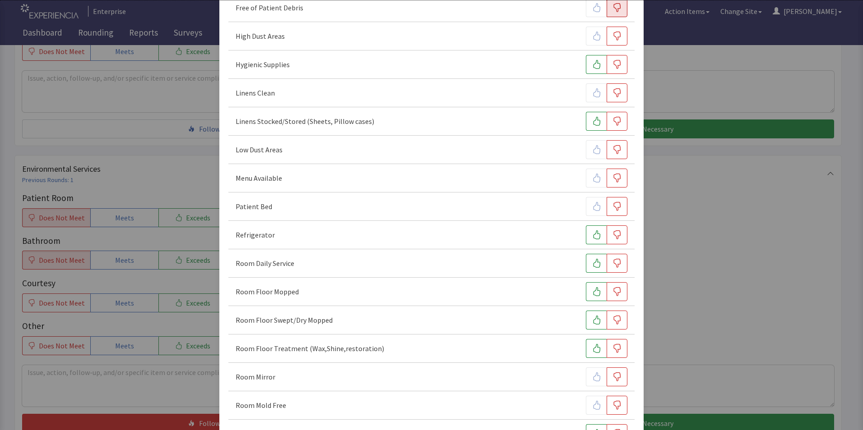
scroll to position [180, 0]
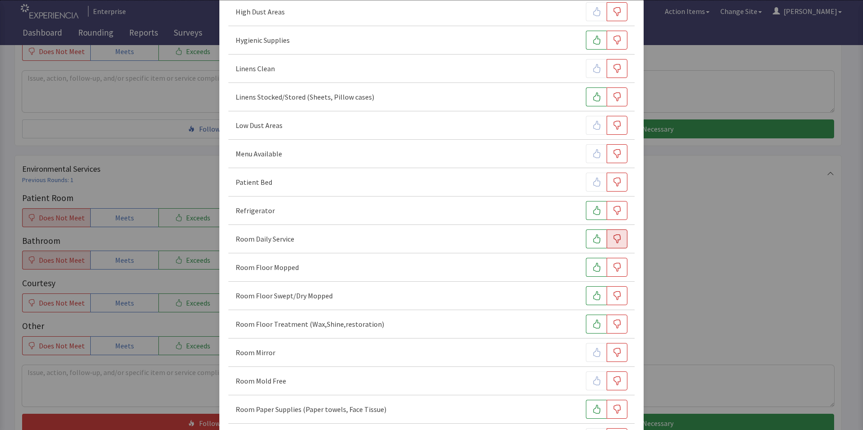
click at [612, 238] on icon "button" at bounding box center [616, 239] width 9 height 9
click at [613, 271] on icon "button" at bounding box center [616, 267] width 9 height 9
click at [612, 296] on icon "button" at bounding box center [616, 296] width 9 height 9
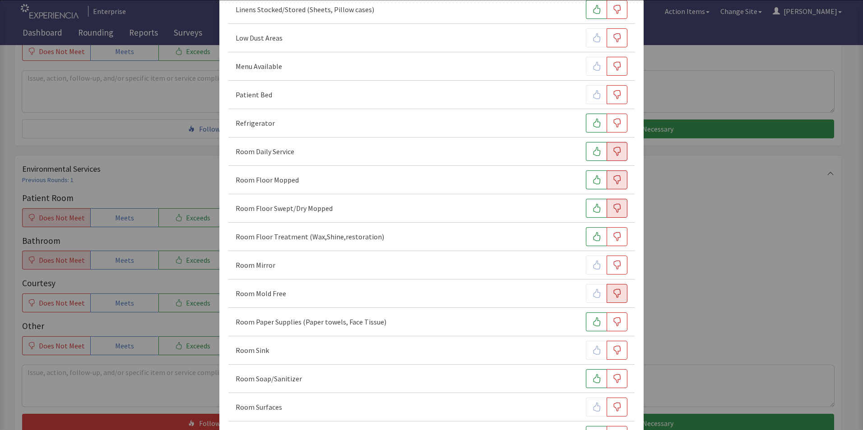
scroll to position [271, 0]
click at [612, 236] on icon "button" at bounding box center [616, 234] width 9 height 9
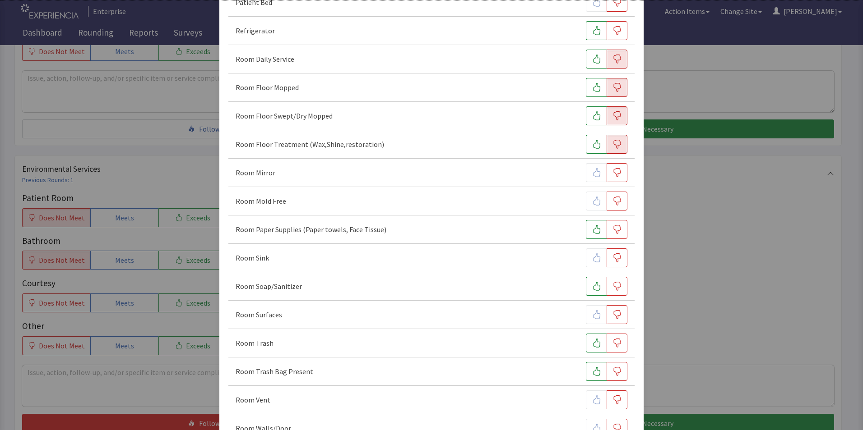
scroll to position [361, 0]
click at [615, 257] on icon "button" at bounding box center [617, 257] width 7 height 9
click at [612, 318] on icon "button" at bounding box center [616, 314] width 9 height 9
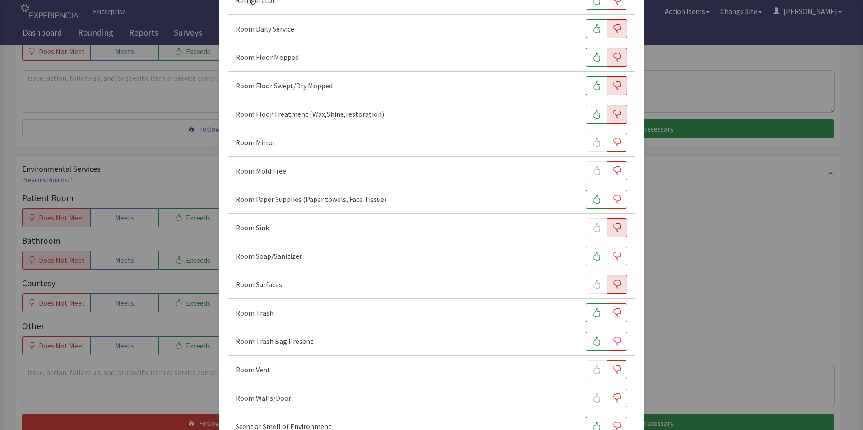
scroll to position [451, 0]
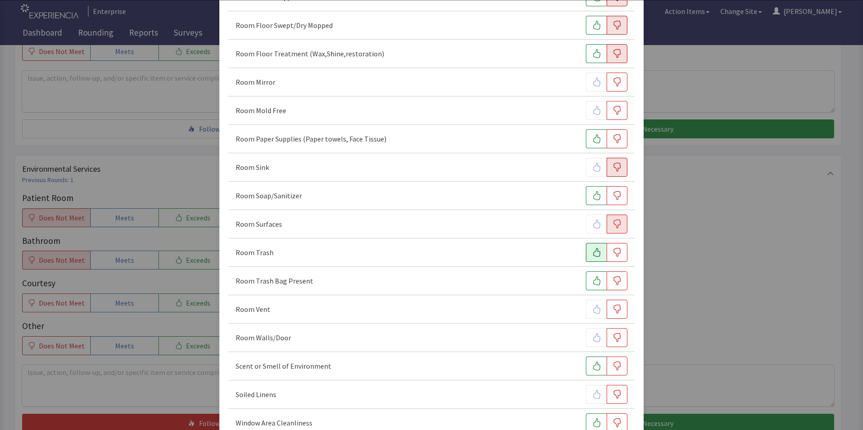
click at [592, 255] on icon "button" at bounding box center [596, 252] width 9 height 9
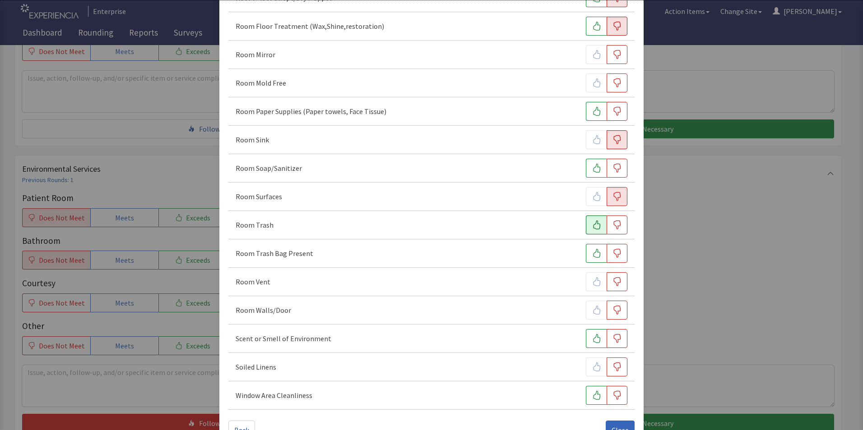
scroll to position [504, 0]
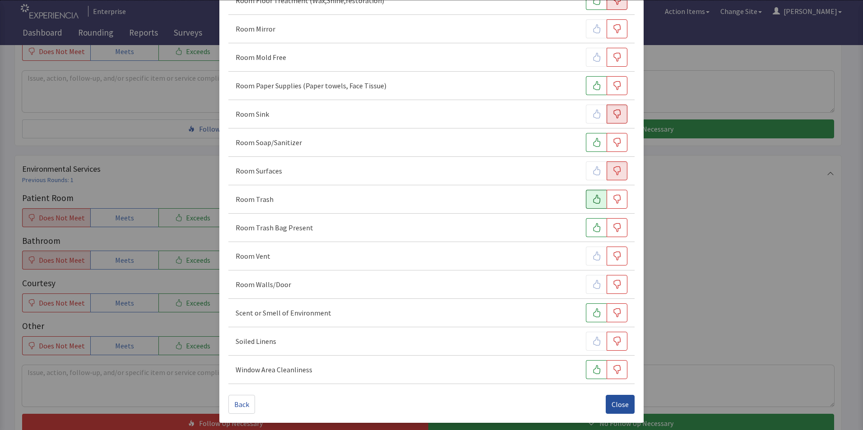
click at [611, 407] on span "Close" at bounding box center [619, 404] width 17 height 11
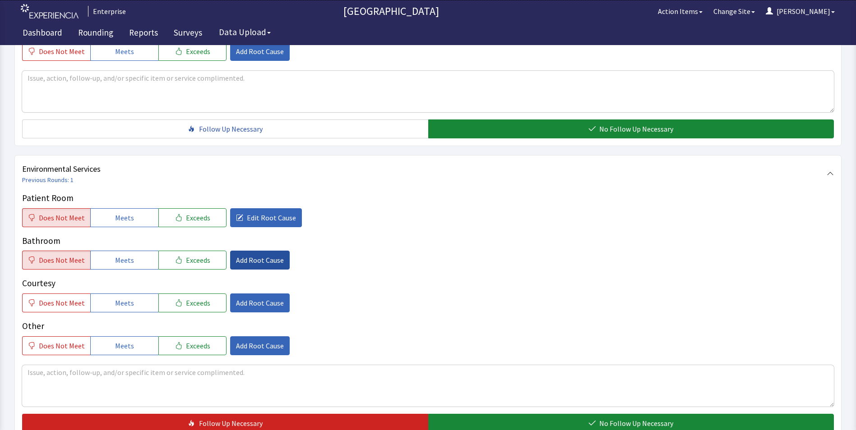
click at [260, 264] on span "Add Root Cause" at bounding box center [260, 260] width 48 height 11
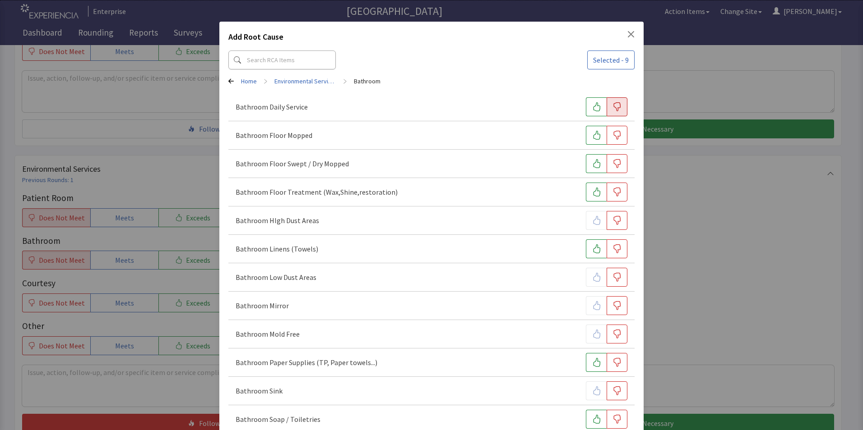
click at [612, 107] on icon "button" at bounding box center [616, 106] width 9 height 9
click at [609, 127] on button "button" at bounding box center [616, 135] width 21 height 19
drag, startPoint x: 611, startPoint y: 162, endPoint x: 615, endPoint y: 178, distance: 16.2
click at [612, 163] on icon "button" at bounding box center [616, 163] width 9 height 9
click at [615, 190] on icon "button" at bounding box center [616, 192] width 9 height 9
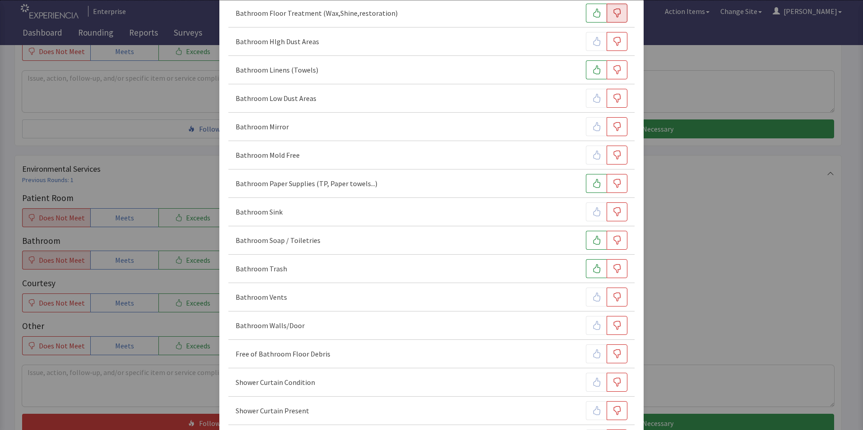
scroll to position [180, 0]
click at [592, 267] on icon "button" at bounding box center [596, 267] width 9 height 9
click at [612, 214] on icon "button" at bounding box center [616, 210] width 9 height 9
click at [593, 180] on icon "button" at bounding box center [596, 182] width 7 height 9
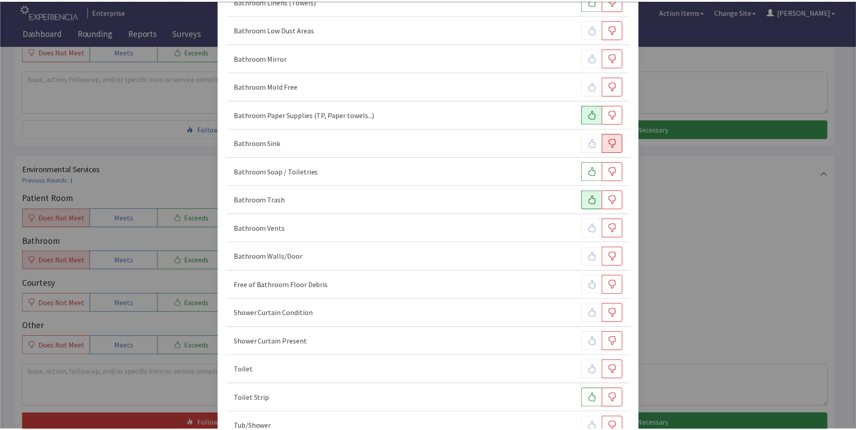
scroll to position [305, 0]
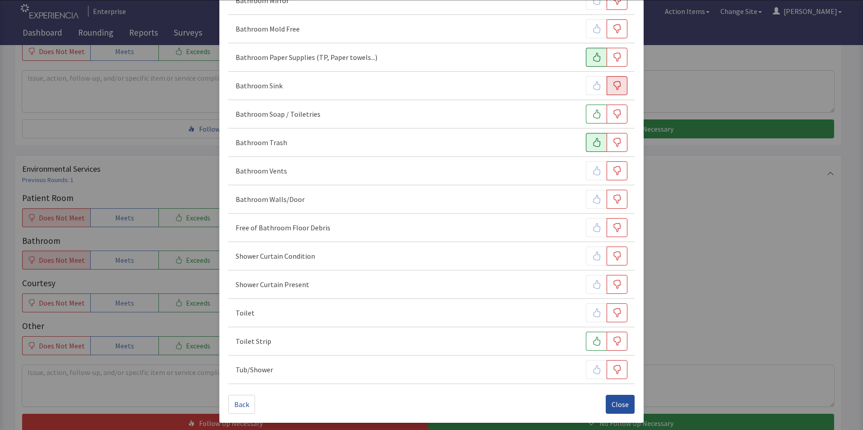
click at [611, 407] on span "Close" at bounding box center [619, 404] width 17 height 11
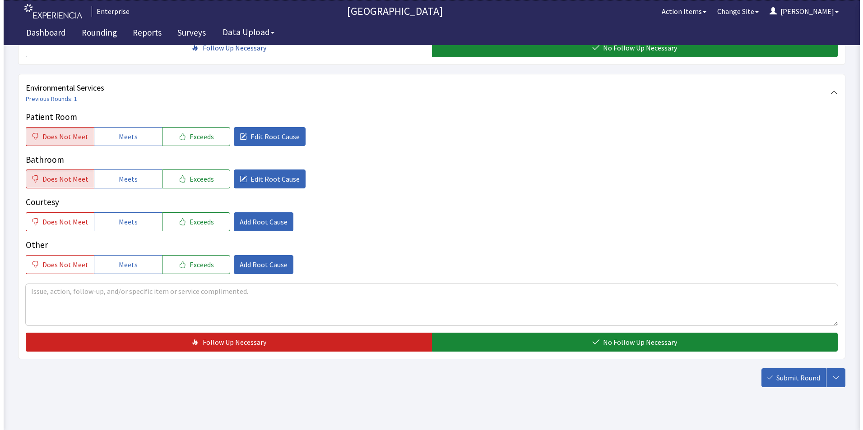
scroll to position [504, 0]
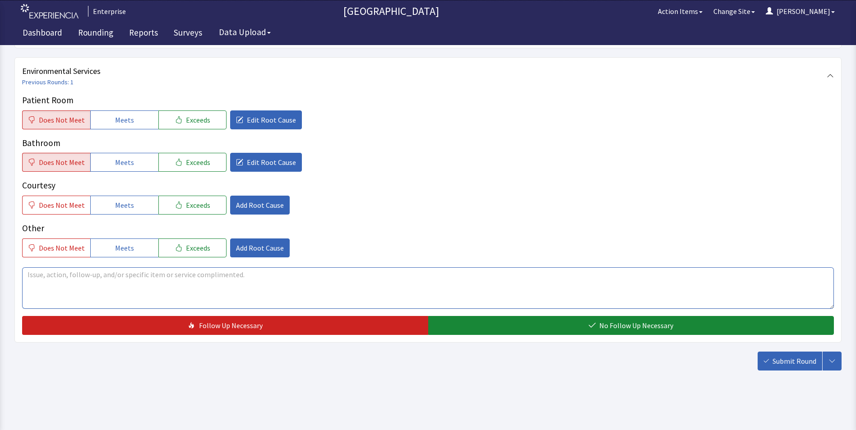
click at [31, 275] on textarea at bounding box center [428, 289] width 812 height 42
drag, startPoint x: 25, startPoint y: 276, endPoint x: 194, endPoint y: 285, distance: 169.0
click at [199, 282] on textarea "room wasnt mopped or cleaned today. 2:15pm" at bounding box center [428, 289] width 812 height 42
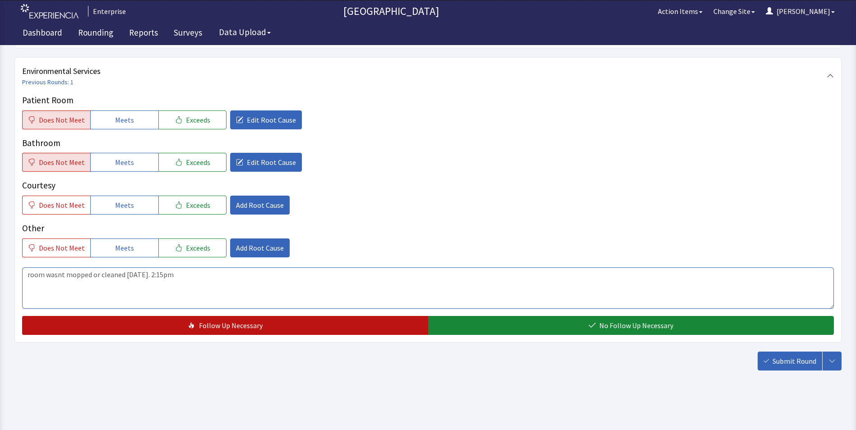
type textarea "room wasnt mopped or cleaned today. 2:15pm"
drag, startPoint x: 209, startPoint y: 325, endPoint x: 234, endPoint y: 323, distance: 25.0
click at [210, 325] on span "Follow Up Necessary" at bounding box center [231, 325] width 64 height 11
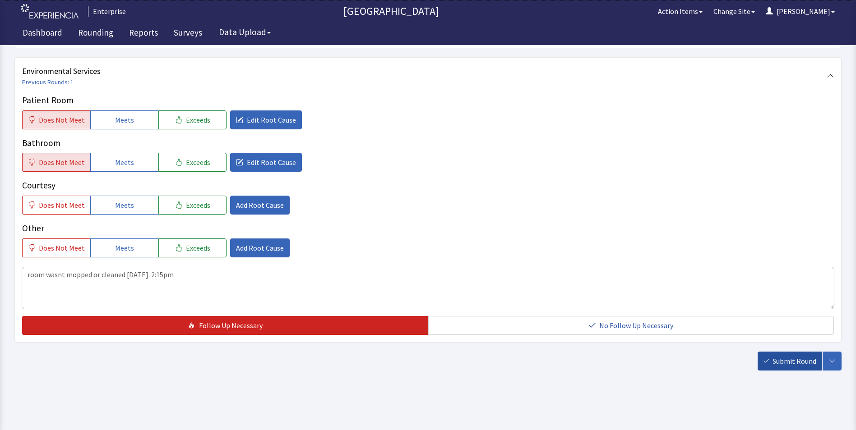
click at [791, 360] on span "Submit Round" at bounding box center [795, 361] width 44 height 11
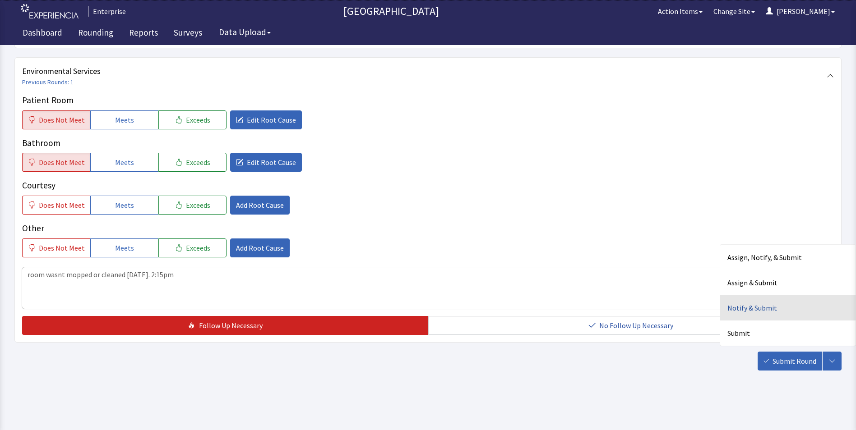
click at [751, 304] on div "Notify & Submit" at bounding box center [787, 308] width 135 height 25
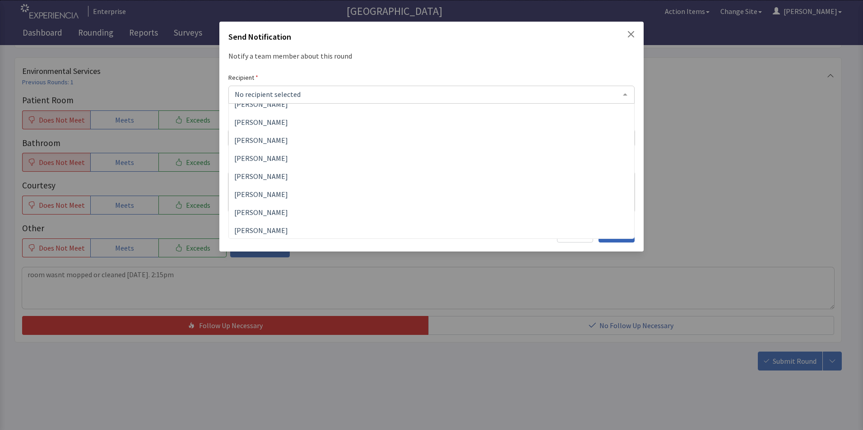
scroll to position [135, 0]
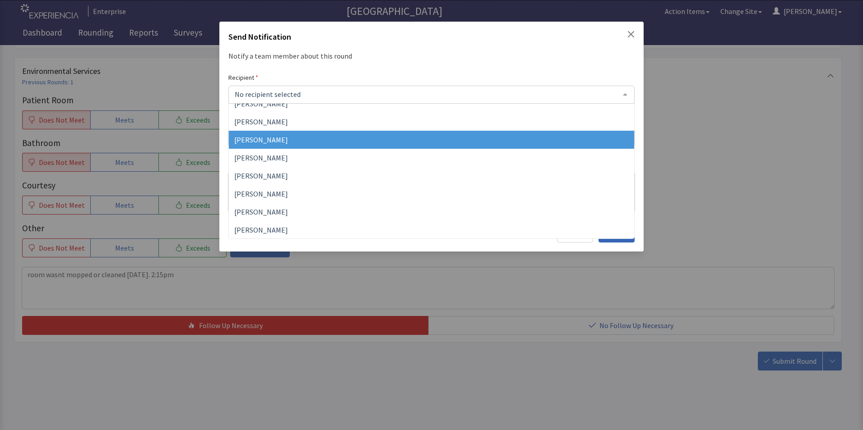
click at [278, 139] on span "[PERSON_NAME]" at bounding box center [261, 139] width 54 height 9
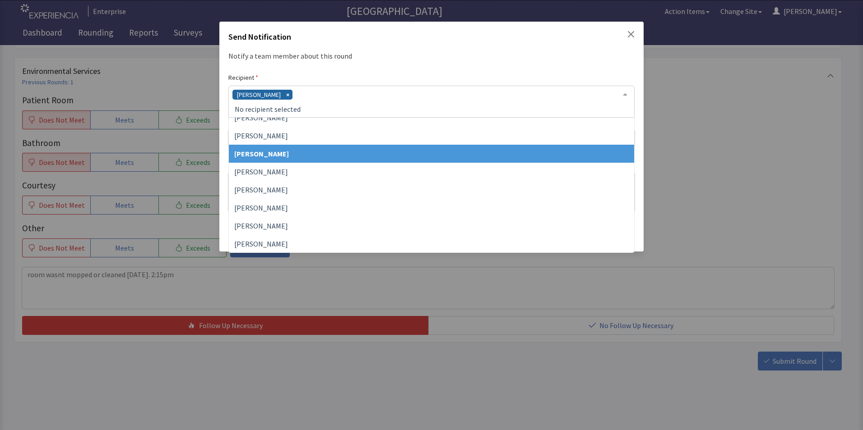
click at [317, 97] on div "James Hellandbrand" at bounding box center [431, 102] width 406 height 32
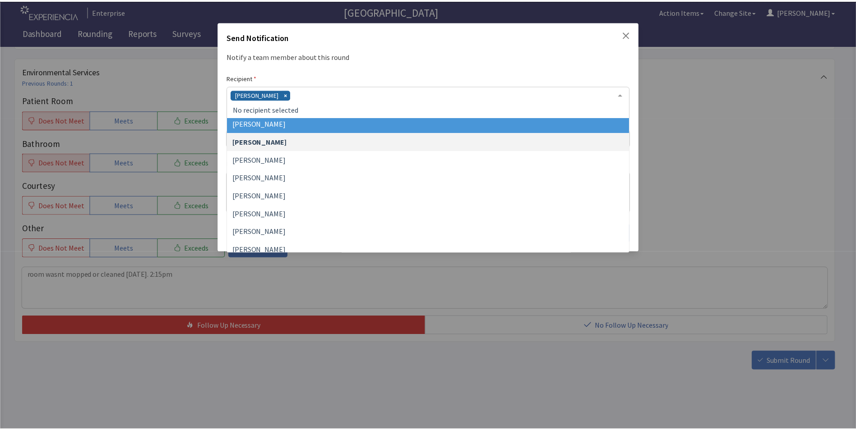
scroll to position [154, 0]
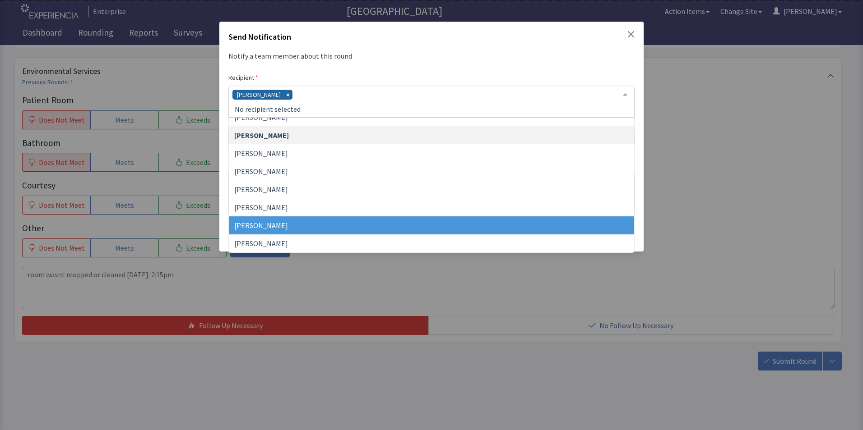
click at [290, 225] on span "Vesel Haxhillary" at bounding box center [431, 226] width 405 height 18
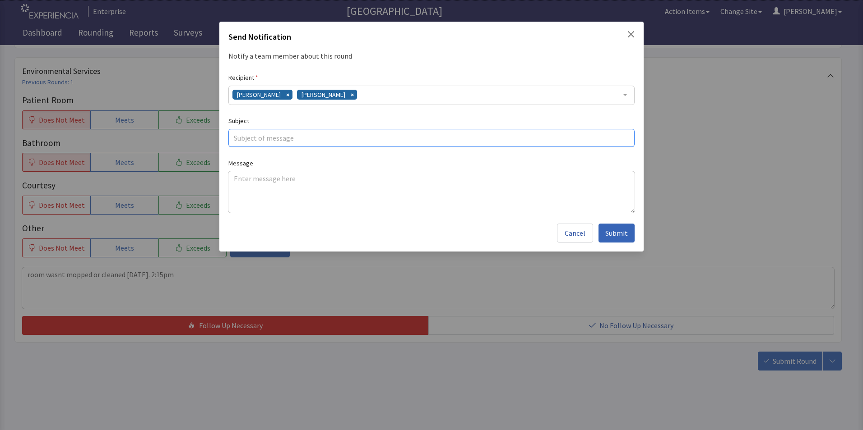
click at [252, 142] on input "text" at bounding box center [431, 138] width 406 height 18
type input "no cleaning"
click at [234, 181] on textarea at bounding box center [431, 192] width 406 height 42
paste textarea "room wasnt mopped or cleaned today. 2:15pm"
type textarea "room wasnt mopped or cleaned today. 2:15pm"
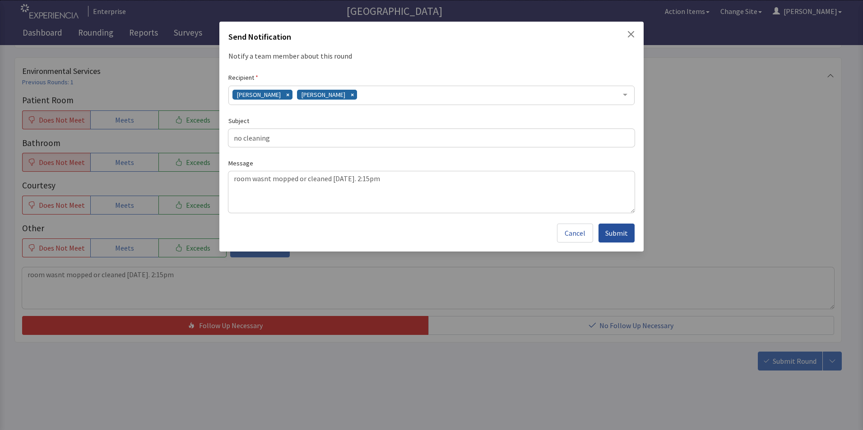
click at [618, 234] on span "Submit" at bounding box center [616, 233] width 23 height 11
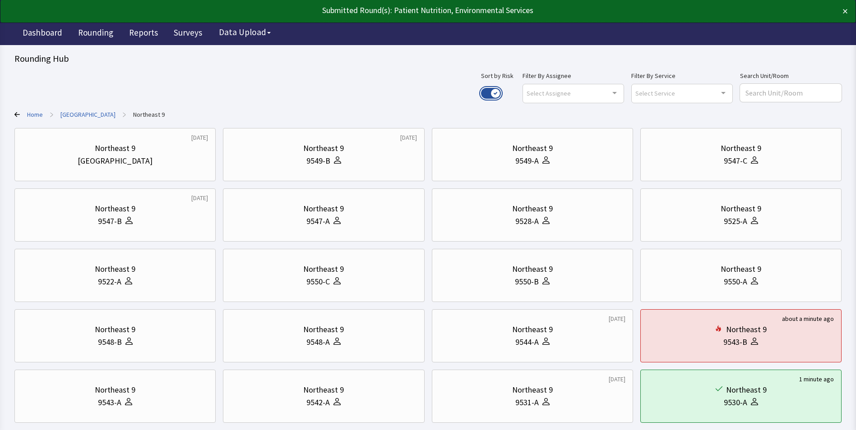
click at [501, 93] on button "Use setting" at bounding box center [491, 93] width 20 height 11
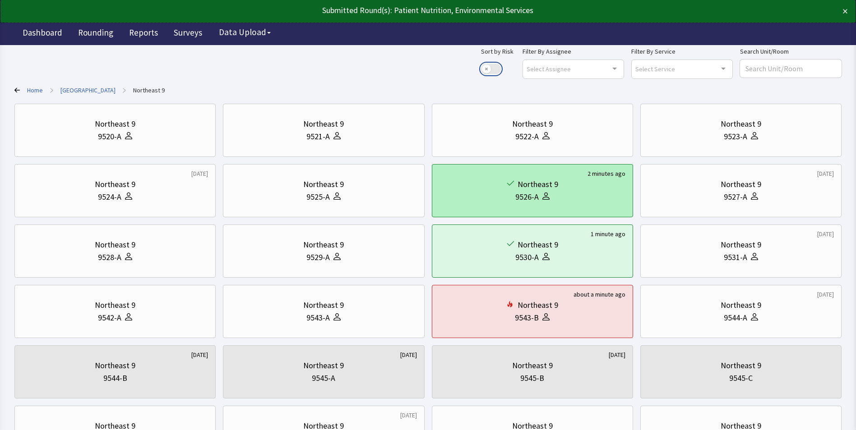
scroll to position [45, 0]
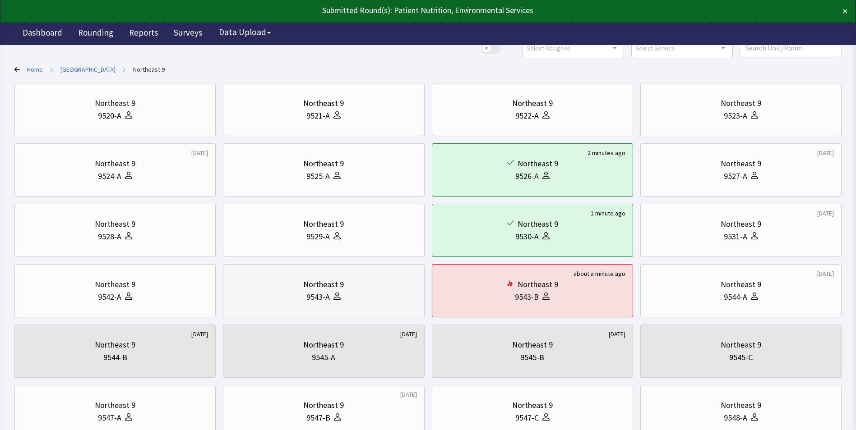
click at [359, 299] on div "9543-A" at bounding box center [324, 297] width 186 height 13
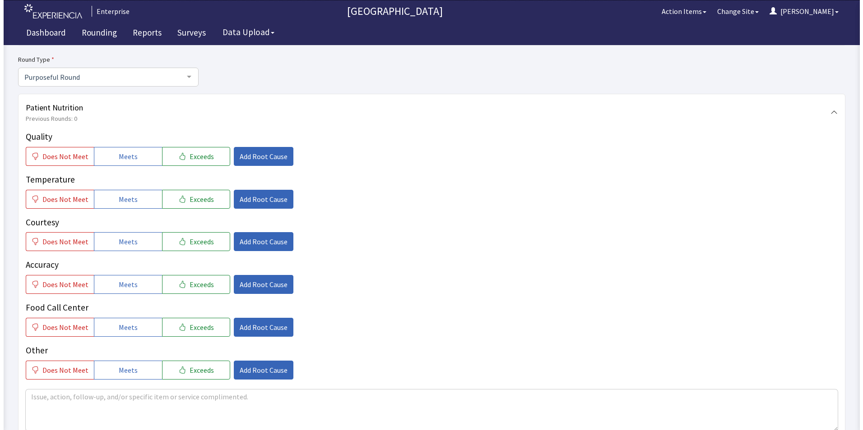
scroll to position [90, 0]
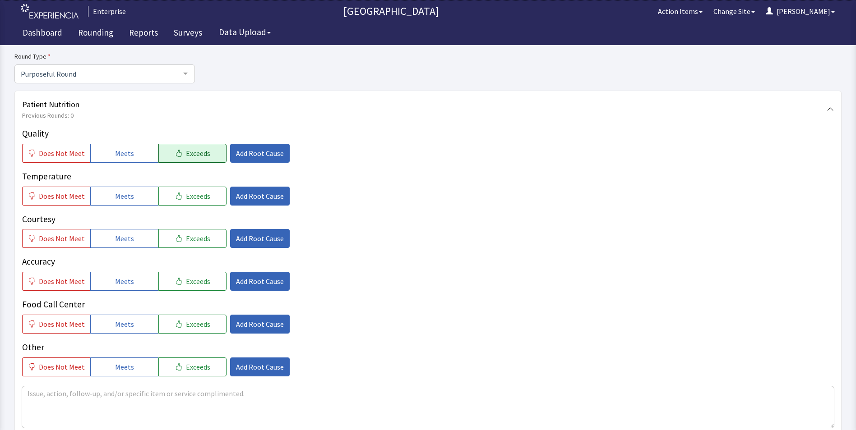
click at [186, 152] on span "Exceeds" at bounding box center [198, 153] width 24 height 11
click at [187, 198] on span "Exceeds" at bounding box center [198, 196] width 24 height 11
click at [186, 244] on span "Exceeds" at bounding box center [198, 238] width 24 height 11
drag, startPoint x: 188, startPoint y: 276, endPoint x: 186, endPoint y: 309, distance: 33.0
click at [188, 281] on button "Exceeds" at bounding box center [192, 281] width 68 height 19
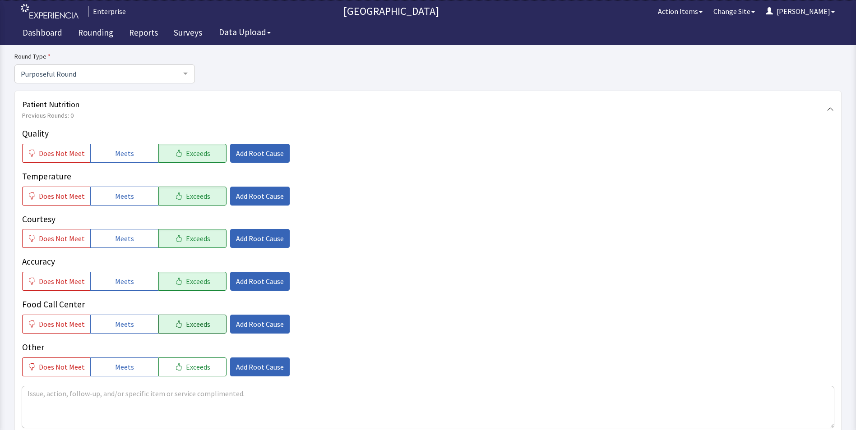
drag, startPoint x: 186, startPoint y: 323, endPoint x: 194, endPoint y: 315, distance: 11.5
click at [187, 323] on span "Exceeds" at bounding box center [198, 324] width 24 height 11
click at [249, 152] on span "Add Root Cause" at bounding box center [260, 153] width 48 height 11
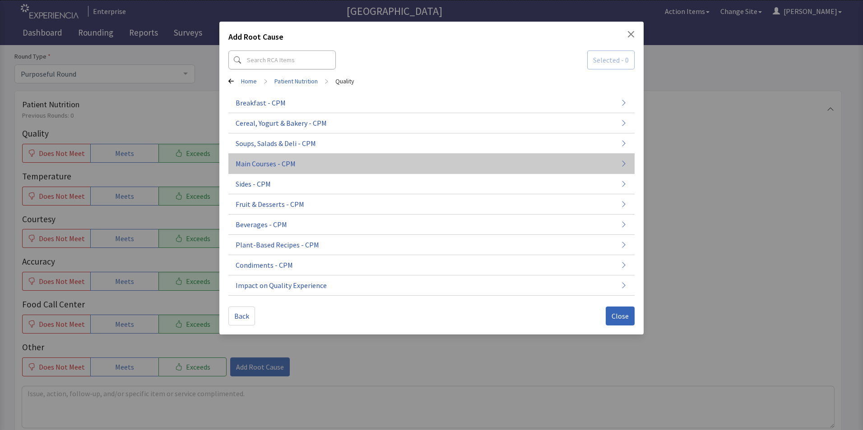
click at [274, 163] on span "Main Courses - CPM" at bounding box center [266, 163] width 60 height 11
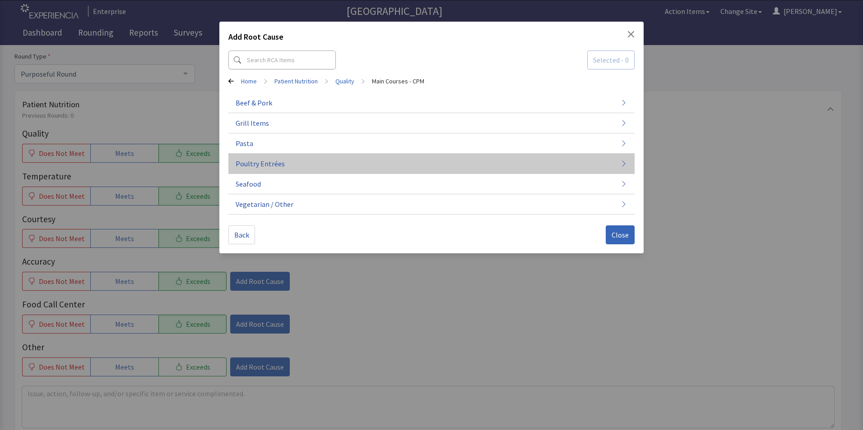
click at [278, 167] on span "Poultry Entrées" at bounding box center [260, 163] width 49 height 11
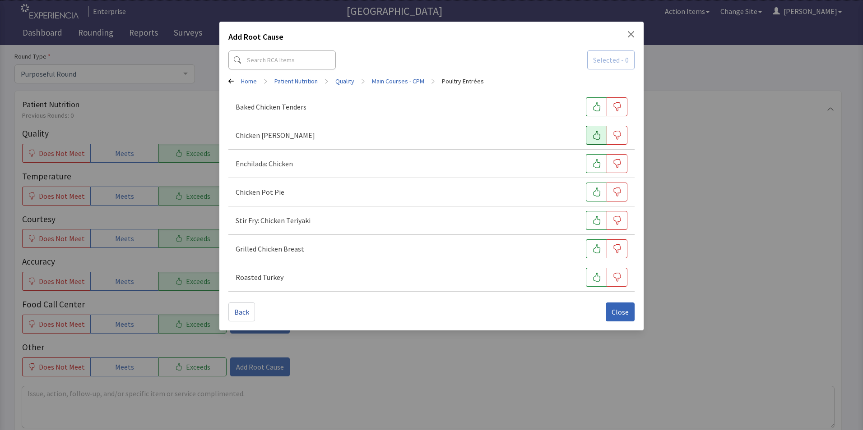
click at [596, 133] on icon "button" at bounding box center [596, 135] width 9 height 9
click at [619, 310] on span "Close" at bounding box center [619, 312] width 17 height 11
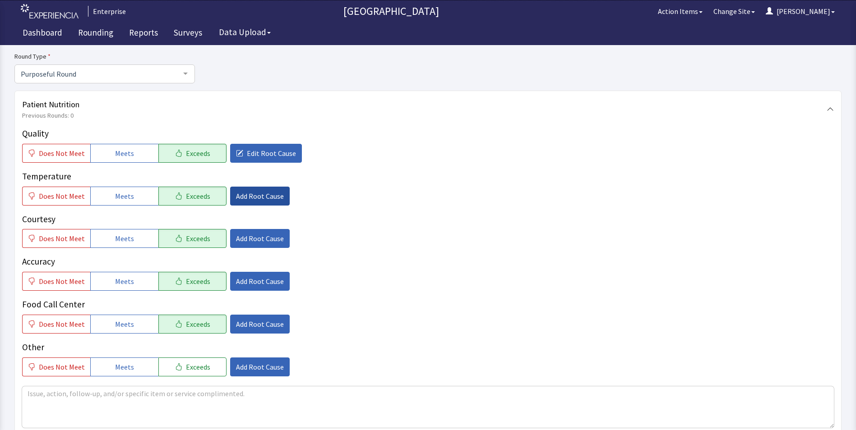
click at [243, 194] on span "Add Root Cause" at bounding box center [260, 196] width 48 height 11
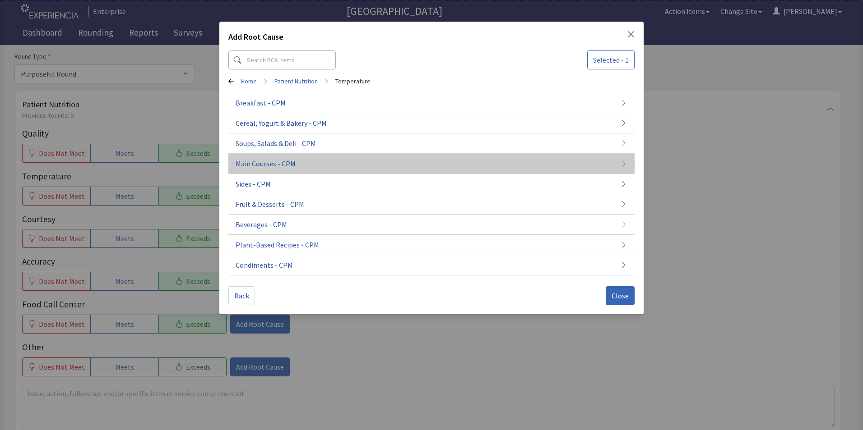
click at [261, 165] on span "Main Courses - CPM" at bounding box center [266, 163] width 60 height 11
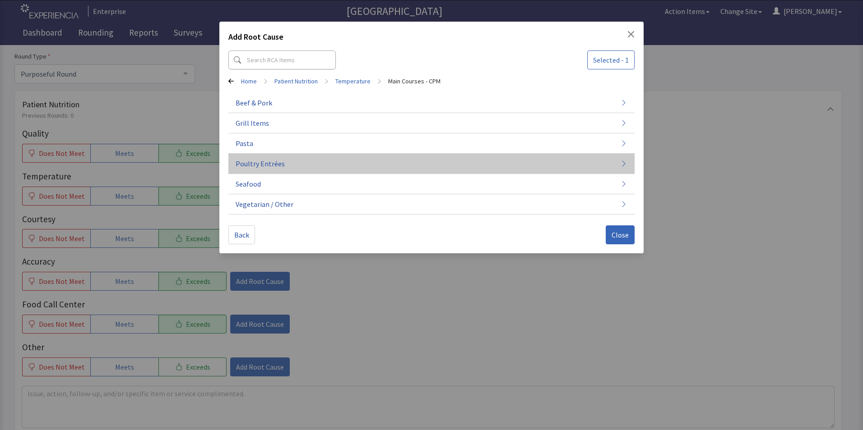
click at [265, 162] on span "Poultry Entrées" at bounding box center [260, 163] width 49 height 11
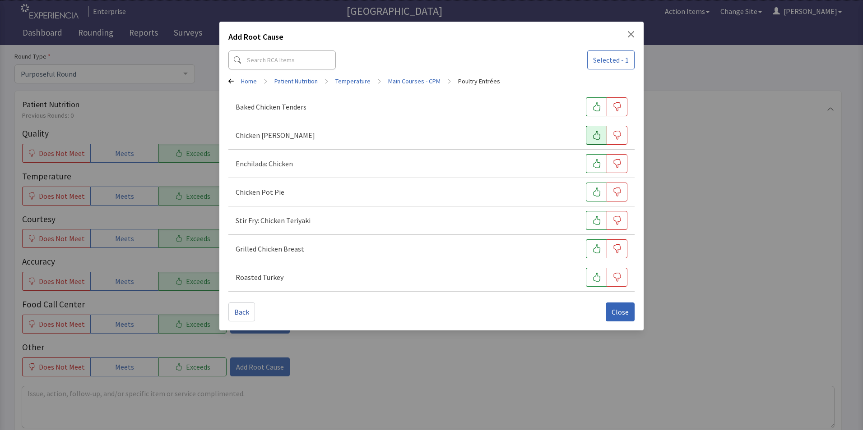
click at [599, 132] on icon "button" at bounding box center [596, 135] width 9 height 9
click at [621, 312] on span "Close" at bounding box center [619, 312] width 17 height 11
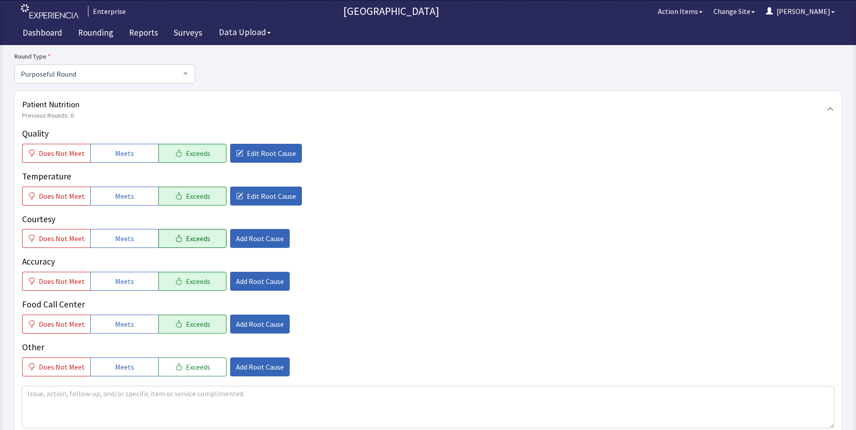
click at [177, 235] on button "Exceeds" at bounding box center [192, 238] width 68 height 19
click at [205, 231] on button "Exceeds" at bounding box center [192, 238] width 68 height 19
click at [244, 234] on span "Add Root Cause" at bounding box center [260, 238] width 48 height 11
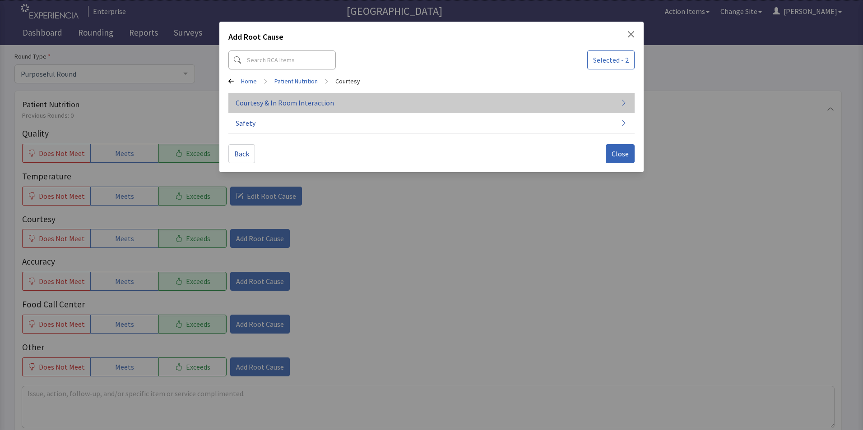
click at [306, 105] on span "Courtesy & In Room Interaction" at bounding box center [285, 102] width 98 height 11
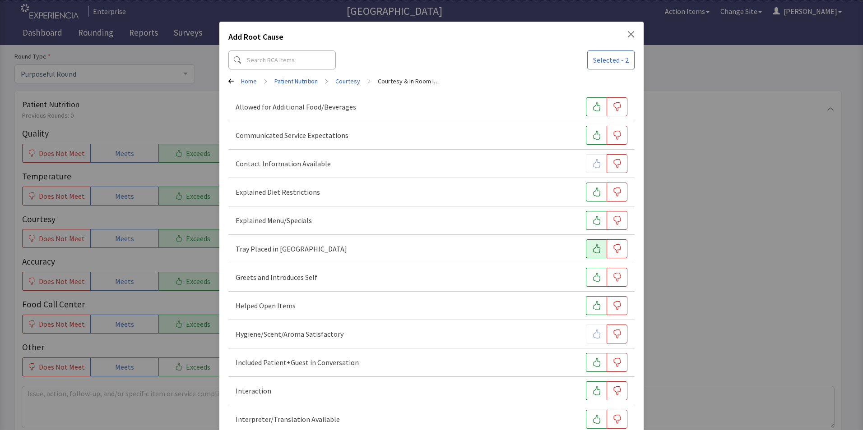
click at [592, 251] on icon "button" at bounding box center [596, 249] width 9 height 9
click at [592, 279] on icon "button" at bounding box center [596, 277] width 9 height 9
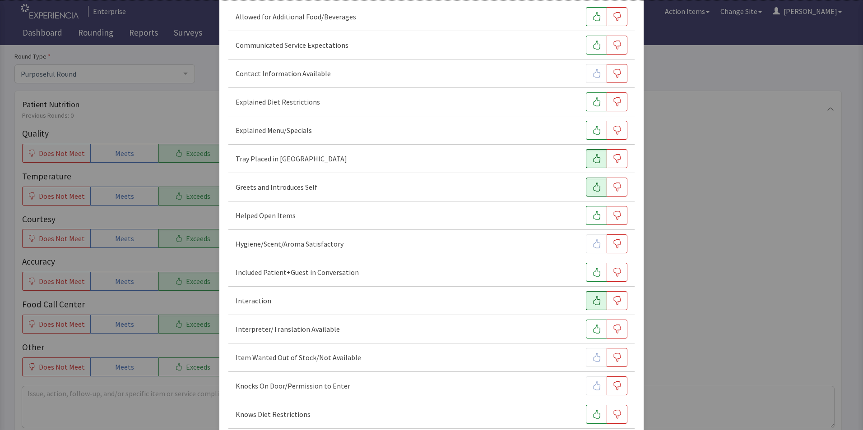
click at [593, 302] on icon "button" at bounding box center [596, 300] width 7 height 9
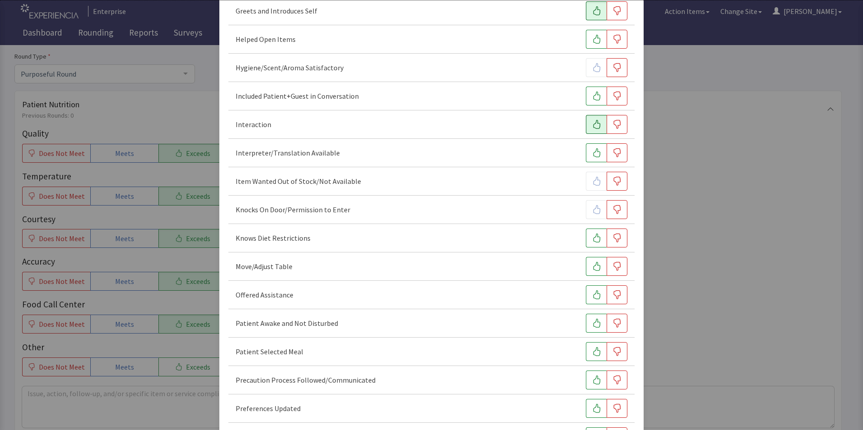
scroll to position [316, 0]
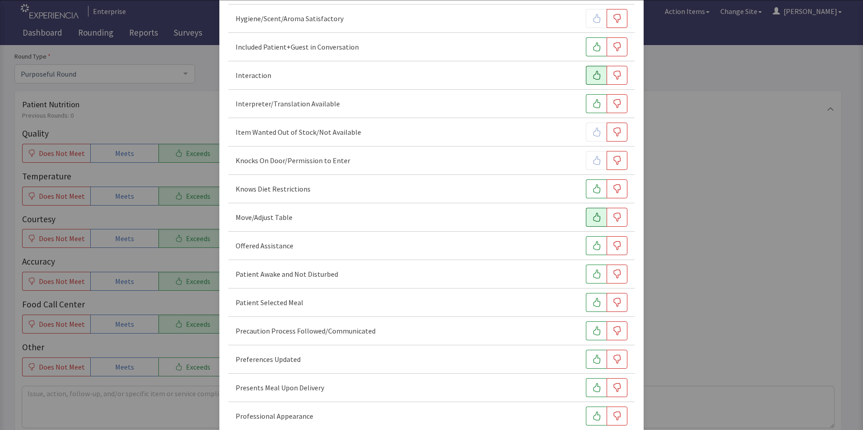
click at [592, 219] on icon "button" at bounding box center [596, 217] width 9 height 9
click at [593, 245] on icon "button" at bounding box center [596, 245] width 7 height 9
click at [592, 276] on icon "button" at bounding box center [596, 274] width 9 height 9
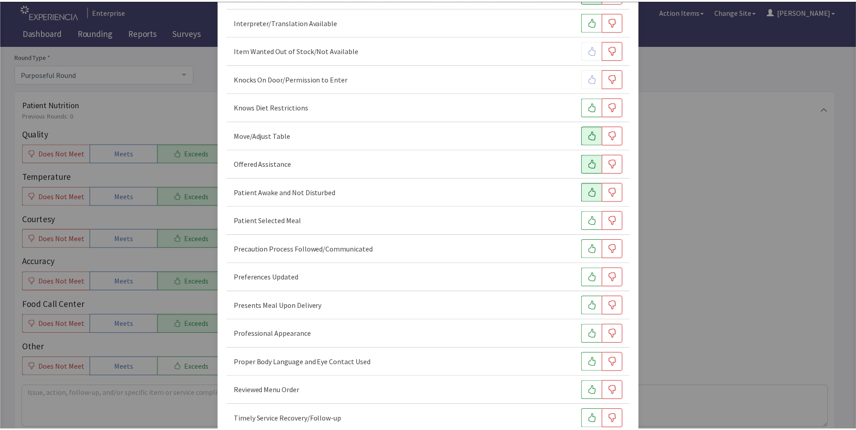
scroll to position [533, 0]
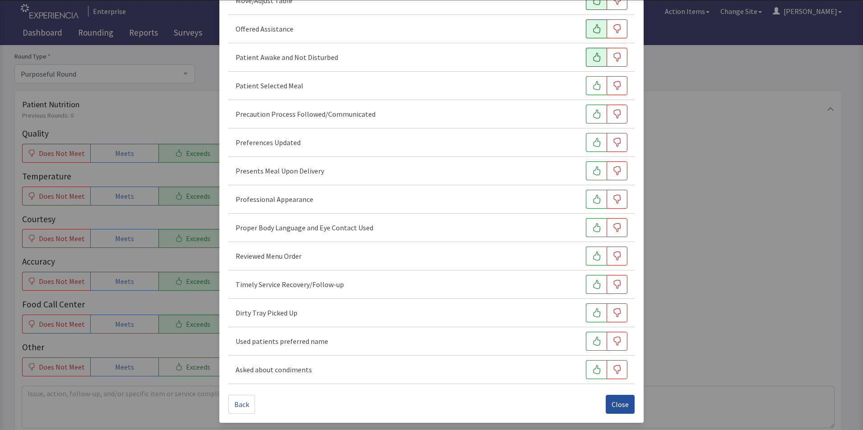
click at [615, 408] on span "Close" at bounding box center [619, 404] width 17 height 11
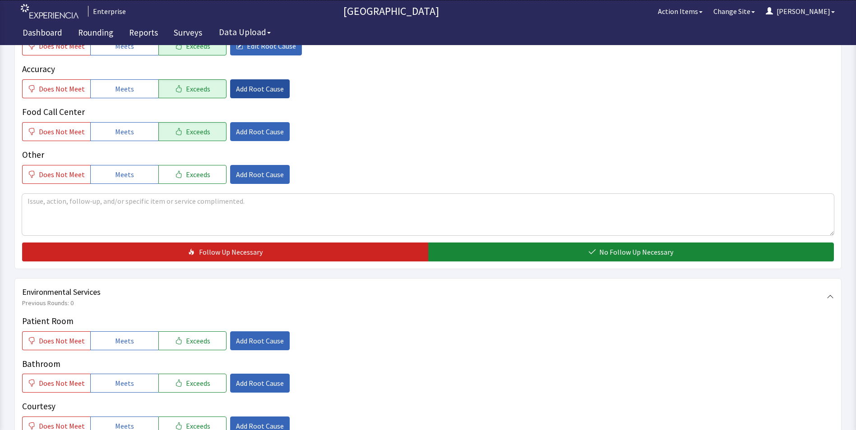
scroll to position [316, 0]
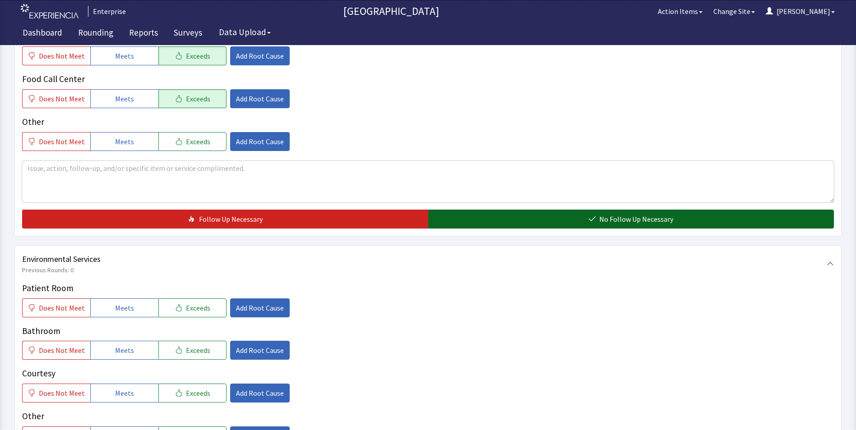
drag, startPoint x: 473, startPoint y: 216, endPoint x: 455, endPoint y: 218, distance: 18.1
click at [472, 216] on button "No Follow Up Necessary" at bounding box center [631, 219] width 406 height 19
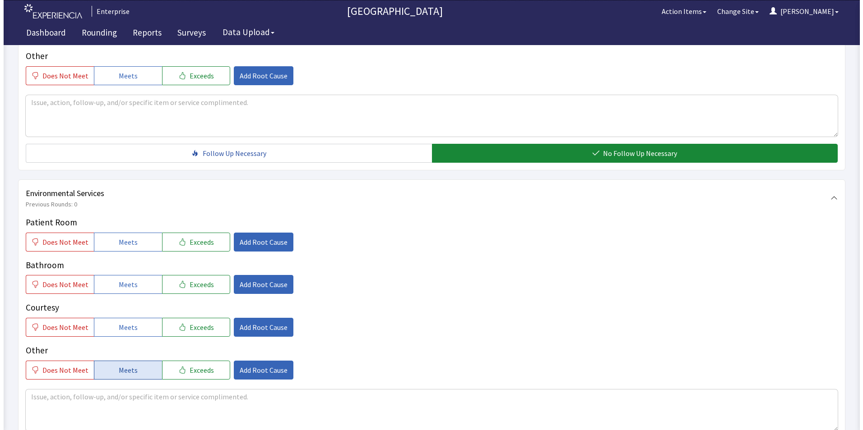
scroll to position [451, 0]
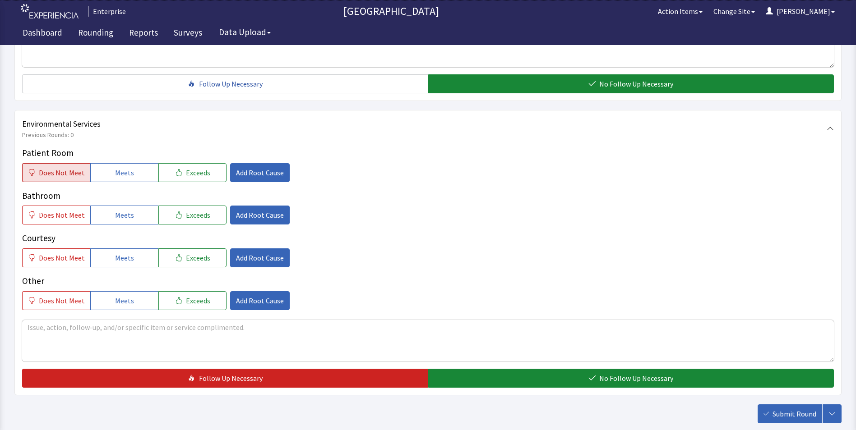
click at [59, 173] on span "Does Not Meet" at bounding box center [62, 172] width 46 height 11
click at [257, 172] on span "Add Root Cause" at bounding box center [260, 172] width 48 height 11
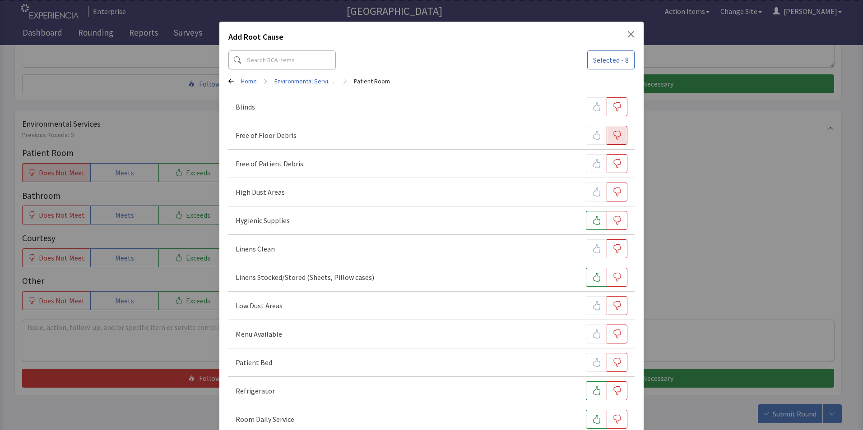
click at [612, 139] on icon "button" at bounding box center [616, 135] width 9 height 9
click at [612, 167] on icon "button" at bounding box center [616, 163] width 9 height 9
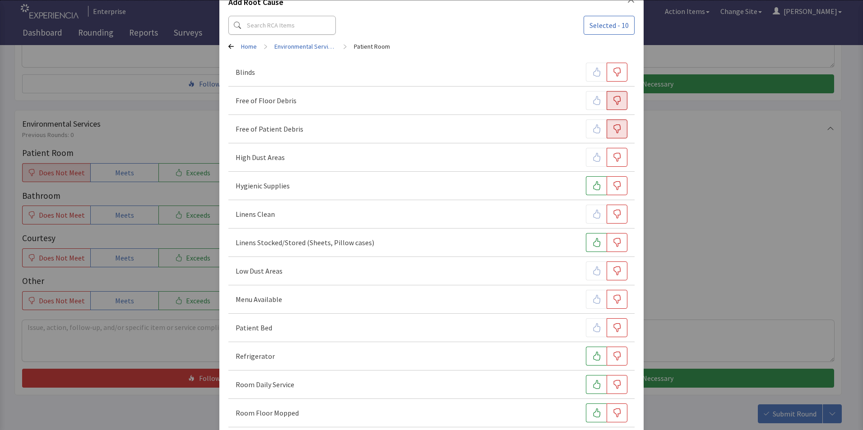
scroll to position [180, 0]
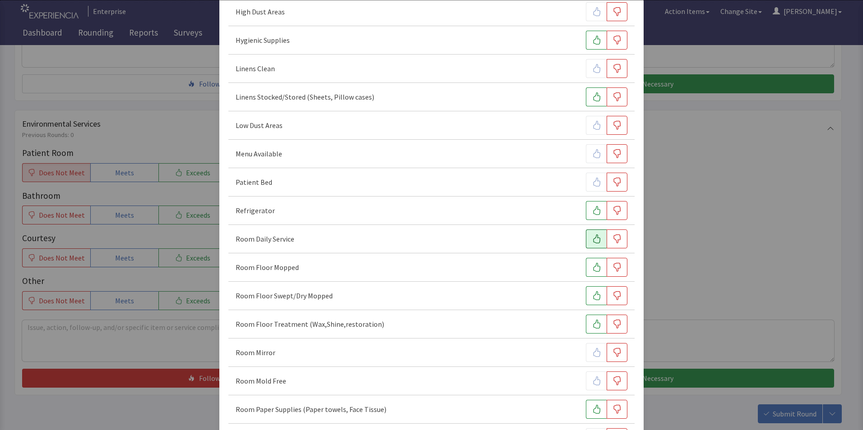
click at [592, 242] on icon "button" at bounding box center [596, 239] width 9 height 9
click at [606, 241] on button "button" at bounding box center [616, 239] width 21 height 19
click at [613, 267] on icon "button" at bounding box center [616, 267] width 9 height 9
drag, startPoint x: 612, startPoint y: 293, endPoint x: 613, endPoint y: 323, distance: 29.8
click at [612, 294] on icon "button" at bounding box center [616, 296] width 9 height 9
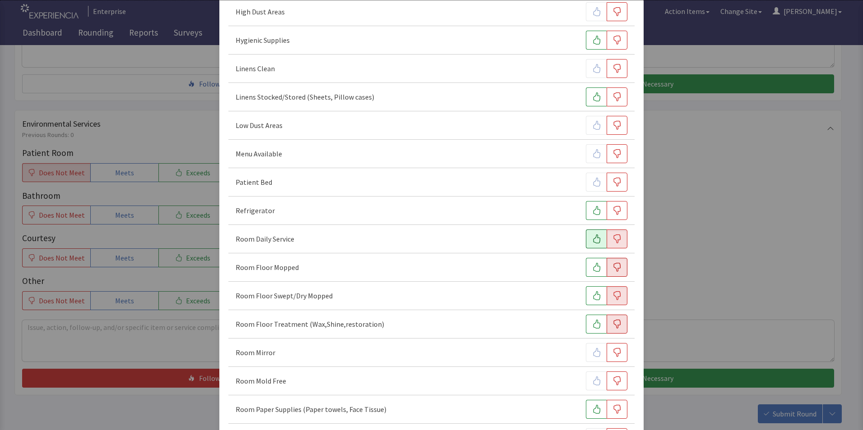
click at [613, 326] on icon "button" at bounding box center [616, 324] width 9 height 9
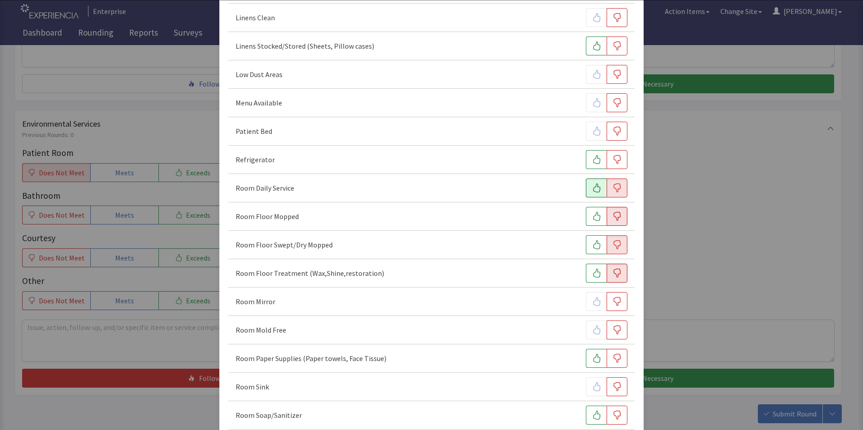
scroll to position [361, 0]
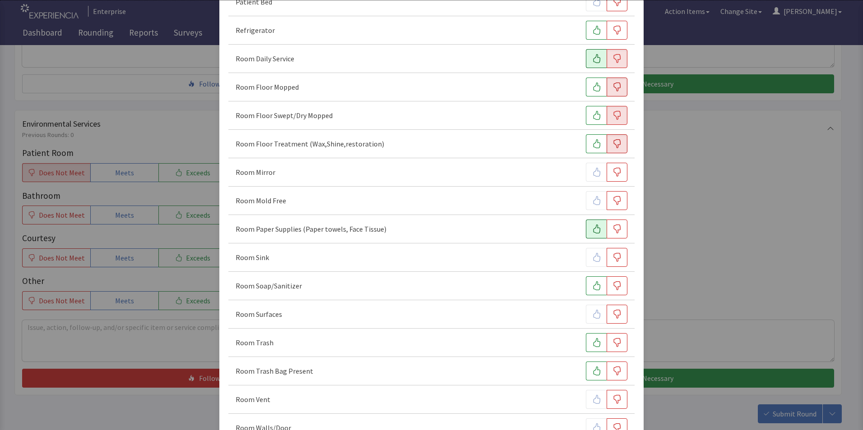
click at [593, 230] on icon "button" at bounding box center [596, 229] width 7 height 9
click at [593, 284] on icon "button" at bounding box center [596, 286] width 7 height 9
click at [612, 315] on icon "button" at bounding box center [616, 314] width 9 height 9
click at [592, 342] on icon "button" at bounding box center [596, 342] width 9 height 9
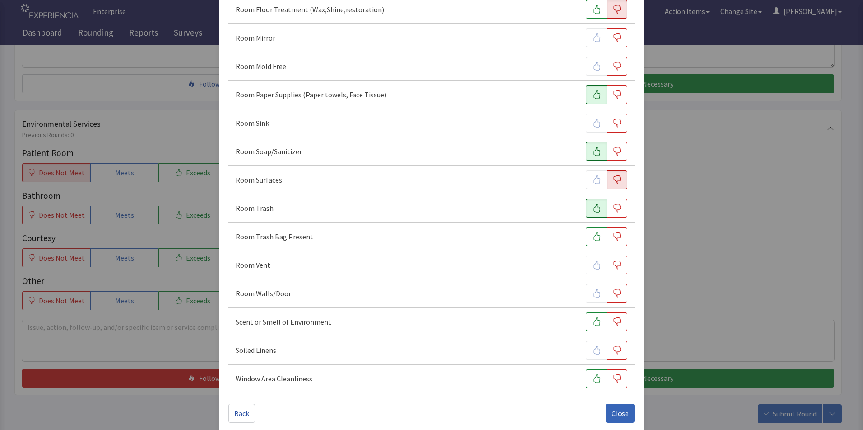
scroll to position [504, 0]
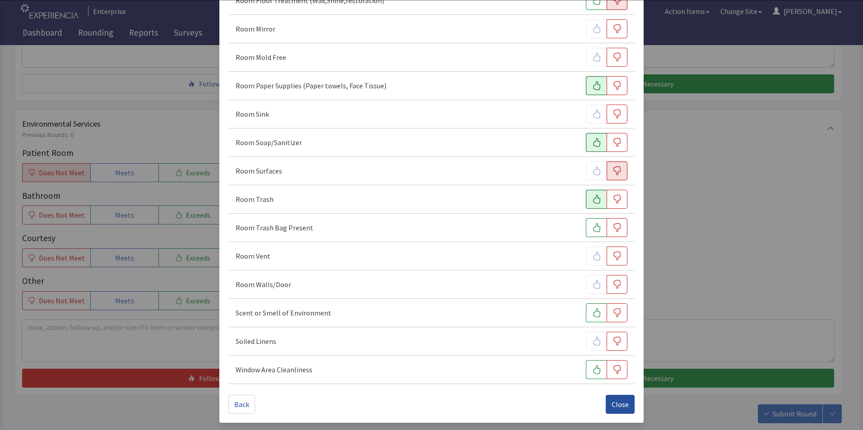
click at [611, 405] on span "Close" at bounding box center [619, 404] width 17 height 11
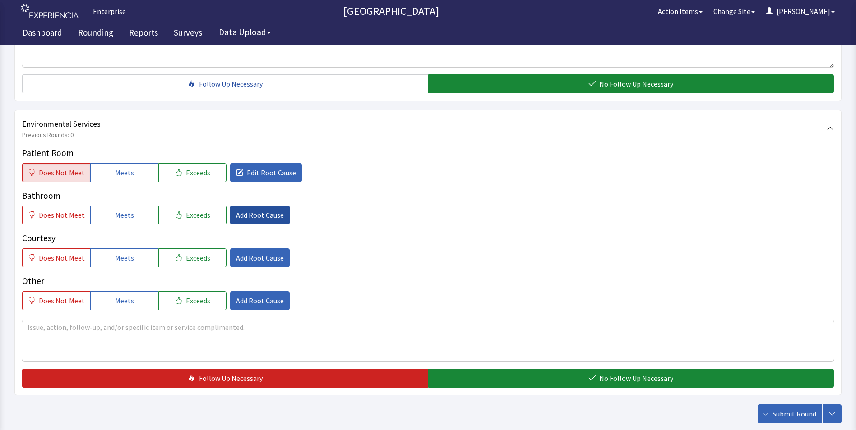
click at [245, 213] on span "Add Root Cause" at bounding box center [260, 215] width 48 height 11
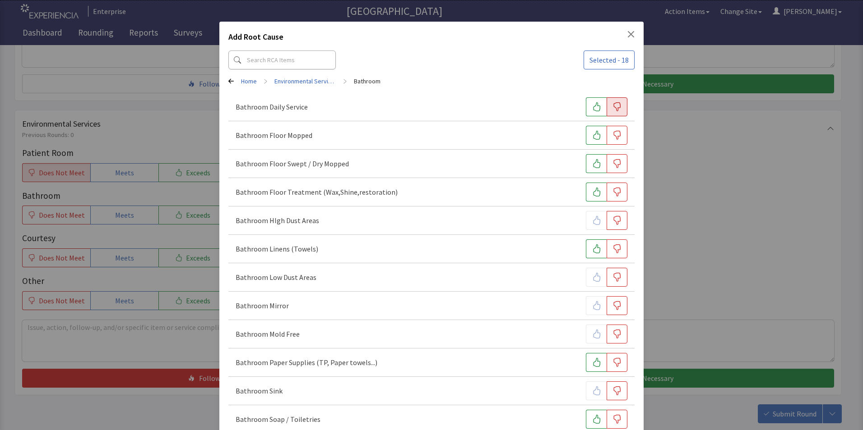
click at [612, 109] on icon "button" at bounding box center [616, 106] width 9 height 9
click at [614, 135] on icon "button" at bounding box center [616, 135] width 9 height 9
click at [615, 160] on icon "button" at bounding box center [617, 163] width 7 height 9
click at [613, 191] on icon "button" at bounding box center [616, 192] width 9 height 9
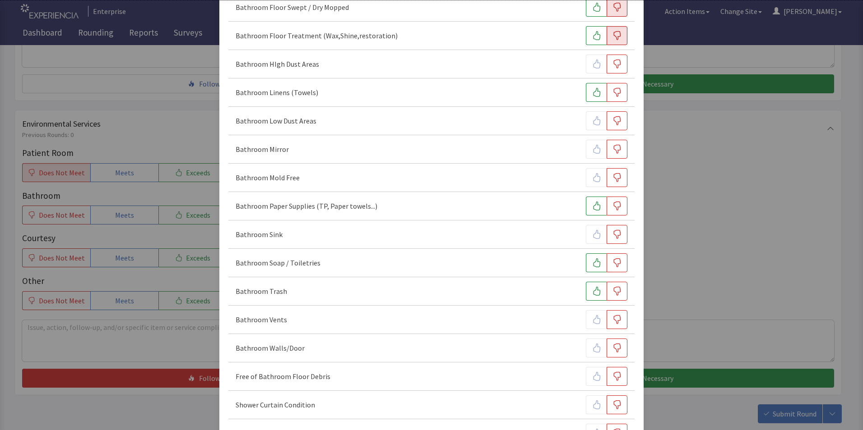
scroll to position [180, 0]
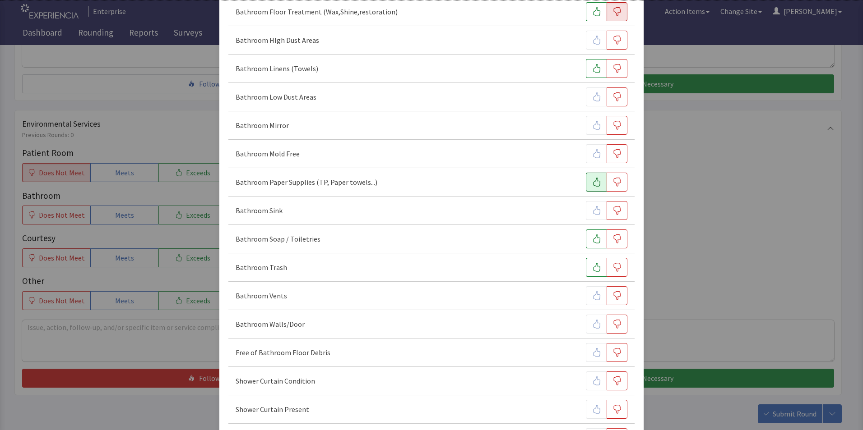
click at [594, 180] on icon "button" at bounding box center [596, 182] width 9 height 9
click at [612, 210] on icon "button" at bounding box center [616, 210] width 9 height 9
click at [593, 238] on icon "button" at bounding box center [596, 239] width 7 height 9
click at [592, 267] on icon "button" at bounding box center [596, 267] width 9 height 9
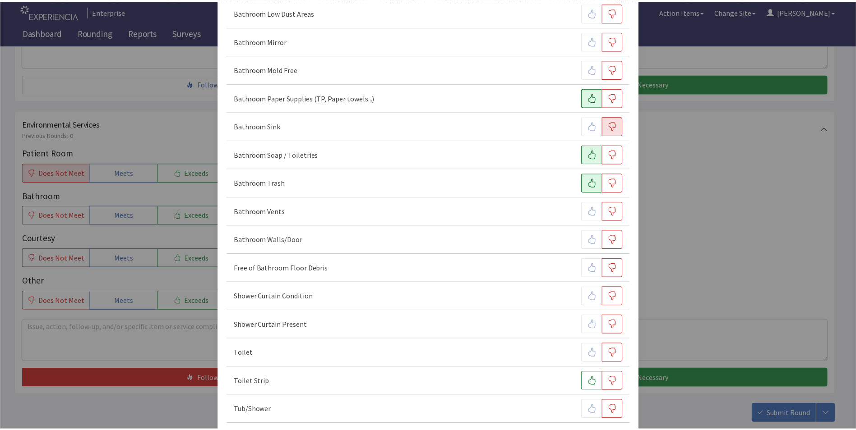
scroll to position [305, 0]
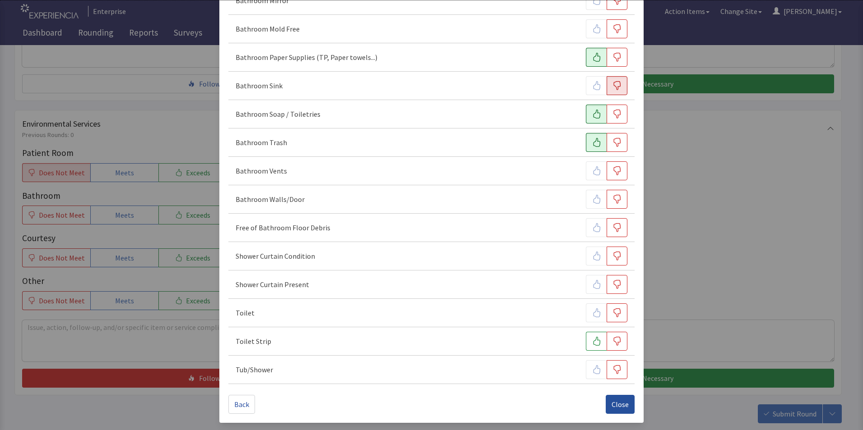
click at [616, 403] on span "Close" at bounding box center [619, 404] width 17 height 11
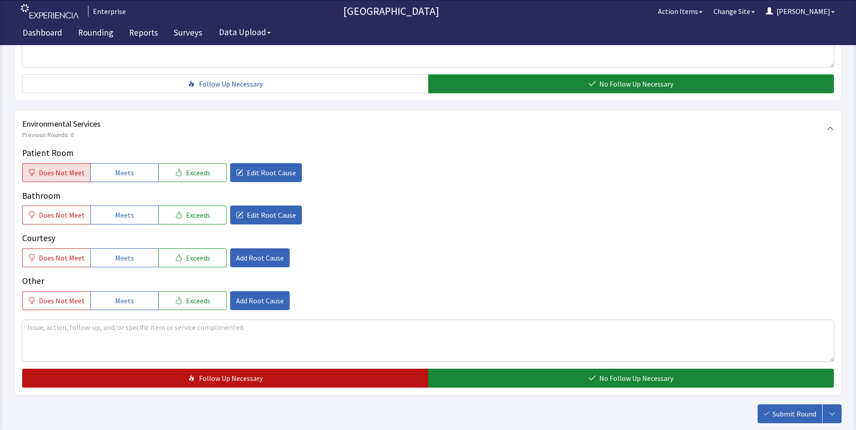
click at [369, 373] on button "Follow Up Necessary" at bounding box center [225, 378] width 406 height 19
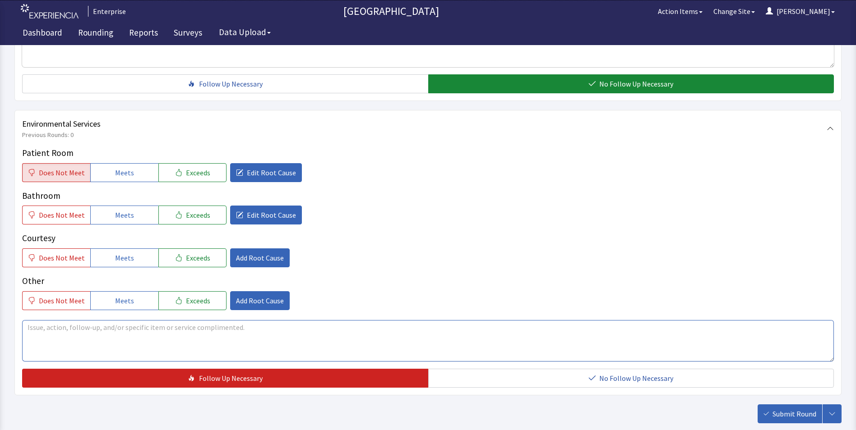
click at [30, 326] on textarea at bounding box center [428, 341] width 812 height 42
paste textarea "room wasnt mopped or cleaned [DATE]. 2:15pm"
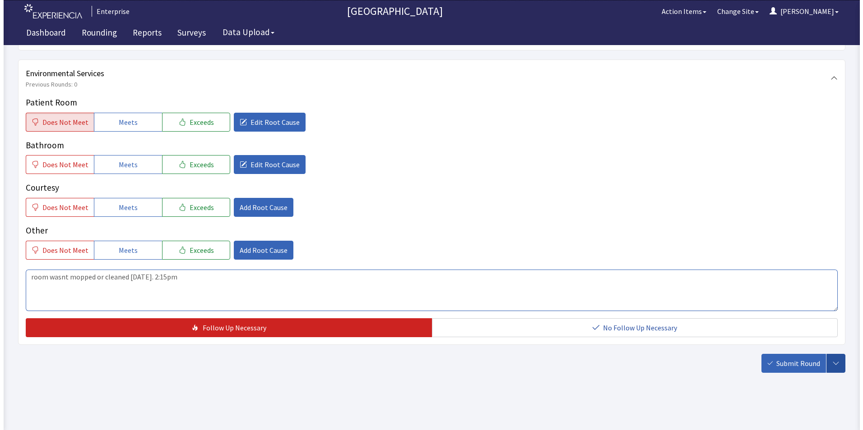
scroll to position [504, 0]
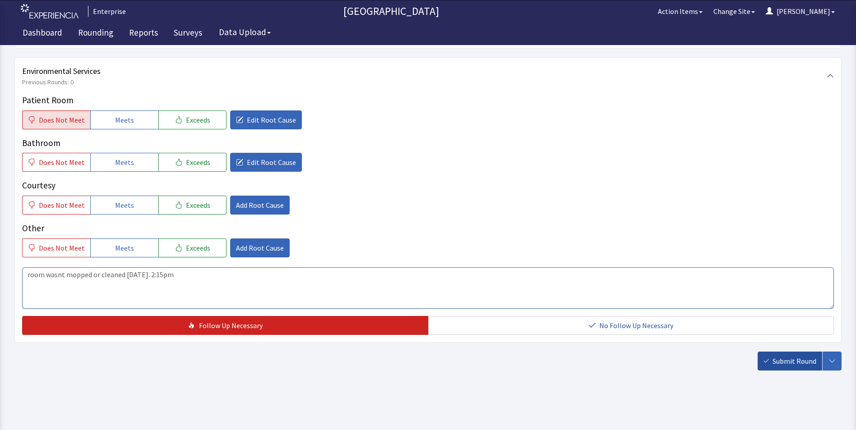
type textarea "room wasnt mopped or cleaned [DATE]. 2:15pm"
click at [781, 361] on span "Submit Round" at bounding box center [795, 361] width 44 height 11
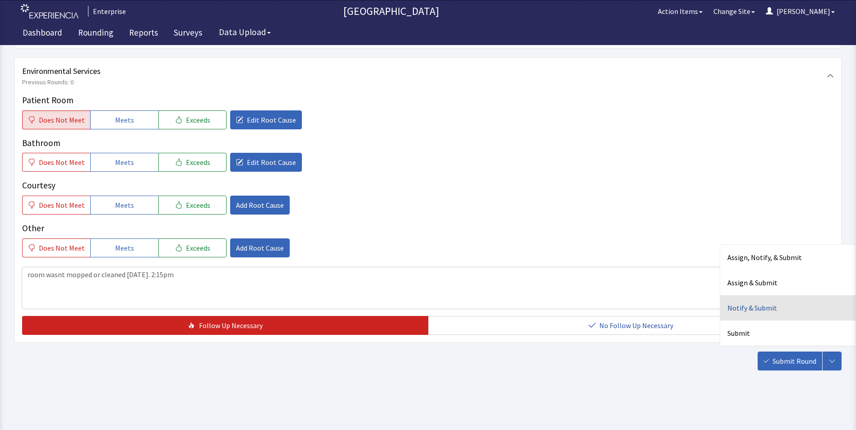
click at [740, 311] on div "Notify & Submit" at bounding box center [787, 308] width 135 height 25
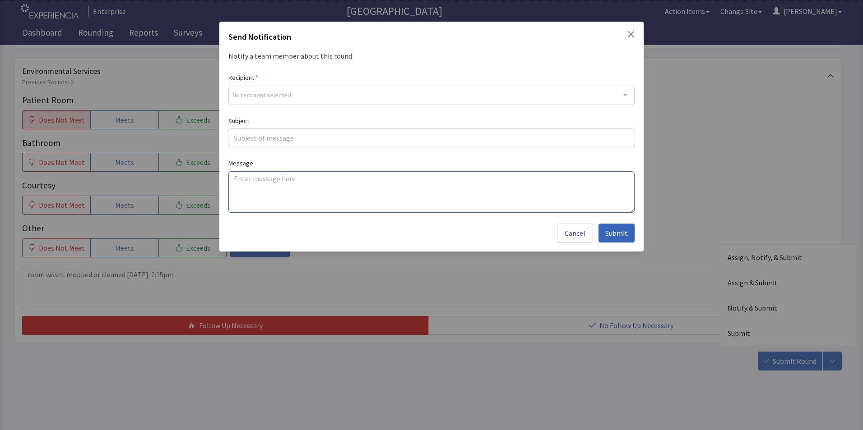
click at [234, 178] on textarea at bounding box center [431, 192] width 406 height 42
paste textarea "room wasnt mopped or cleaned [DATE]. 2:15pm"
type textarea "room wasnt mopped or cleaned [DATE]. 2:15pm"
click at [265, 141] on input "text" at bounding box center [431, 138] width 406 height 18
type input "no cleaning"
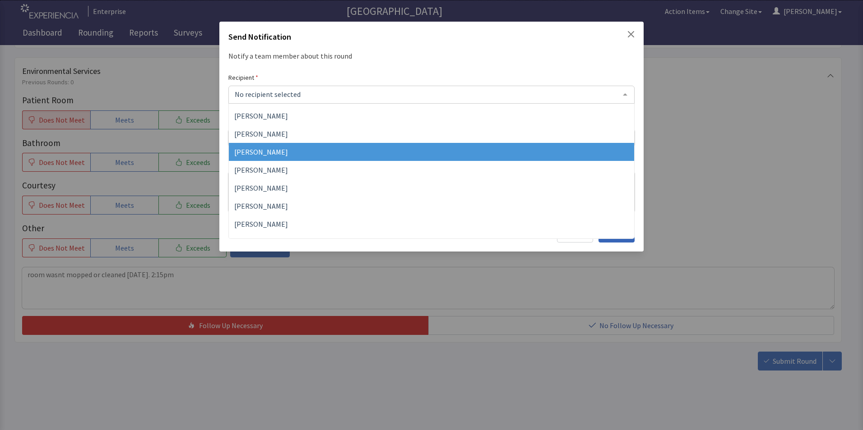
scroll to position [135, 0]
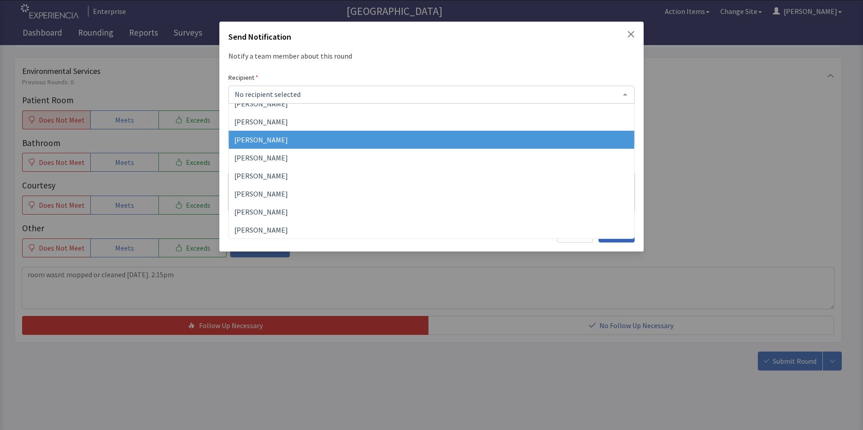
click at [268, 142] on span "[PERSON_NAME]" at bounding box center [261, 139] width 54 height 9
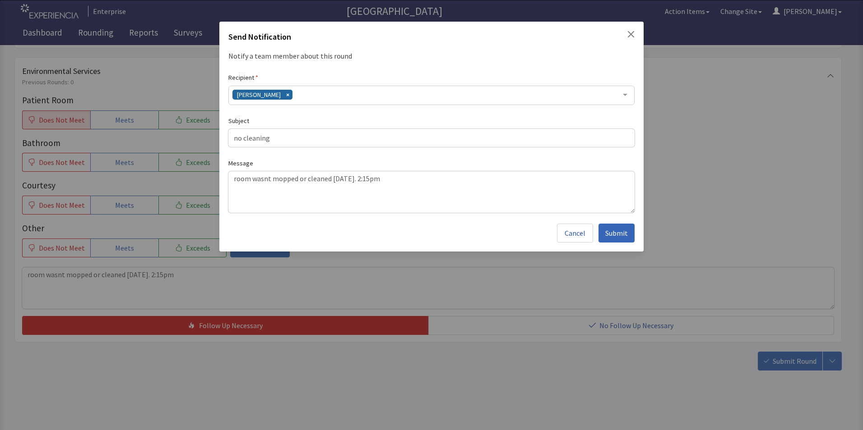
click at [320, 97] on div "[PERSON_NAME]" at bounding box center [431, 95] width 406 height 19
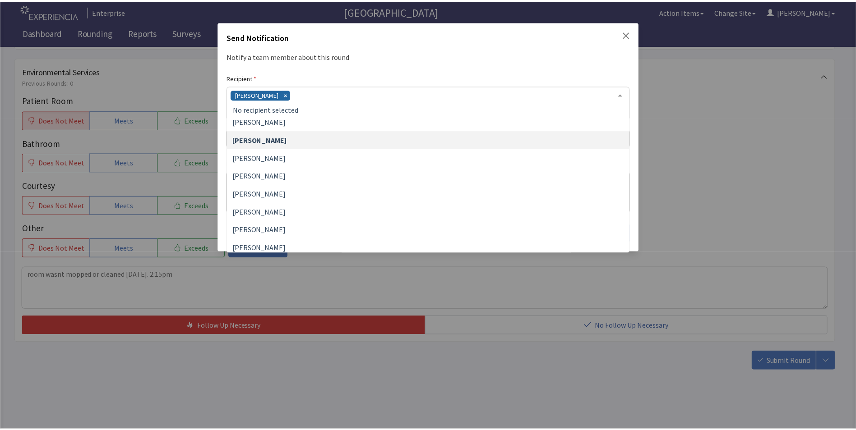
scroll to position [154, 0]
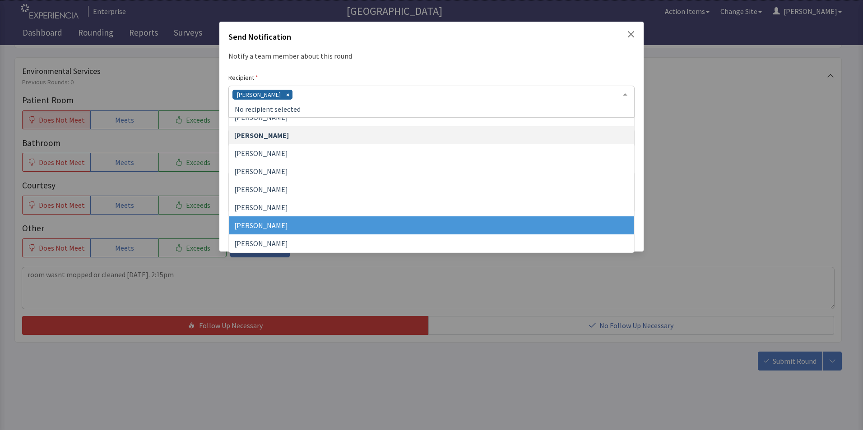
click at [279, 229] on span "[PERSON_NAME]" at bounding box center [261, 225] width 54 height 9
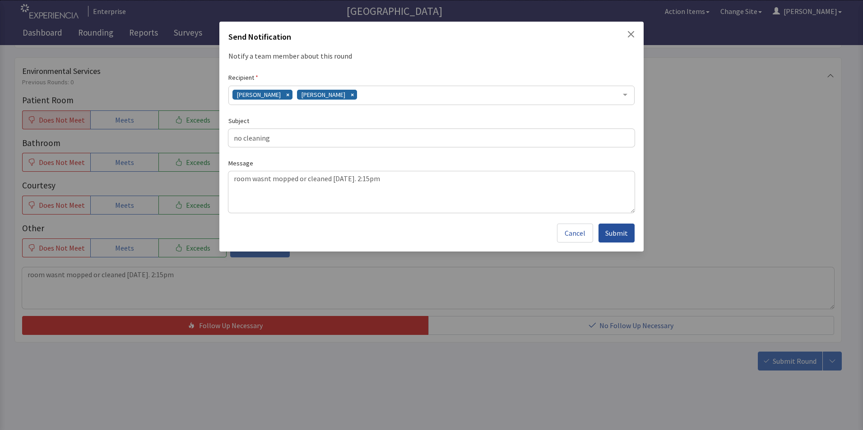
click at [618, 233] on span "Submit" at bounding box center [616, 233] width 23 height 11
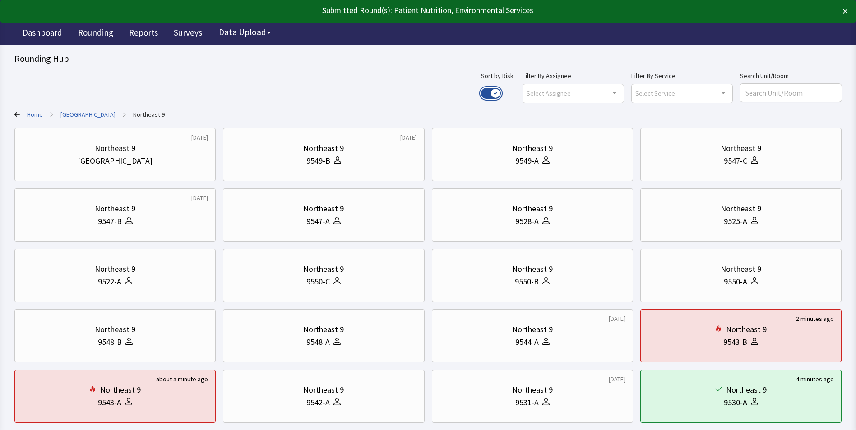
click at [501, 90] on button "Use setting" at bounding box center [491, 93] width 20 height 11
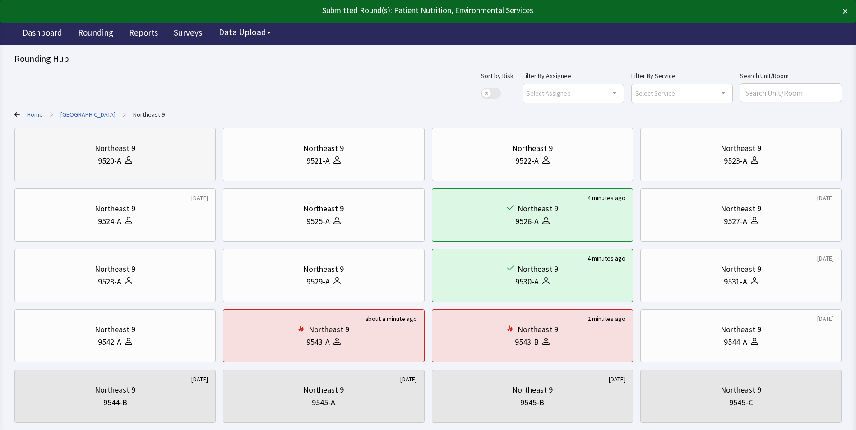
click at [139, 159] on div "9520-A" at bounding box center [115, 161] width 186 height 13
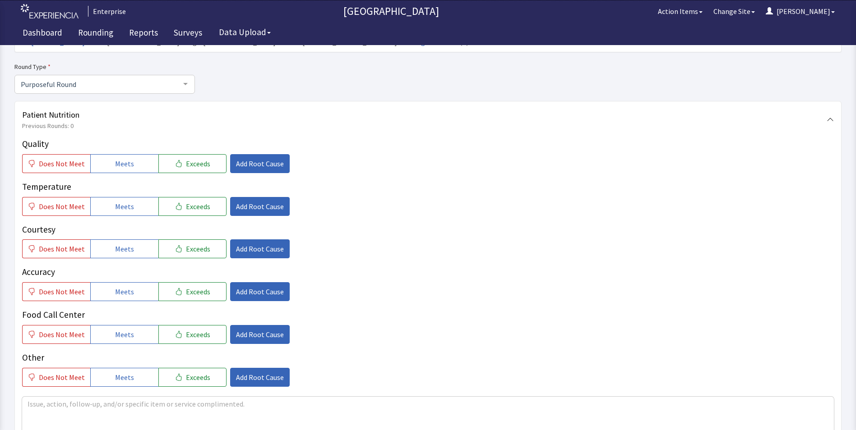
scroll to position [90, 0]
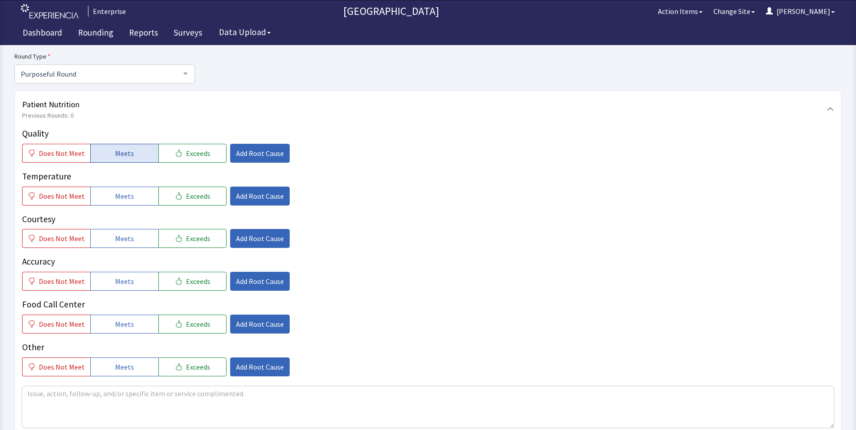
click at [132, 155] on button "Meets" at bounding box center [124, 153] width 68 height 19
drag, startPoint x: 122, startPoint y: 195, endPoint x: 121, endPoint y: 219, distance: 24.4
click at [122, 199] on span "Meets" at bounding box center [124, 196] width 19 height 11
click at [116, 239] on span "Meets" at bounding box center [124, 238] width 19 height 11
drag, startPoint x: 109, startPoint y: 287, endPoint x: 109, endPoint y: 294, distance: 6.8
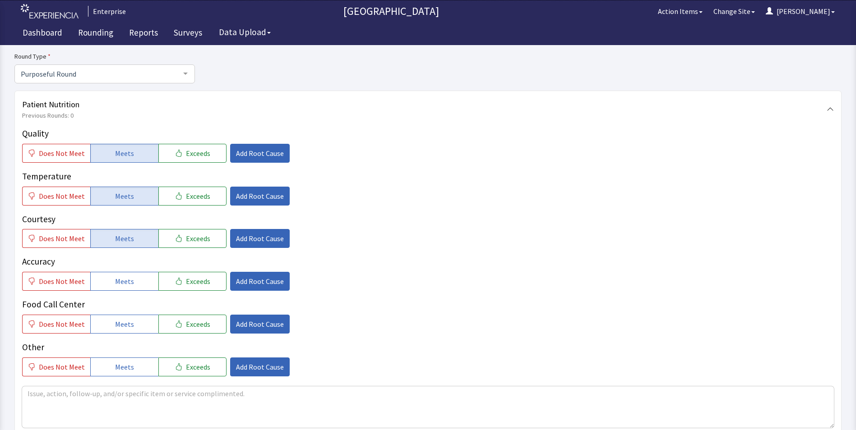
click at [109, 287] on button "Meets" at bounding box center [124, 281] width 68 height 19
click at [111, 332] on button "Meets" at bounding box center [124, 324] width 68 height 19
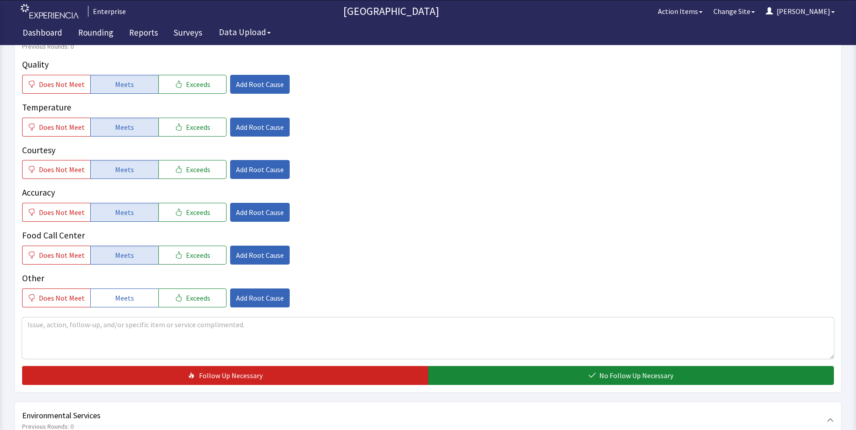
scroll to position [271, 0]
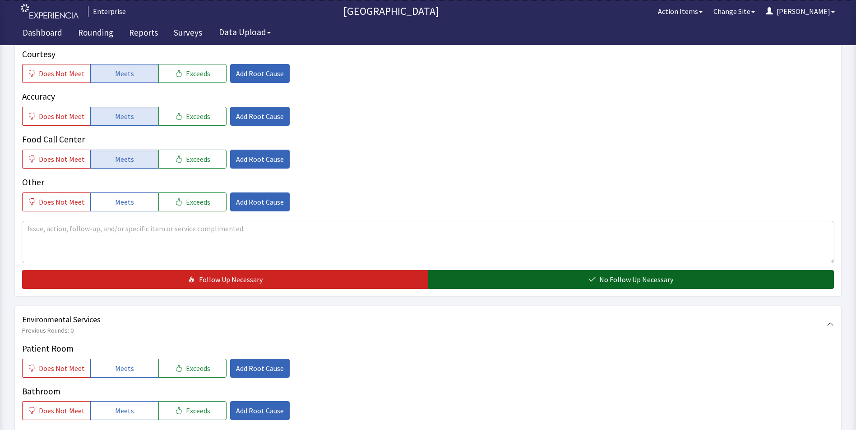
click at [461, 270] on button "No Follow Up Necessary" at bounding box center [631, 279] width 406 height 19
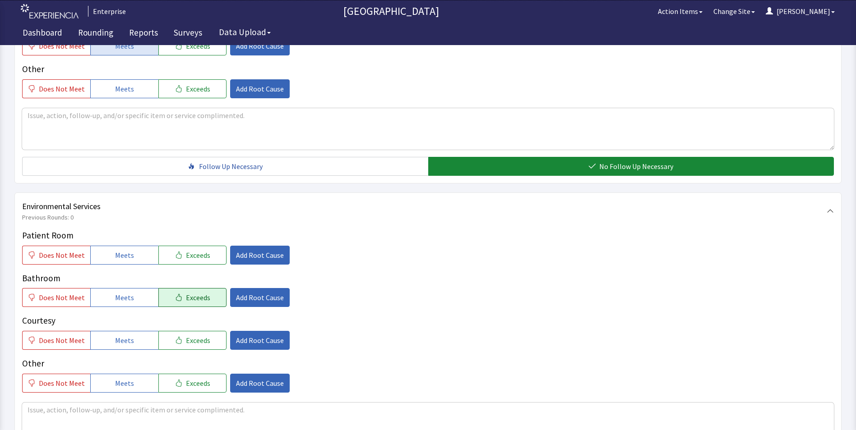
scroll to position [406, 0]
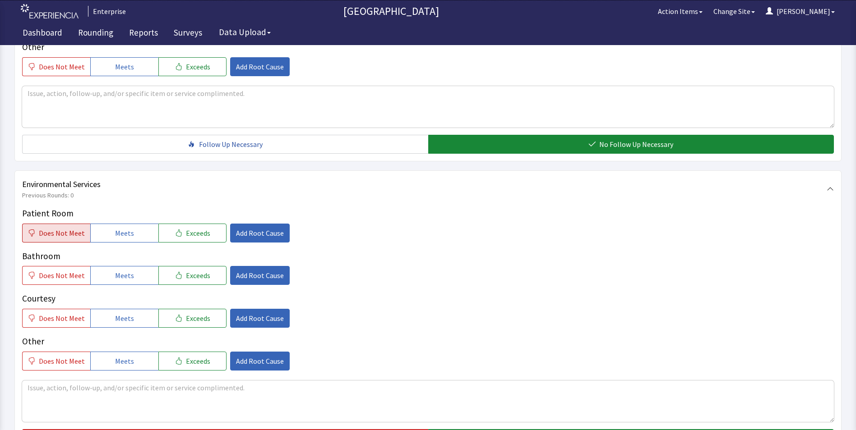
click at [41, 228] on span "Does Not Meet" at bounding box center [62, 233] width 46 height 11
click at [41, 270] on span "Does Not Meet" at bounding box center [62, 275] width 46 height 11
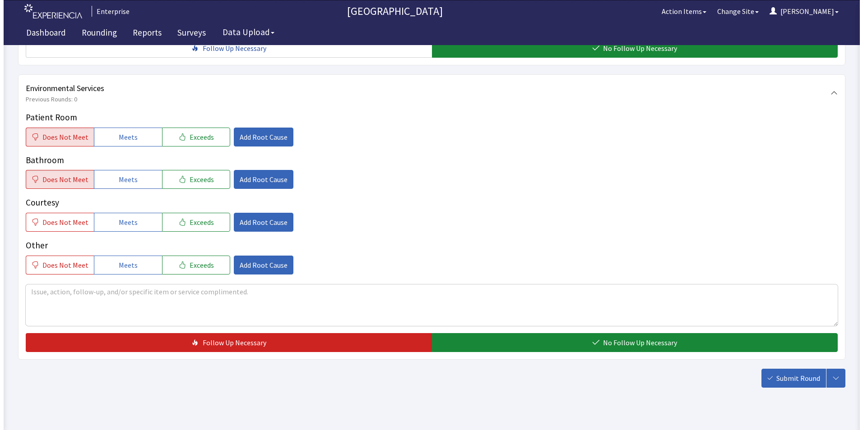
scroll to position [504, 0]
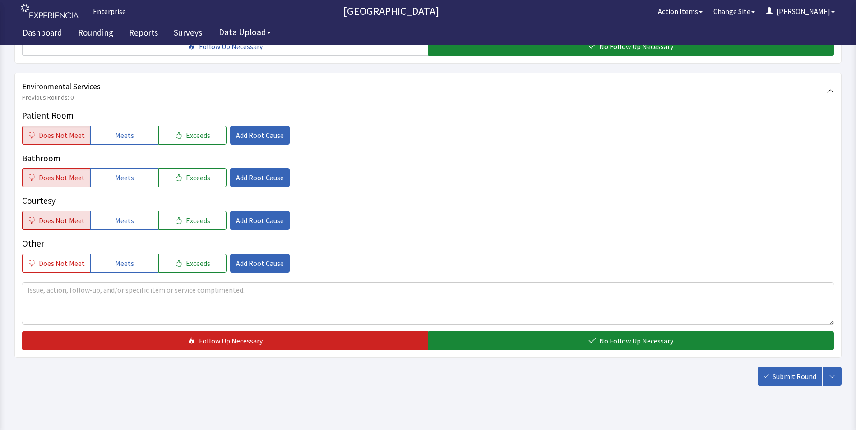
click at [69, 215] on span "Does Not Meet" at bounding box center [62, 220] width 46 height 11
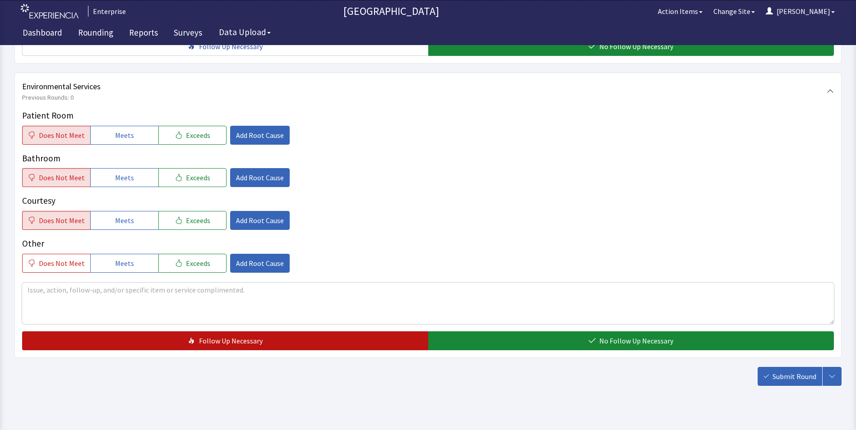
click at [201, 336] on span "Follow Up Necessary" at bounding box center [231, 341] width 64 height 11
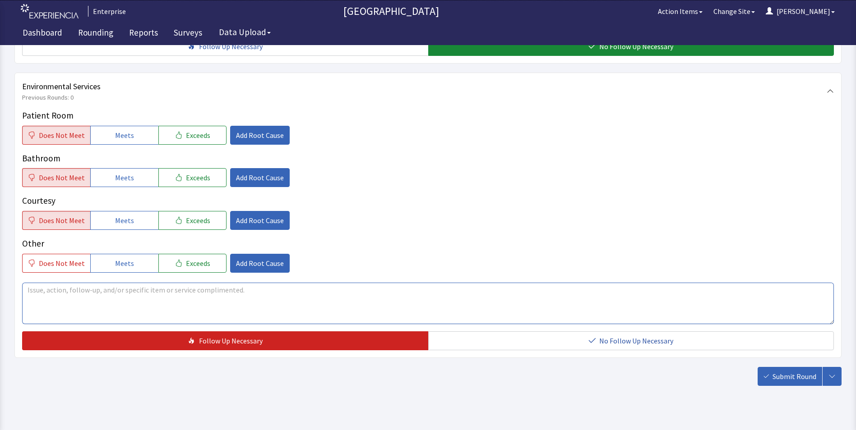
click at [32, 283] on textarea at bounding box center [428, 304] width 812 height 42
paste textarea "room wasnt mopped or cleaned [DATE]. 2:15pm"
drag, startPoint x: 25, startPoint y: 273, endPoint x: 471, endPoint y: 277, distance: 445.8
click at [471, 283] on textarea "room wasnt mopped or cleaned trash was over flowing patient family member compl…" at bounding box center [428, 304] width 812 height 42
type textarea "room wasnt mopped or cleaned trash was over flowing patient family member compl…"
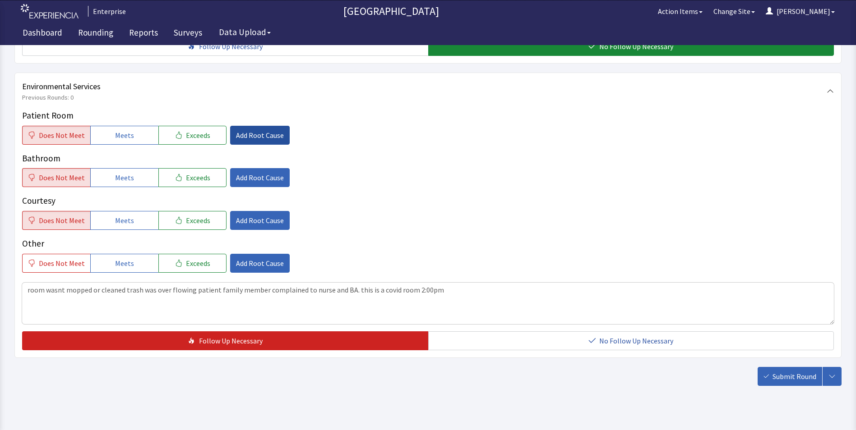
click at [261, 130] on span "Add Root Cause" at bounding box center [260, 135] width 48 height 11
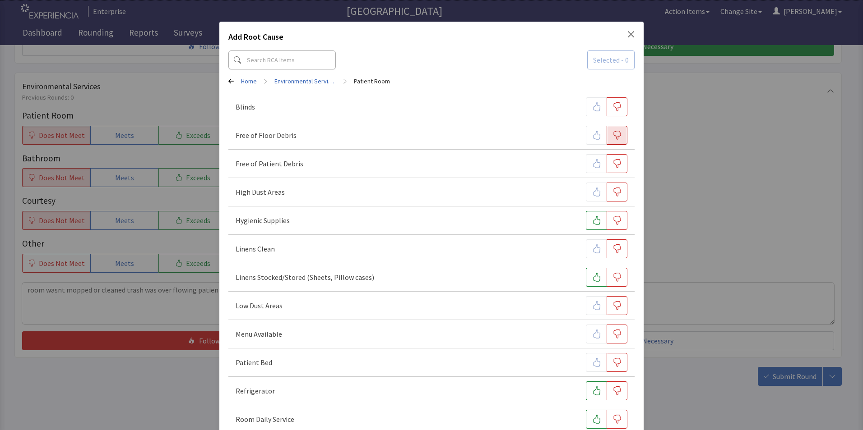
click at [615, 134] on icon "button" at bounding box center [616, 135] width 9 height 9
click at [615, 163] on icon "button" at bounding box center [617, 163] width 7 height 9
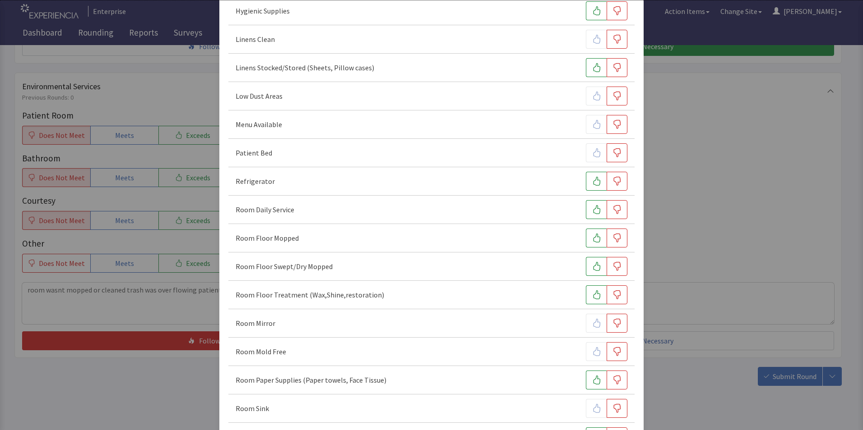
scroll to position [226, 0]
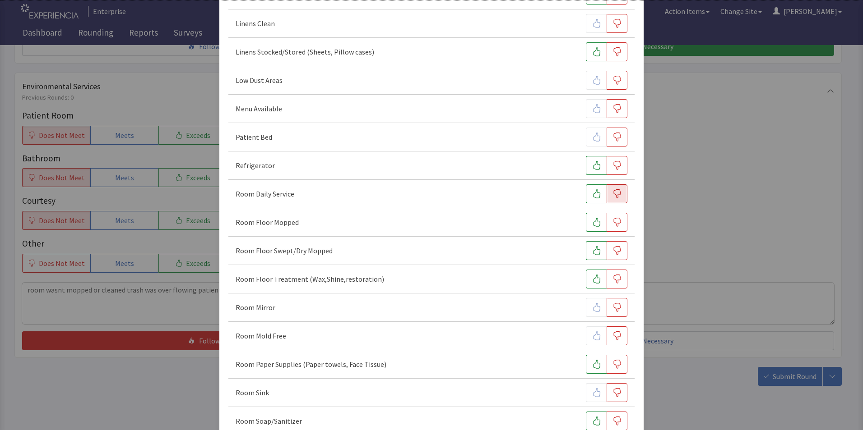
click at [612, 195] on icon "button" at bounding box center [616, 194] width 9 height 9
click at [612, 217] on button "button" at bounding box center [616, 222] width 21 height 19
drag, startPoint x: 611, startPoint y: 249, endPoint x: 612, endPoint y: 267, distance: 17.6
click at [612, 251] on icon "button" at bounding box center [616, 250] width 9 height 9
click at [616, 280] on icon "button" at bounding box center [616, 279] width 9 height 9
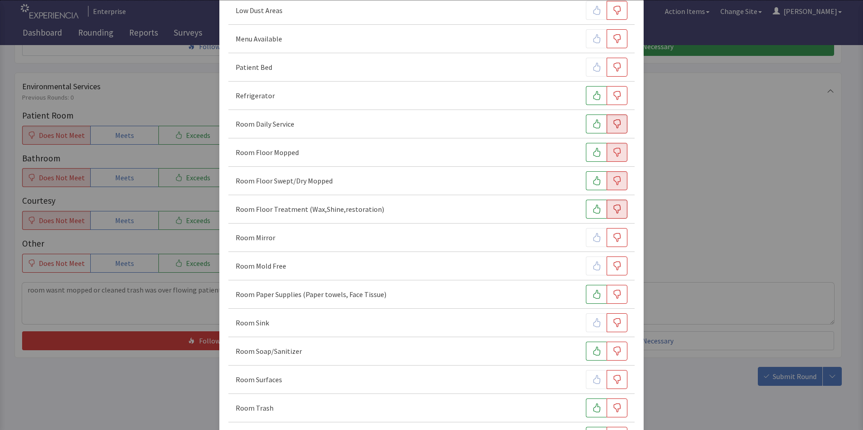
scroll to position [406, 0]
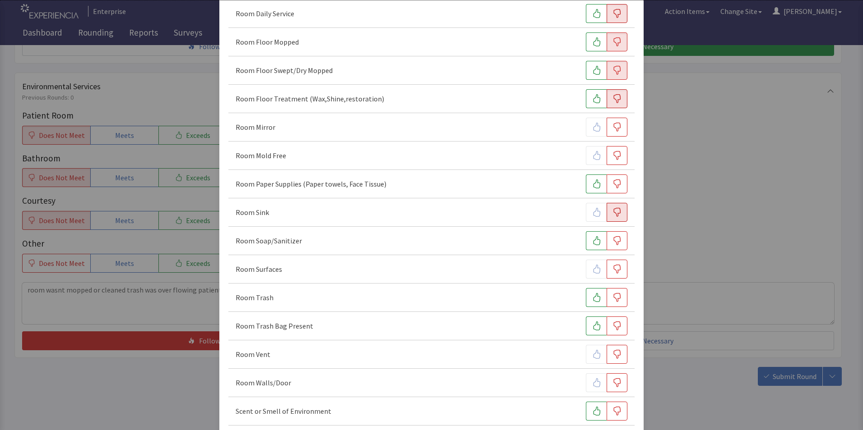
click at [614, 215] on icon "button" at bounding box center [616, 212] width 9 height 9
click at [612, 268] on icon "button" at bounding box center [616, 269] width 9 height 9
click at [613, 298] on icon "button" at bounding box center [616, 297] width 9 height 9
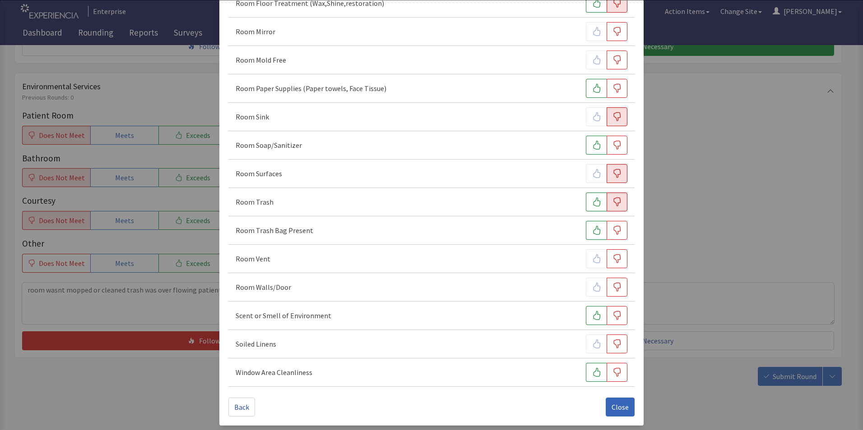
scroll to position [504, 0]
click at [611, 408] on span "Close" at bounding box center [619, 404] width 17 height 11
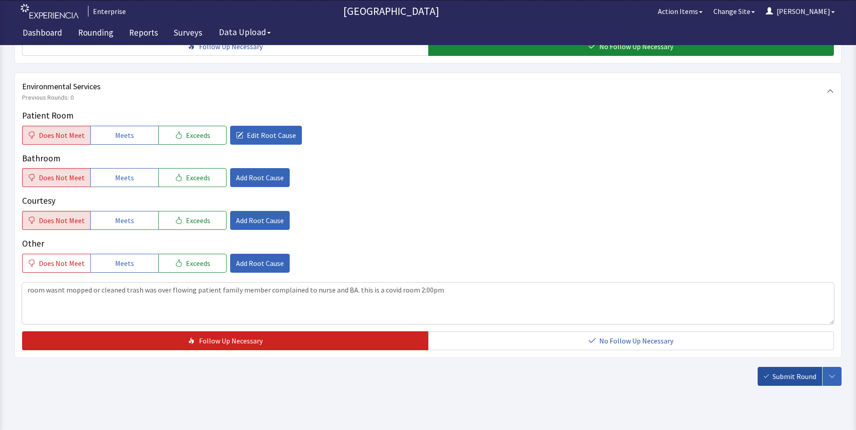
click at [796, 371] on span "Submit Round" at bounding box center [795, 376] width 44 height 11
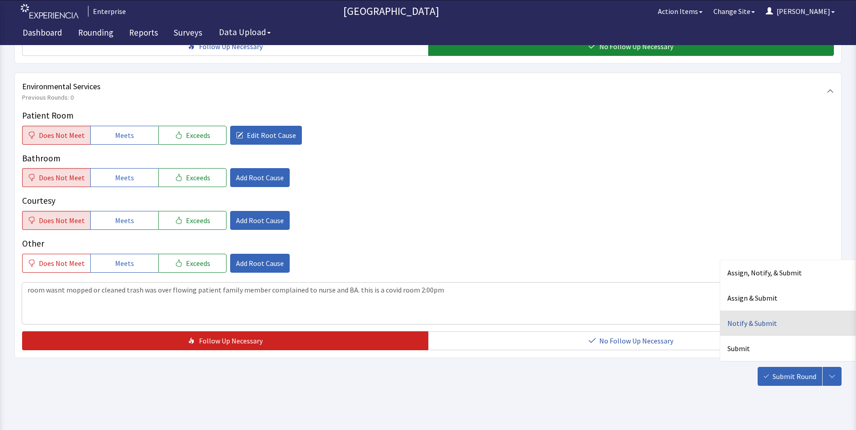
click at [746, 311] on div "Notify & Submit" at bounding box center [787, 323] width 135 height 25
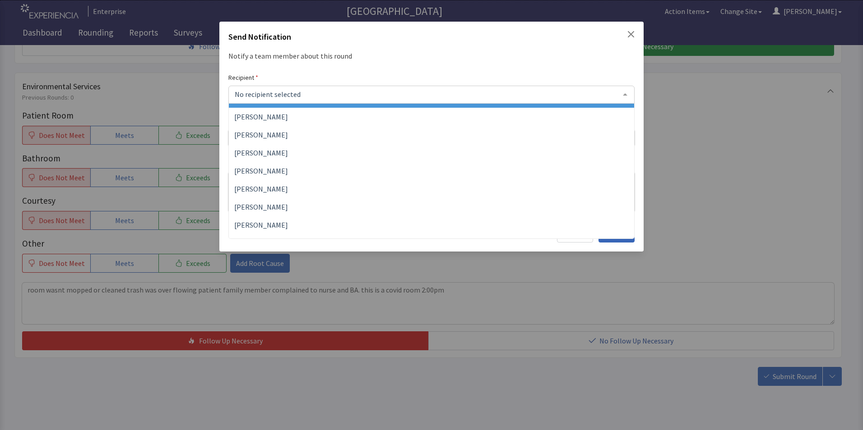
scroll to position [90, 0]
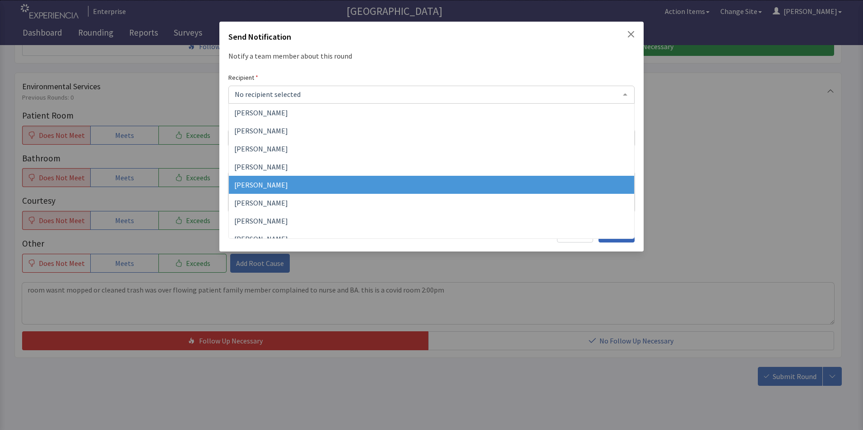
click at [274, 183] on span "[PERSON_NAME]" at bounding box center [261, 184] width 54 height 9
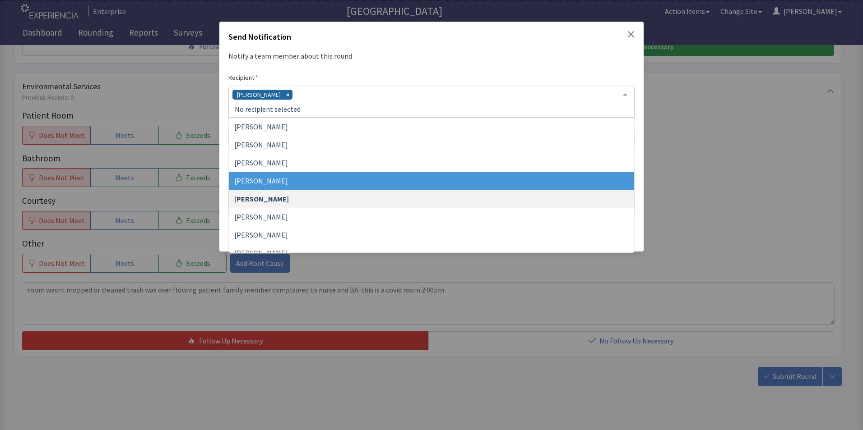
click at [316, 95] on div "[PERSON_NAME]" at bounding box center [431, 102] width 406 height 32
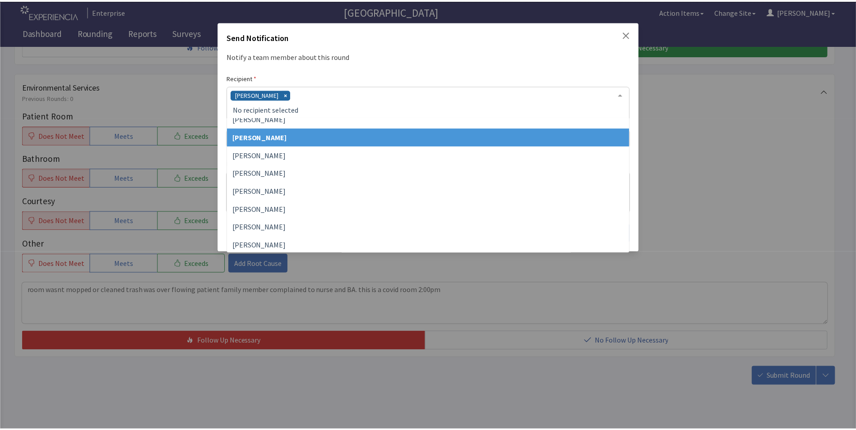
scroll to position [154, 0]
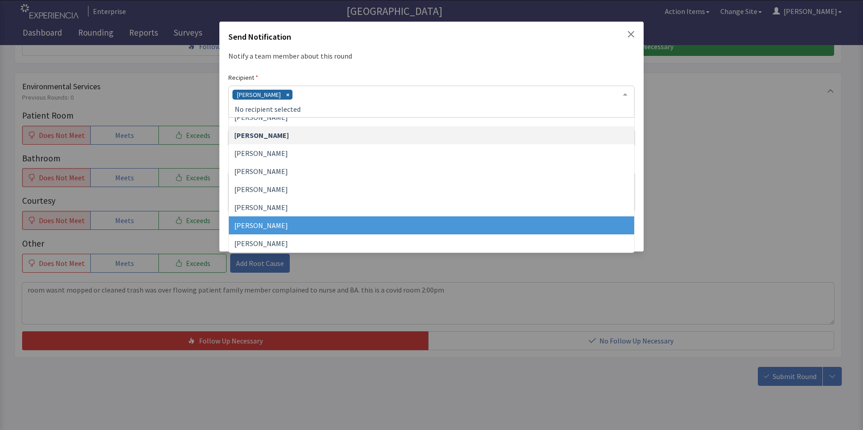
click at [294, 224] on span "[PERSON_NAME]" at bounding box center [431, 226] width 405 height 18
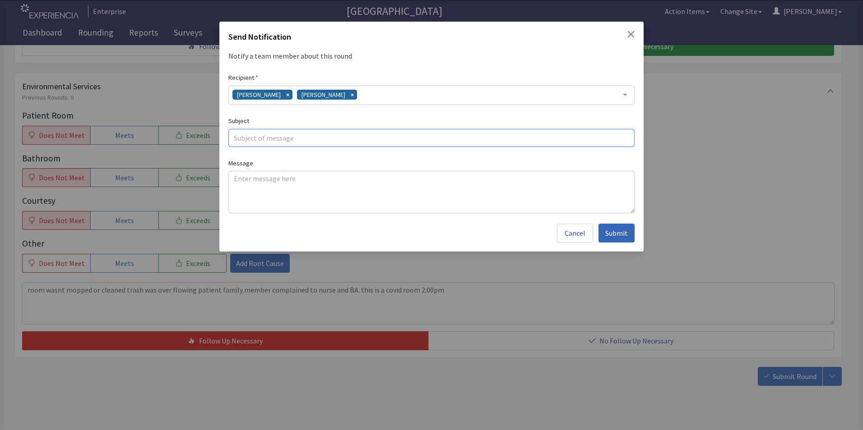
click at [253, 141] on input "text" at bounding box center [431, 138] width 406 height 18
type input "covid patient/family complaint"
click at [235, 175] on textarea at bounding box center [431, 192] width 406 height 42
paste textarea "room wasnt mopped or cleaned trash was over flowing patient family member compl…"
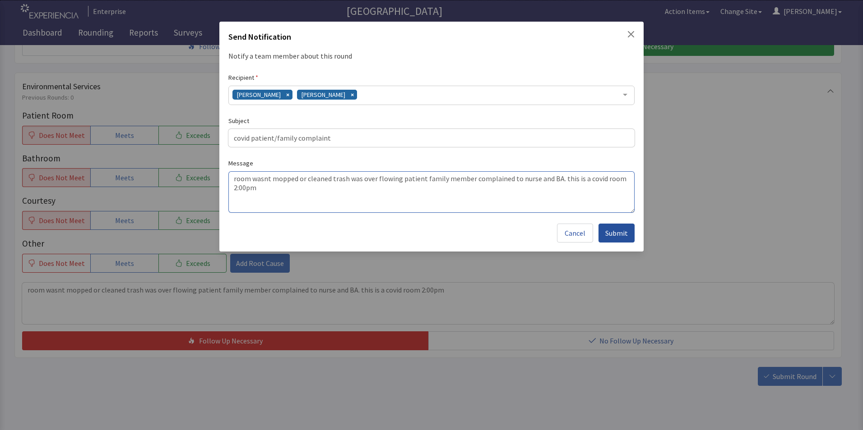
type textarea "room wasnt mopped or cleaned trash was over flowing patient family member compl…"
click at [624, 234] on span "Submit" at bounding box center [616, 233] width 23 height 11
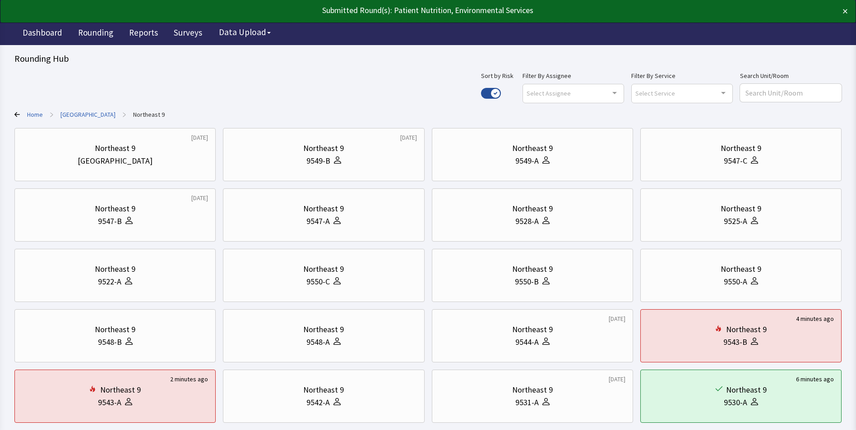
click at [501, 87] on div "Use setting" at bounding box center [491, 93] width 20 height 19
click at [346, 166] on div "9549-B" at bounding box center [324, 161] width 186 height 13
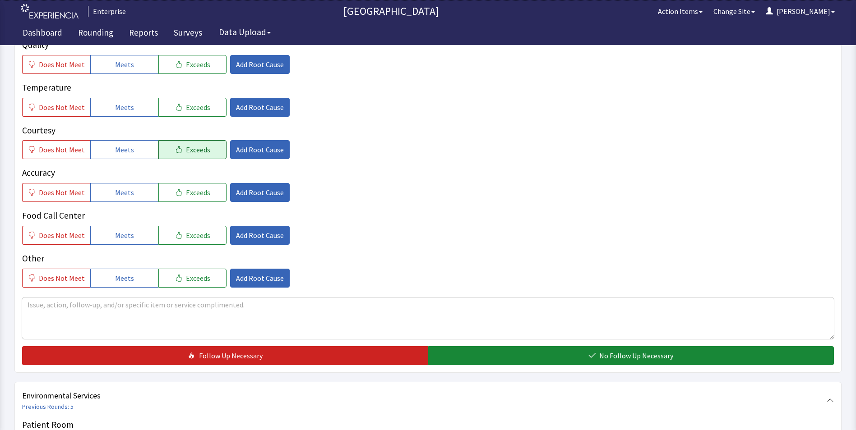
scroll to position [180, 0]
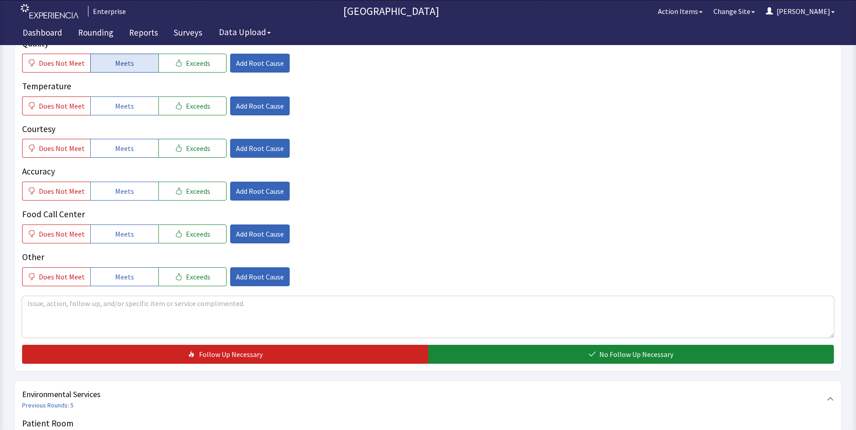
click at [135, 65] on button "Meets" at bounding box center [124, 63] width 68 height 19
drag, startPoint x: 134, startPoint y: 102, endPoint x: 130, endPoint y: 134, distance: 31.8
click at [134, 103] on button "Meets" at bounding box center [124, 106] width 68 height 19
drag, startPoint x: 123, startPoint y: 150, endPoint x: 122, endPoint y: 171, distance: 20.8
click at [123, 151] on span "Meets" at bounding box center [124, 148] width 19 height 11
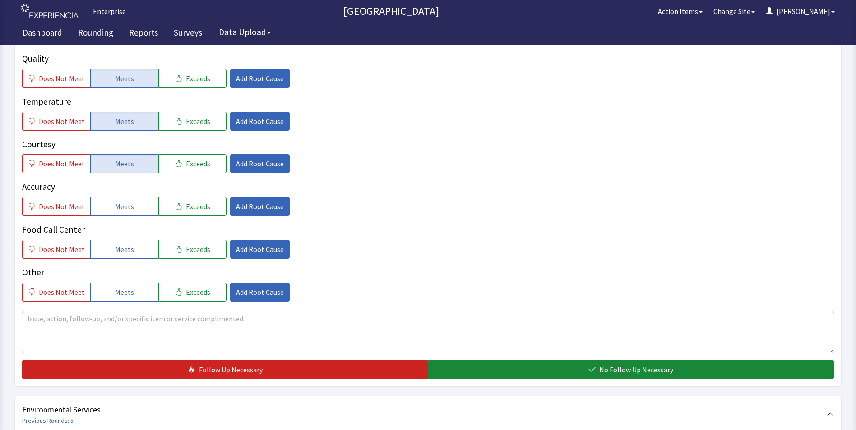
drag, startPoint x: 121, startPoint y: 191, endPoint x: 122, endPoint y: 214, distance: 23.5
click at [121, 201] on span "Meets" at bounding box center [124, 206] width 19 height 11
click at [123, 244] on span "Meets" at bounding box center [124, 249] width 19 height 11
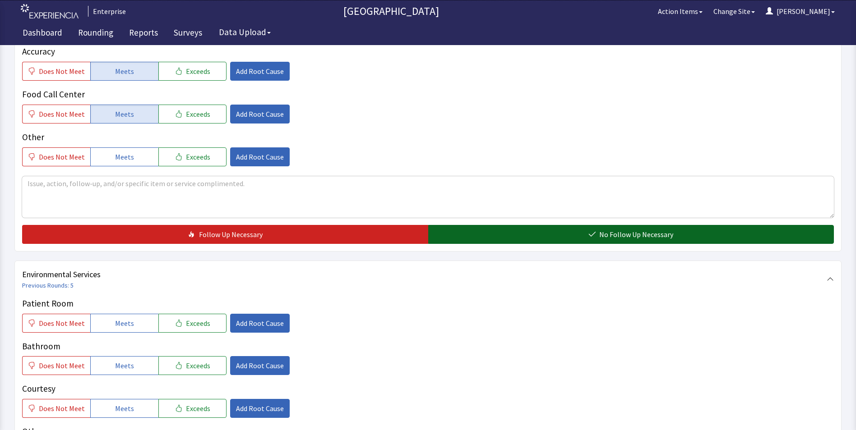
click at [475, 225] on button "No Follow Up Necessary" at bounding box center [631, 234] width 406 height 19
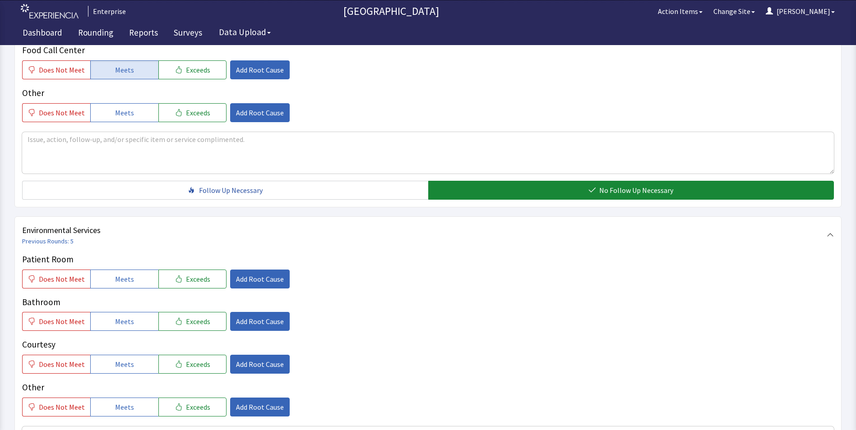
scroll to position [451, 0]
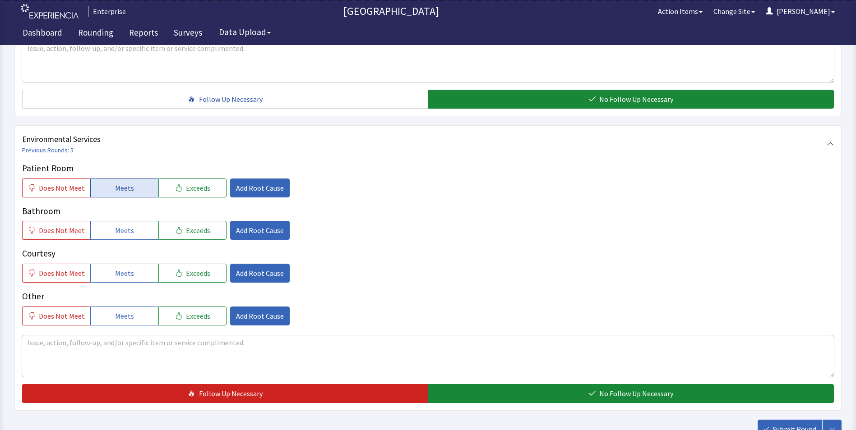
click at [134, 179] on button "Meets" at bounding box center [124, 188] width 68 height 19
drag, startPoint x: 128, startPoint y: 214, endPoint x: 128, endPoint y: 220, distance: 5.9
click at [128, 225] on span "Meets" at bounding box center [124, 230] width 19 height 11
click at [129, 268] on span "Meets" at bounding box center [124, 273] width 19 height 11
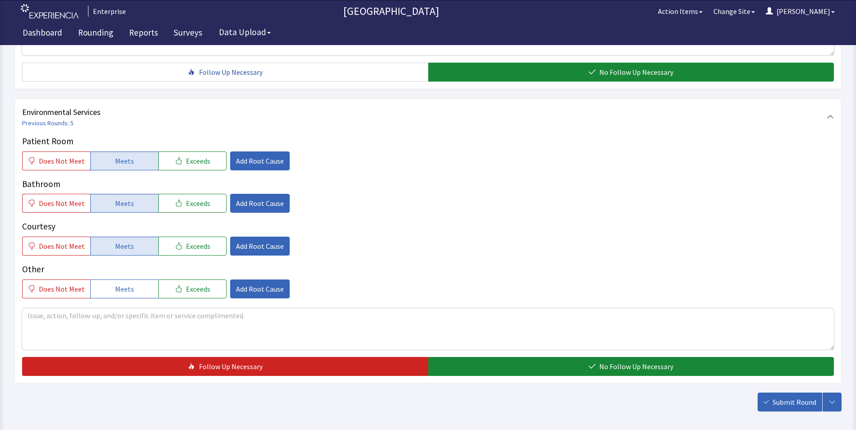
scroll to position [504, 0]
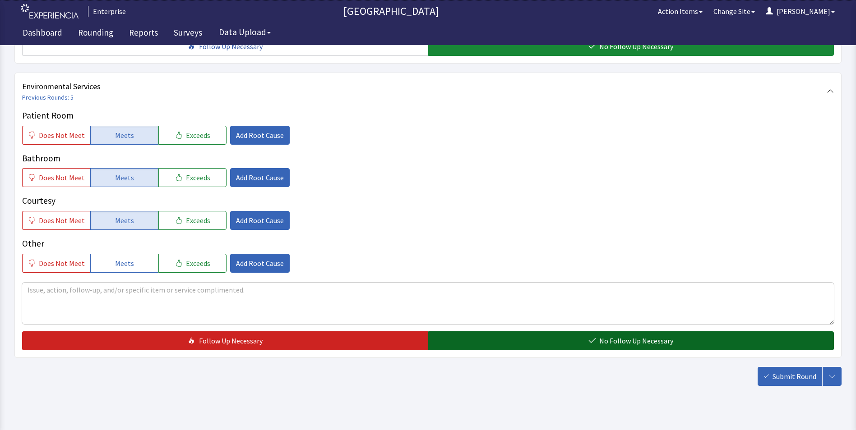
drag, startPoint x: 452, startPoint y: 325, endPoint x: 496, endPoint y: 327, distance: 43.8
click at [457, 332] on button "No Follow Up Necessary" at bounding box center [631, 341] width 406 height 19
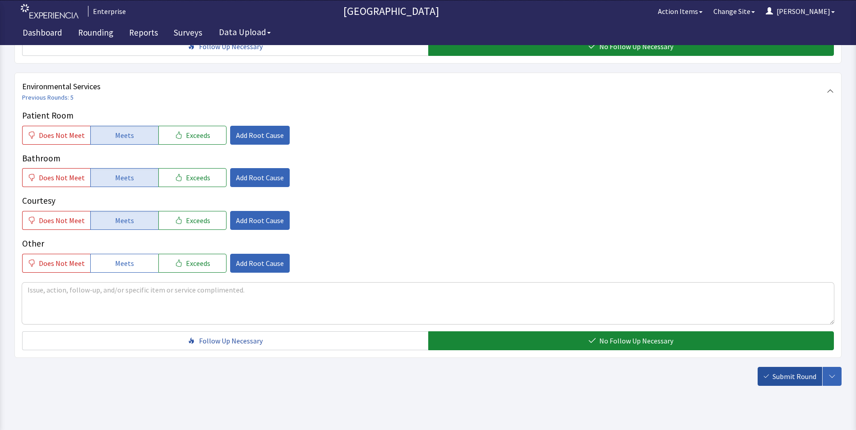
click at [801, 371] on span "Submit Round" at bounding box center [795, 376] width 44 height 11
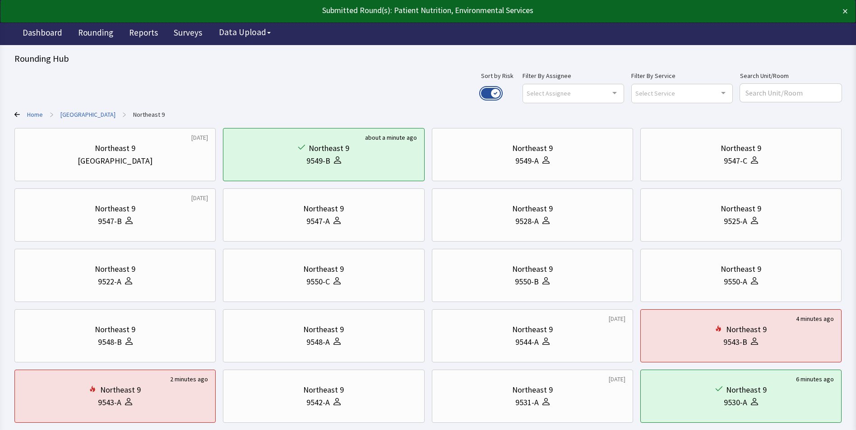
click at [501, 92] on button "Use setting" at bounding box center [491, 93] width 20 height 11
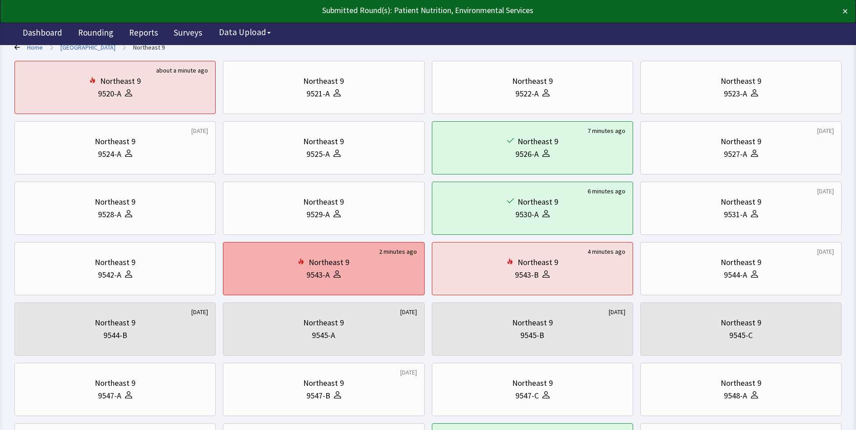
scroll to position [180, 0]
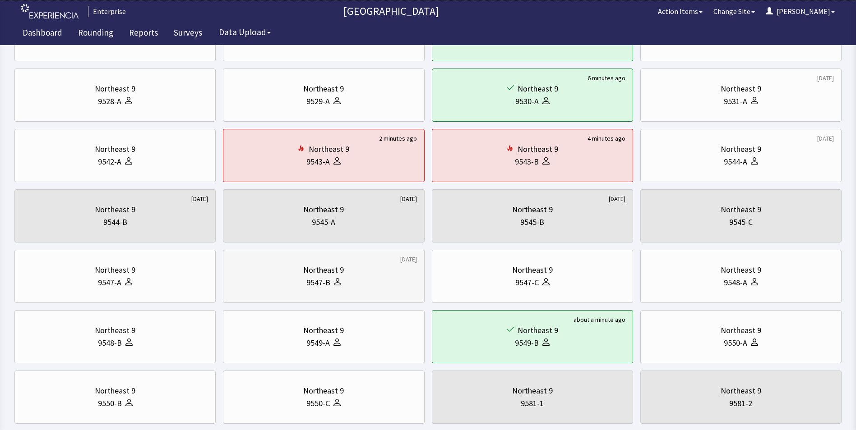
click at [286, 277] on div "9547-B" at bounding box center [324, 283] width 186 height 13
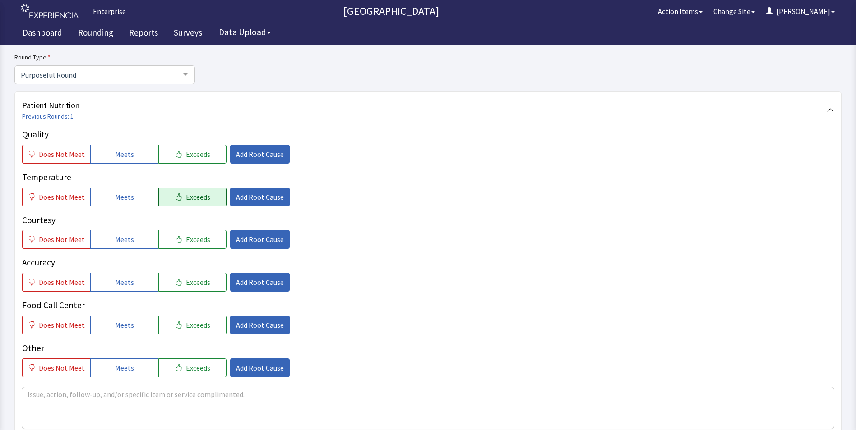
scroll to position [90, 0]
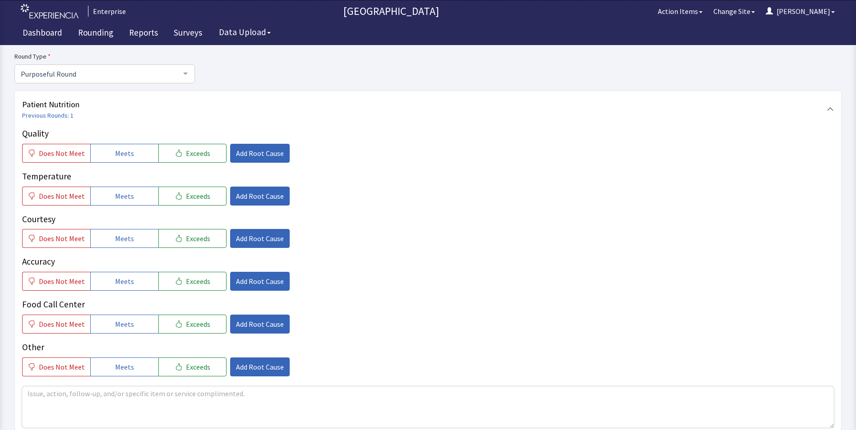
drag, startPoint x: 115, startPoint y: 151, endPoint x: 117, endPoint y: 180, distance: 28.5
click at [115, 155] on span "Meets" at bounding box center [124, 153] width 19 height 11
drag, startPoint x: 118, startPoint y: 195, endPoint x: 118, endPoint y: 222, distance: 27.1
click at [118, 199] on span "Meets" at bounding box center [124, 196] width 19 height 11
drag, startPoint x: 117, startPoint y: 236, endPoint x: 118, endPoint y: 265, distance: 29.4
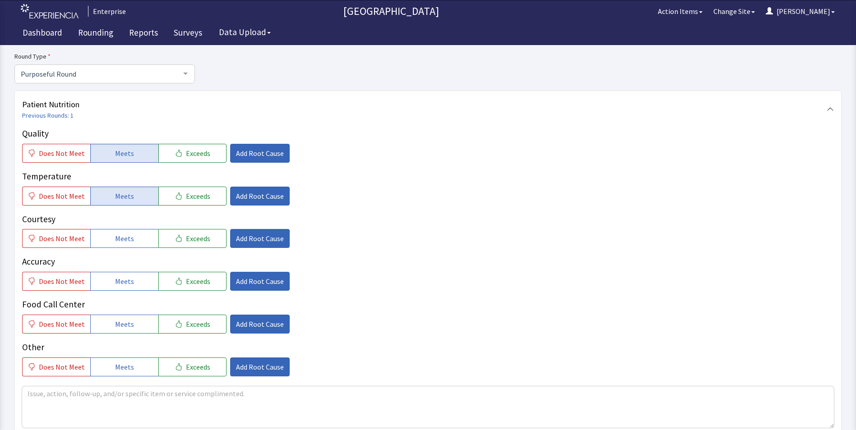
click at [117, 243] on span "Meets" at bounding box center [124, 238] width 19 height 11
drag, startPoint x: 120, startPoint y: 282, endPoint x: 122, endPoint y: 302, distance: 20.9
click at [121, 285] on span "Meets" at bounding box center [124, 281] width 19 height 11
click at [122, 318] on button "Meets" at bounding box center [124, 324] width 68 height 19
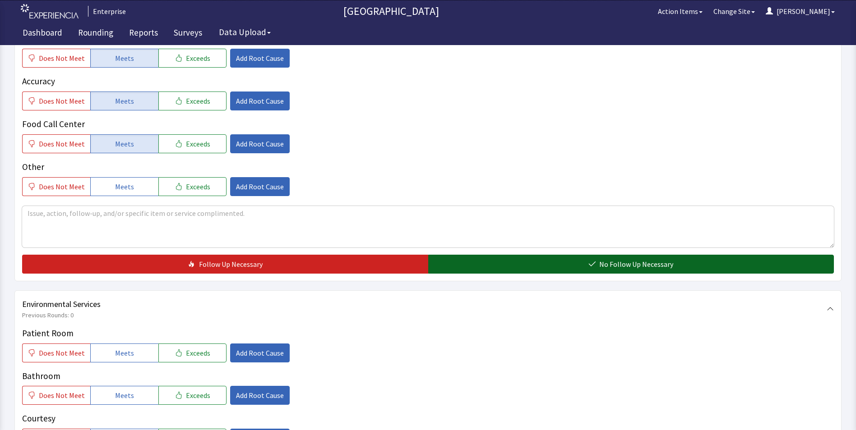
drag, startPoint x: 497, startPoint y: 264, endPoint x: 489, endPoint y: 265, distance: 8.7
click at [498, 264] on button "No Follow Up Necessary" at bounding box center [631, 264] width 406 height 19
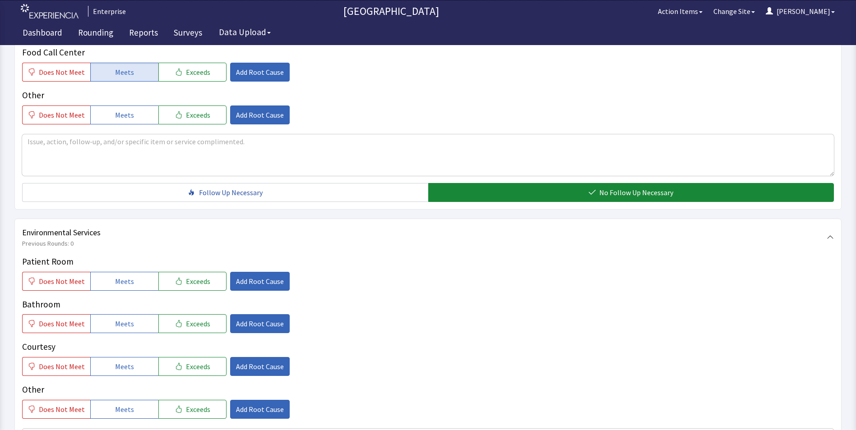
scroll to position [406, 0]
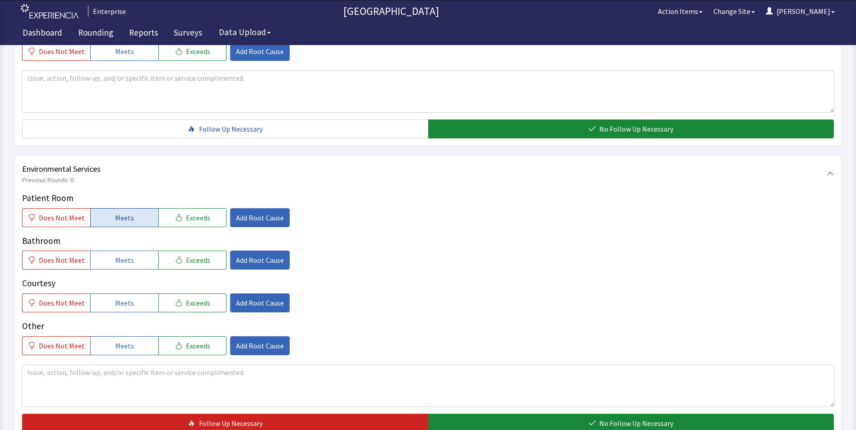
click at [116, 217] on span "Meets" at bounding box center [124, 218] width 19 height 11
drag, startPoint x: 122, startPoint y: 259, endPoint x: 125, endPoint y: 269, distance: 9.9
click at [125, 269] on button "Meets" at bounding box center [124, 260] width 68 height 19
drag, startPoint x: 125, startPoint y: 296, endPoint x: 135, endPoint y: 299, distance: 9.9
click at [127, 298] on button "Meets" at bounding box center [124, 303] width 68 height 19
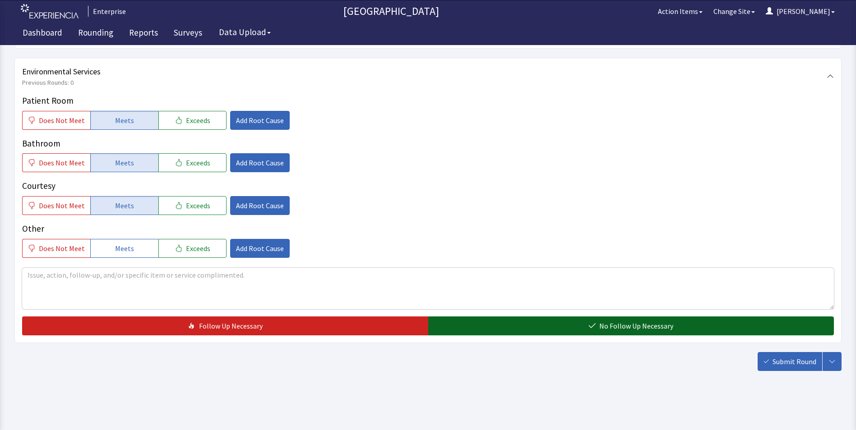
scroll to position [504, 0]
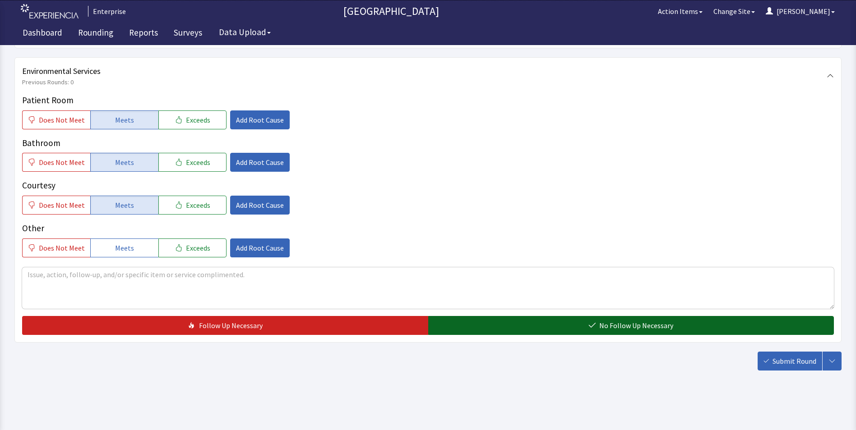
drag, startPoint x: 526, startPoint y: 321, endPoint x: 557, endPoint y: 325, distance: 31.4
click at [526, 321] on button "No Follow Up Necessary" at bounding box center [631, 325] width 406 height 19
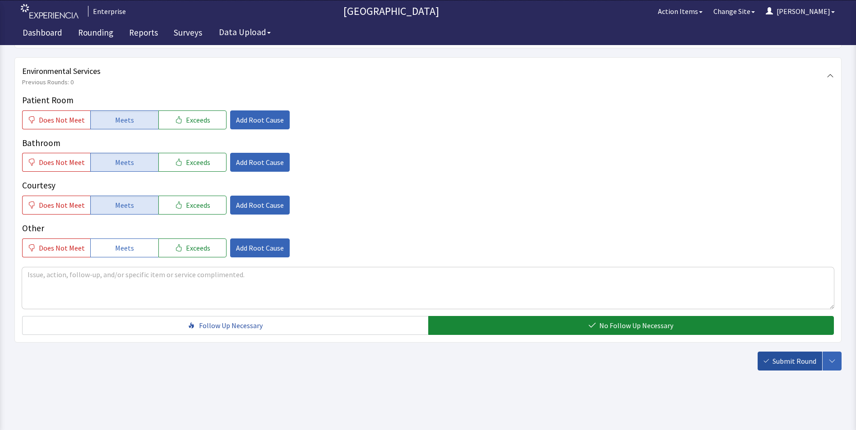
click at [791, 359] on span "Submit Round" at bounding box center [795, 361] width 44 height 11
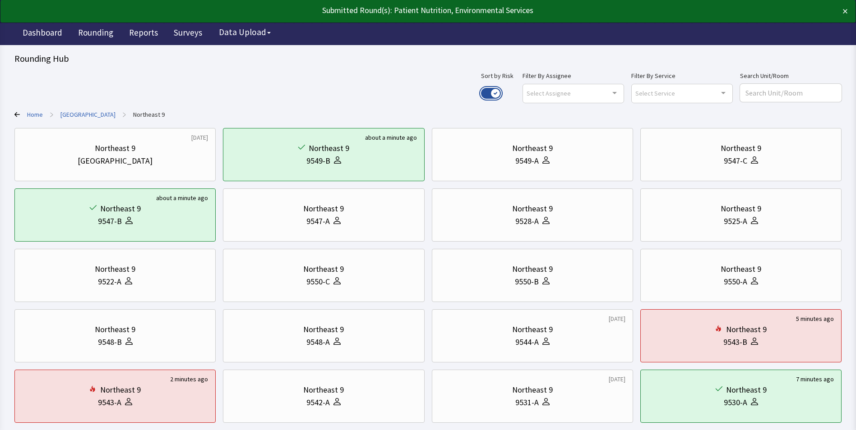
click at [501, 90] on button "Use setting" at bounding box center [491, 93] width 20 height 11
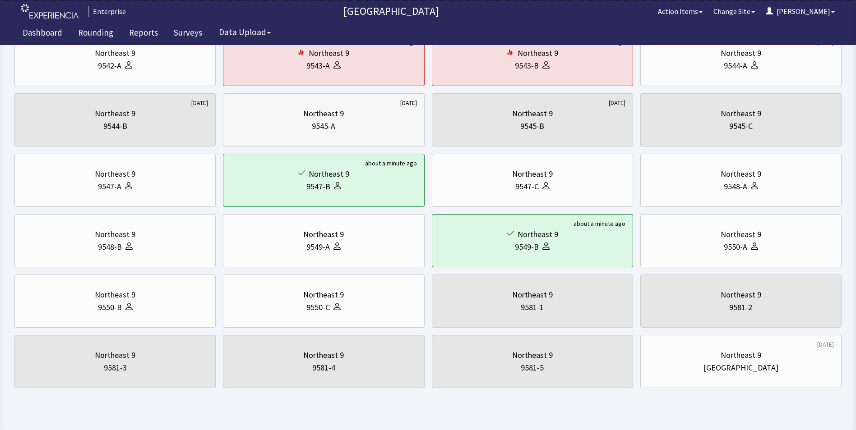
scroll to position [294, 0]
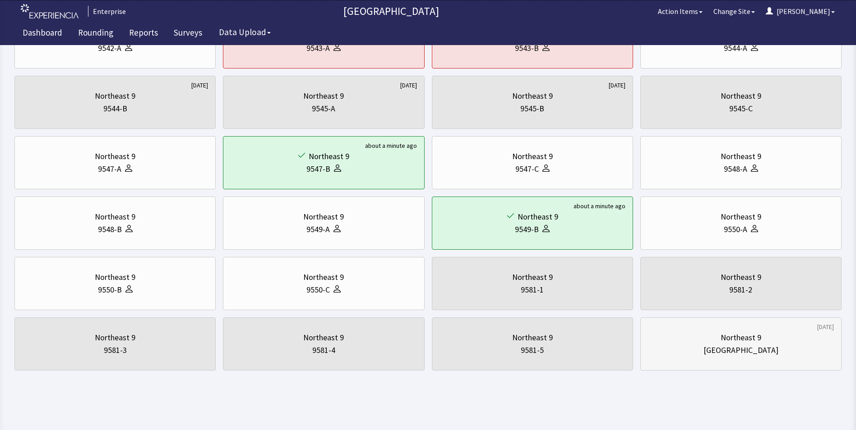
click at [729, 349] on div "[GEOGRAPHIC_DATA]" at bounding box center [740, 350] width 75 height 13
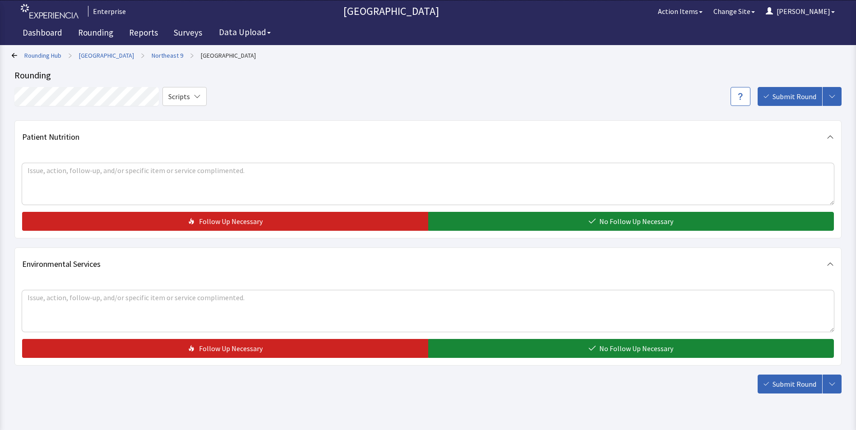
drag, startPoint x: 458, startPoint y: 222, endPoint x: 458, endPoint y: 238, distance: 15.3
click at [458, 224] on button "No Follow Up Necessary" at bounding box center [631, 221] width 406 height 19
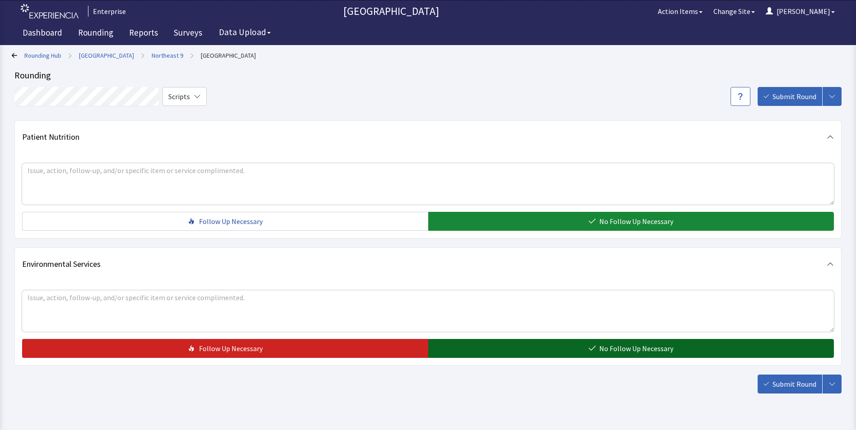
click at [468, 352] on button "No Follow Up Necessary" at bounding box center [631, 348] width 406 height 19
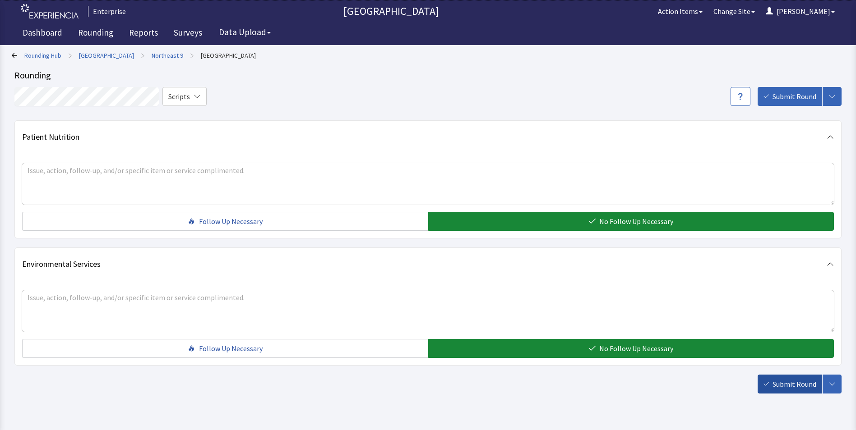
click at [795, 385] on span "Submit Round" at bounding box center [795, 384] width 44 height 11
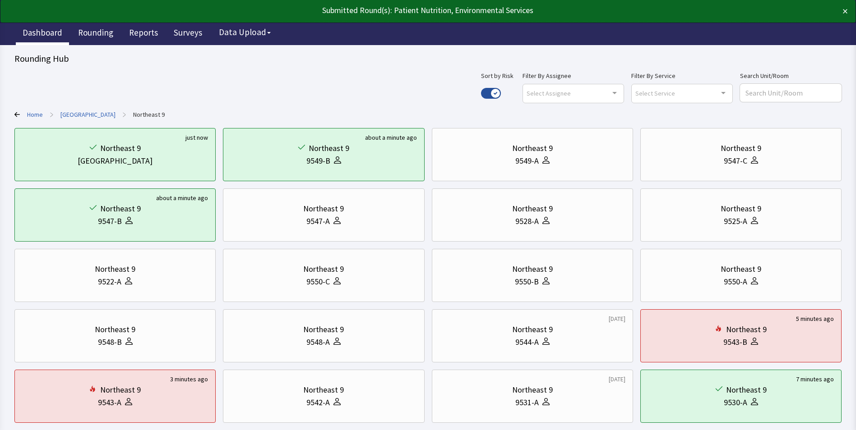
click at [45, 30] on link "Dashboard" at bounding box center [42, 34] width 53 height 23
